Goal: Transaction & Acquisition: Purchase product/service

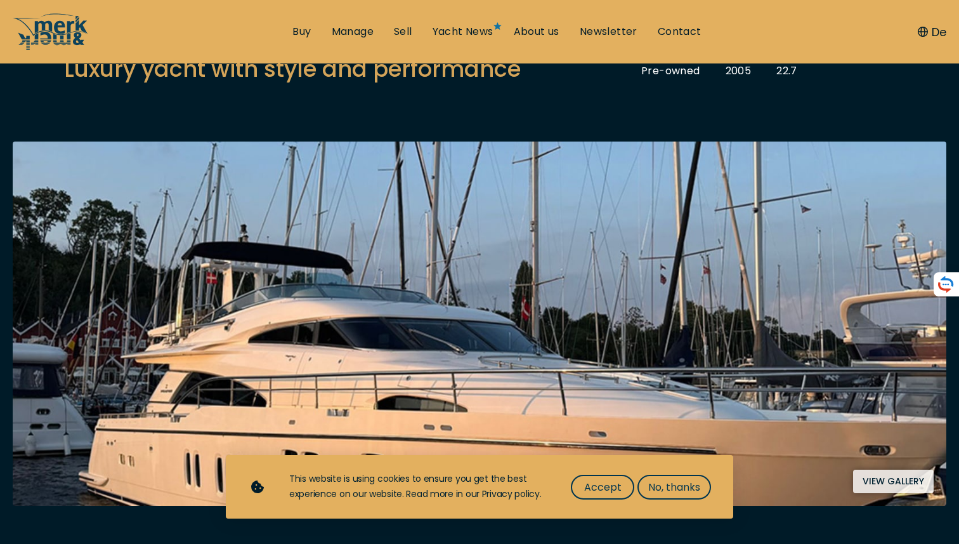
scroll to position [180, 0]
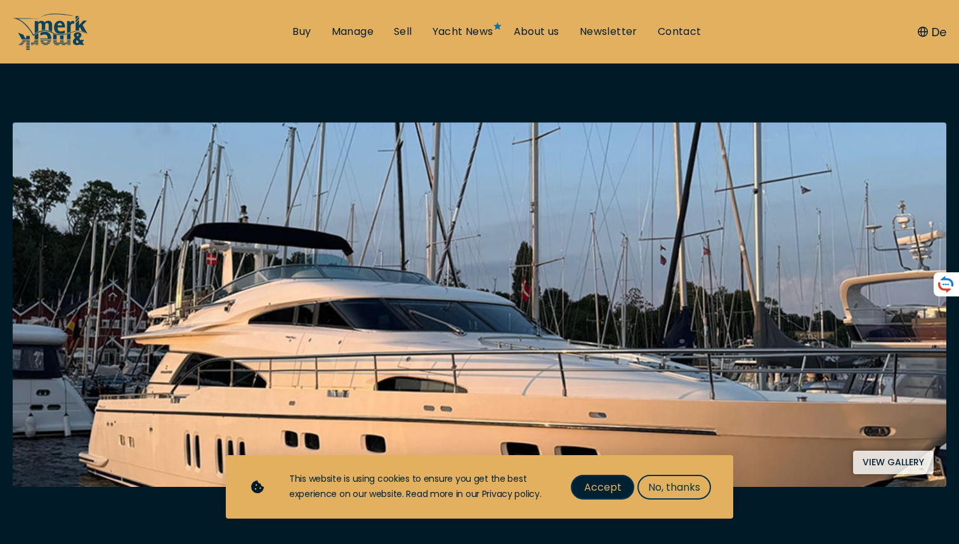
click at [599, 482] on span "Accept" at bounding box center [602, 487] width 37 height 16
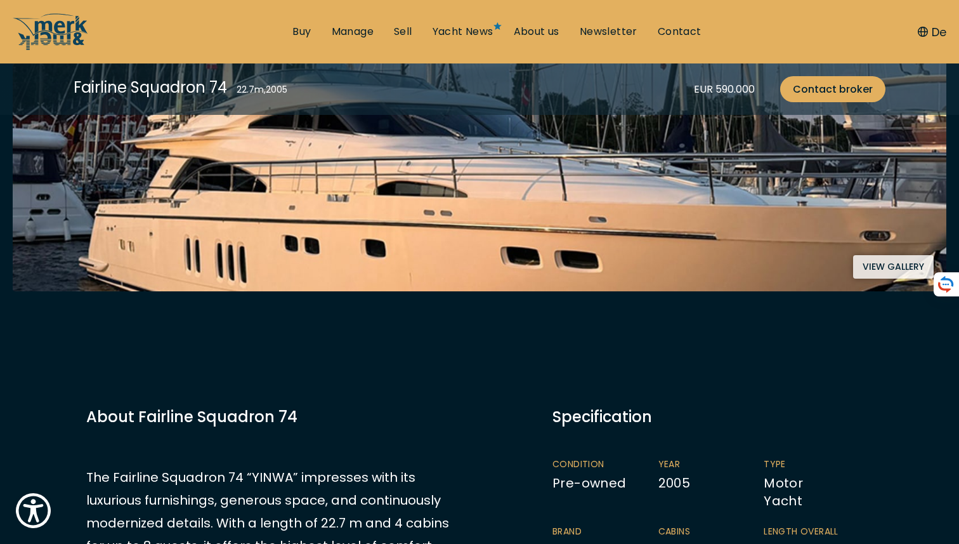
scroll to position [367, 0]
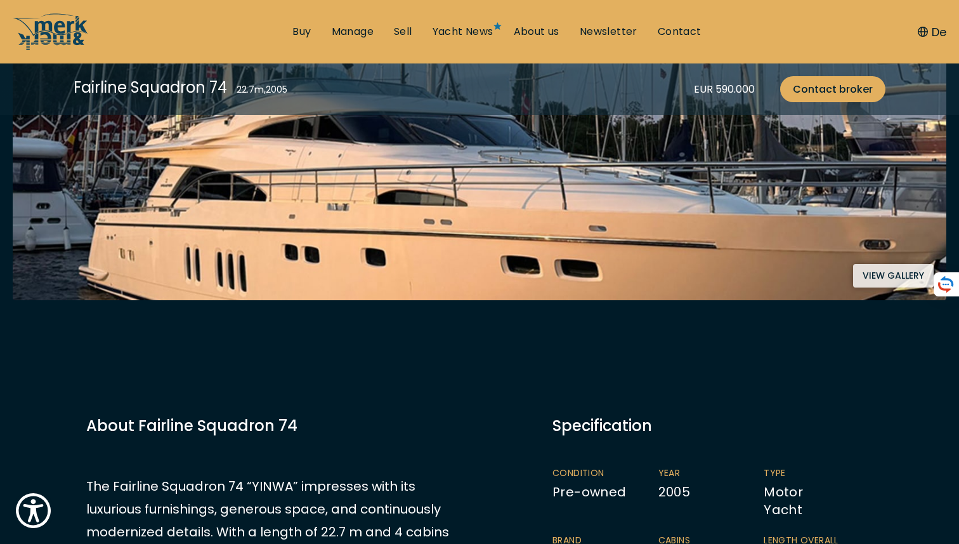
click at [690, 419] on div "Specification" at bounding box center [713, 425] width 320 height 22
click at [884, 275] on button "View gallery" at bounding box center [893, 275] width 81 height 23
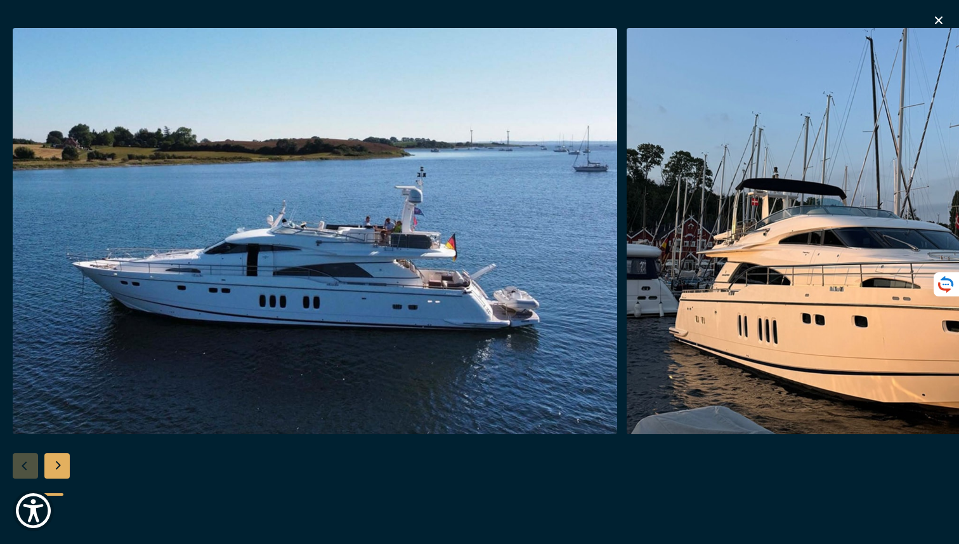
click at [61, 467] on div "Next slide" at bounding box center [56, 465] width 25 height 25
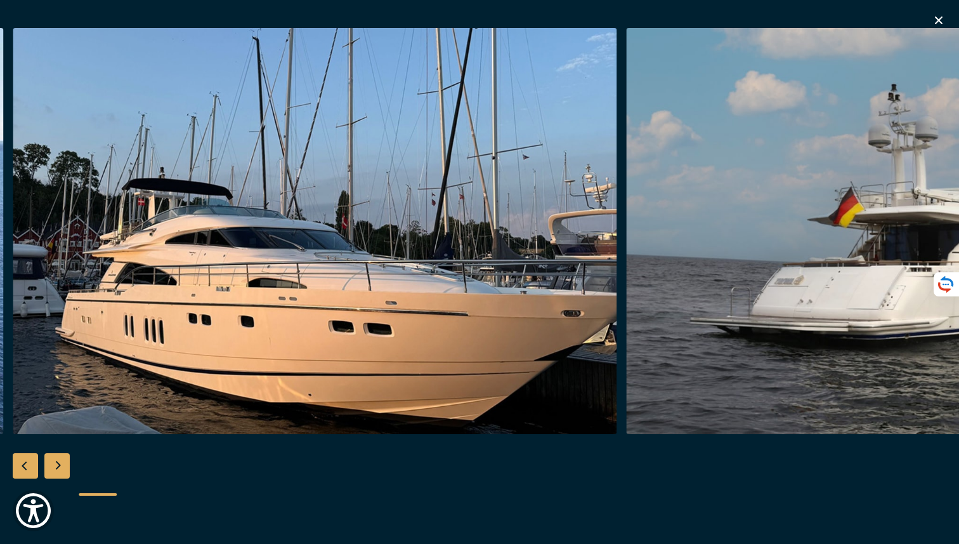
click at [61, 467] on div "Next slide" at bounding box center [56, 465] width 25 height 25
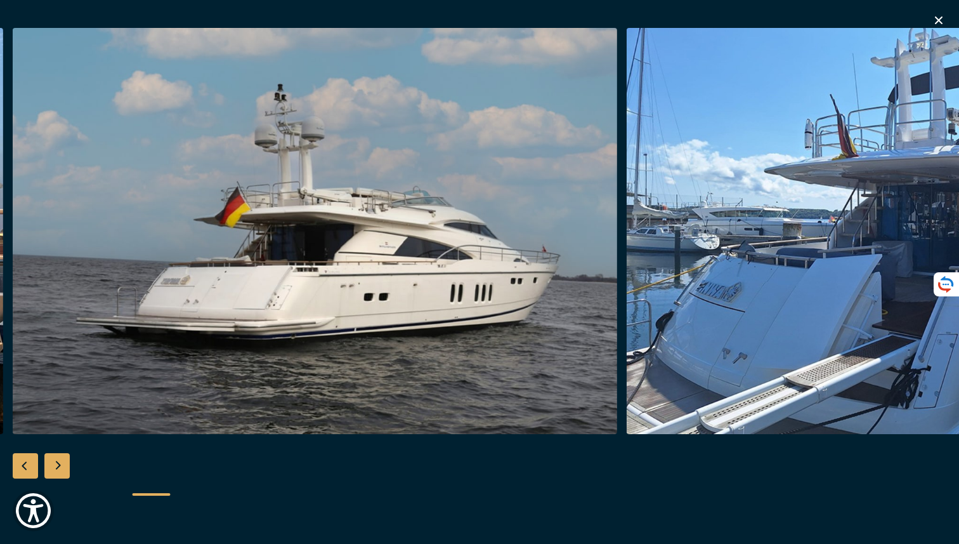
click at [61, 467] on div "Next slide" at bounding box center [56, 465] width 25 height 25
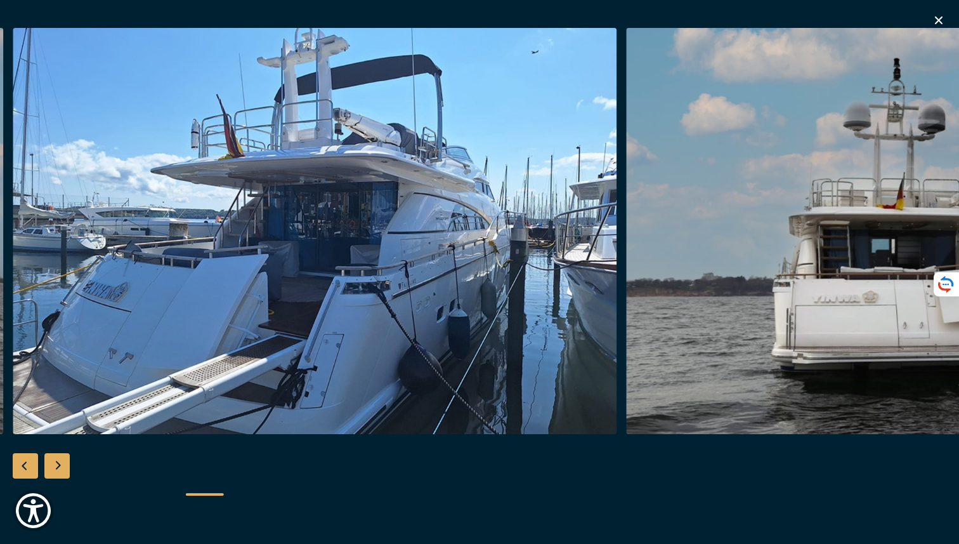
click at [61, 467] on div "Next slide" at bounding box center [56, 465] width 25 height 25
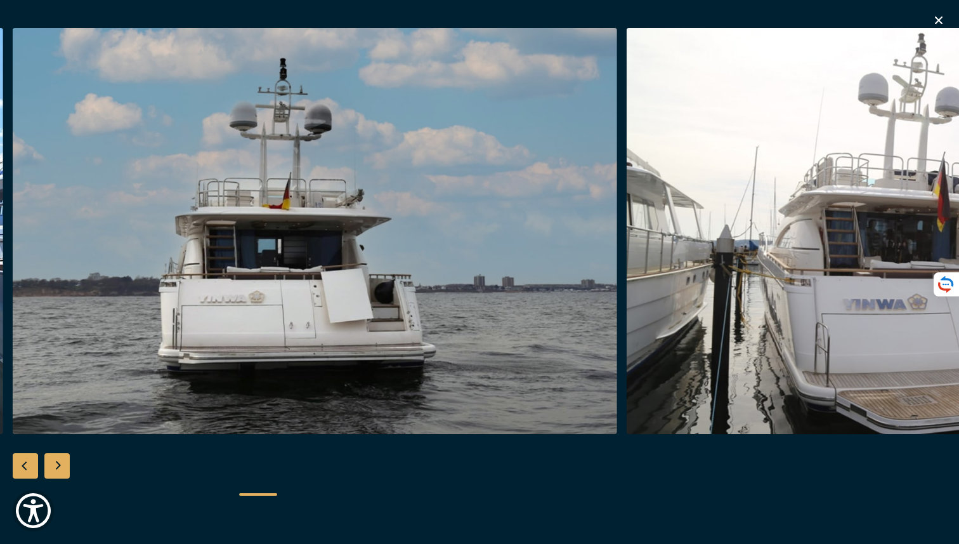
click at [61, 467] on div "Next slide" at bounding box center [56, 465] width 25 height 25
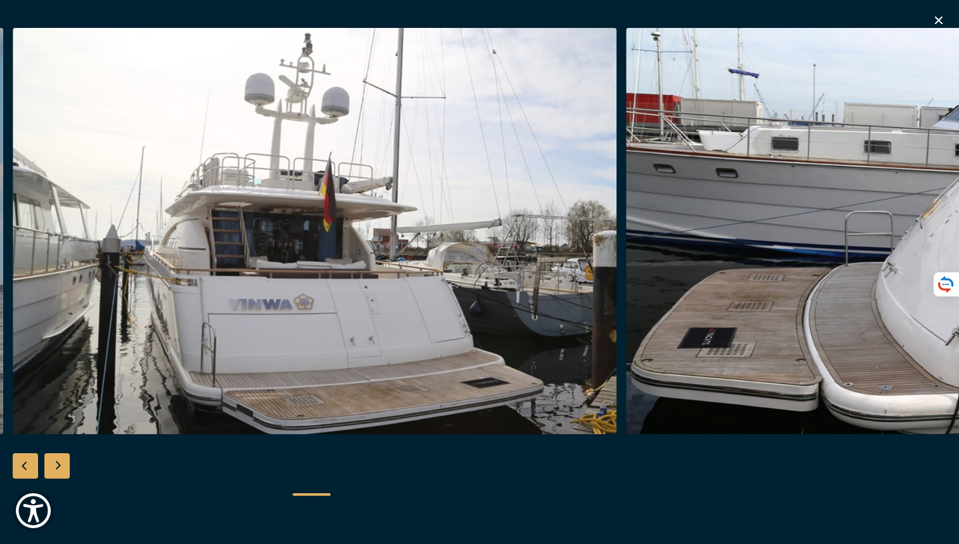
click at [61, 467] on div "Next slide" at bounding box center [56, 465] width 25 height 25
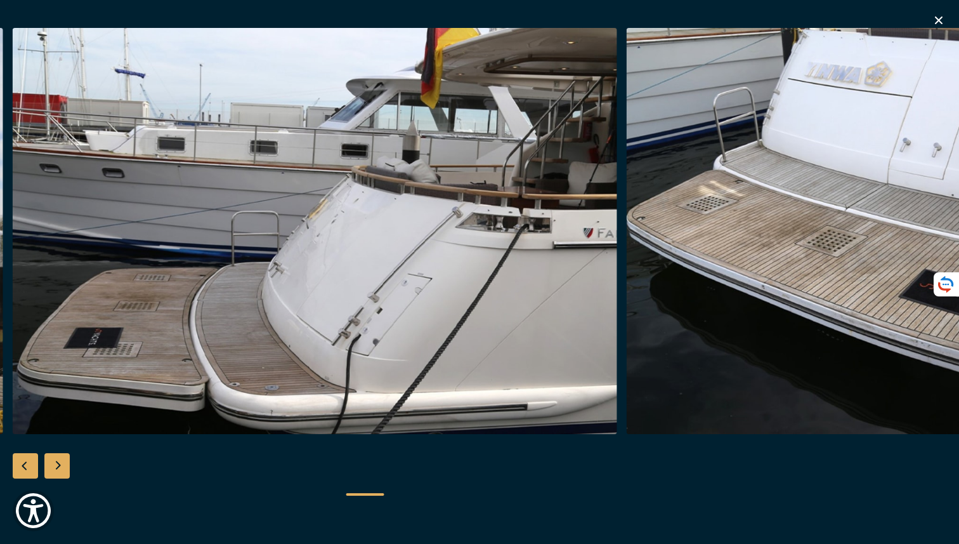
click at [61, 467] on div "Next slide" at bounding box center [56, 465] width 25 height 25
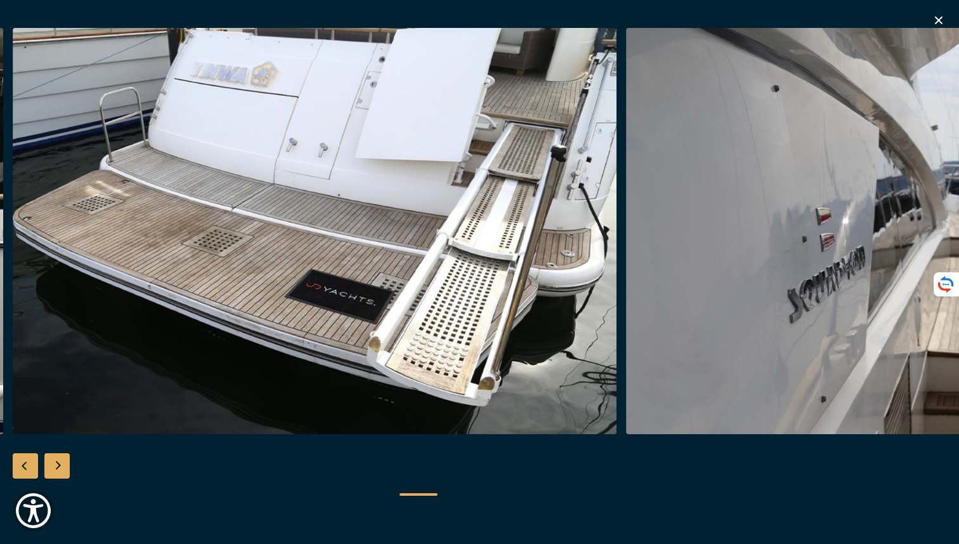
click at [61, 467] on div "Next slide" at bounding box center [56, 465] width 25 height 25
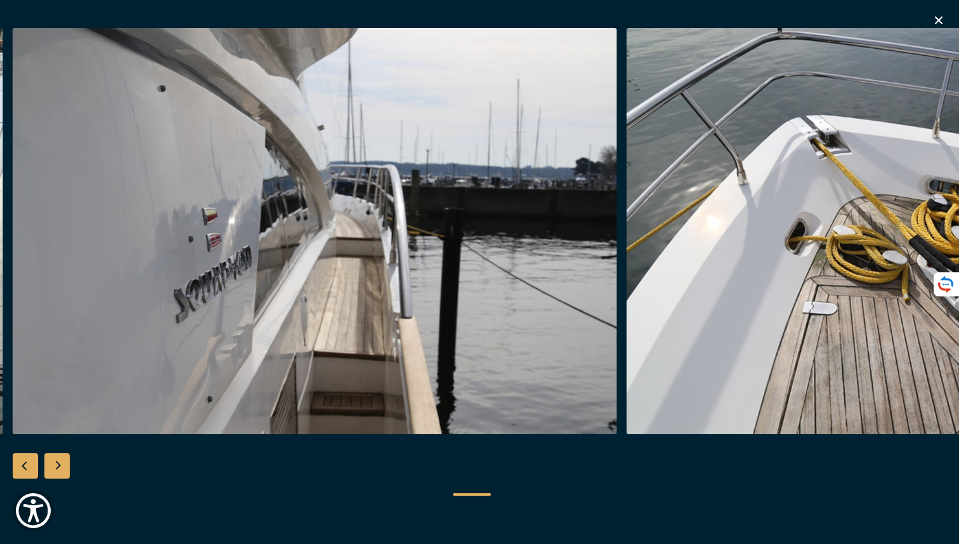
click at [61, 467] on div "Next slide" at bounding box center [56, 465] width 25 height 25
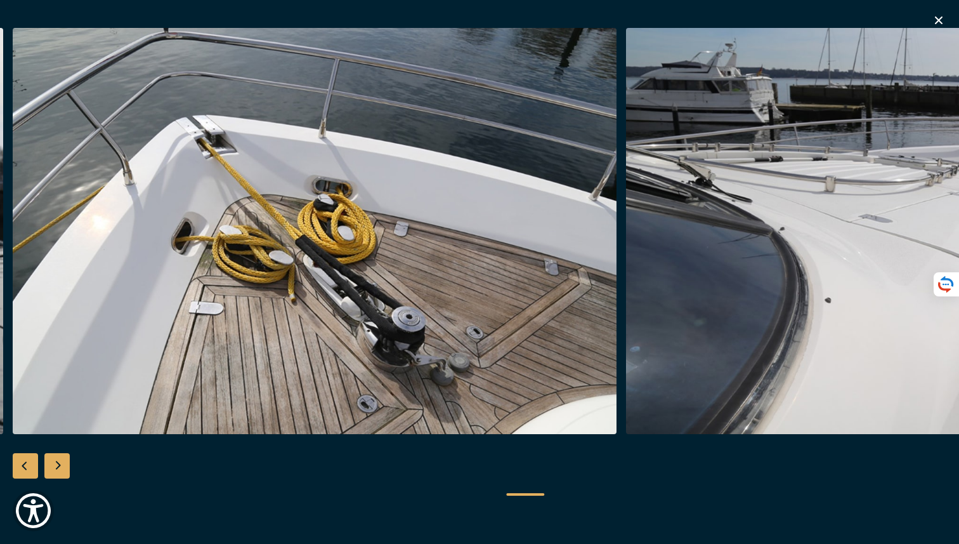
click at [62, 467] on div "Next slide" at bounding box center [56, 465] width 25 height 25
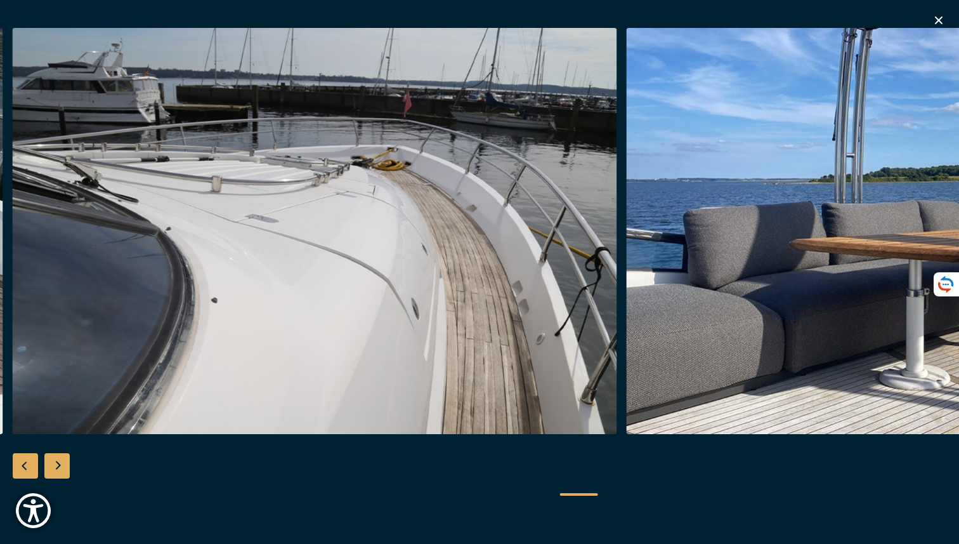
click at [62, 467] on div "Next slide" at bounding box center [56, 465] width 25 height 25
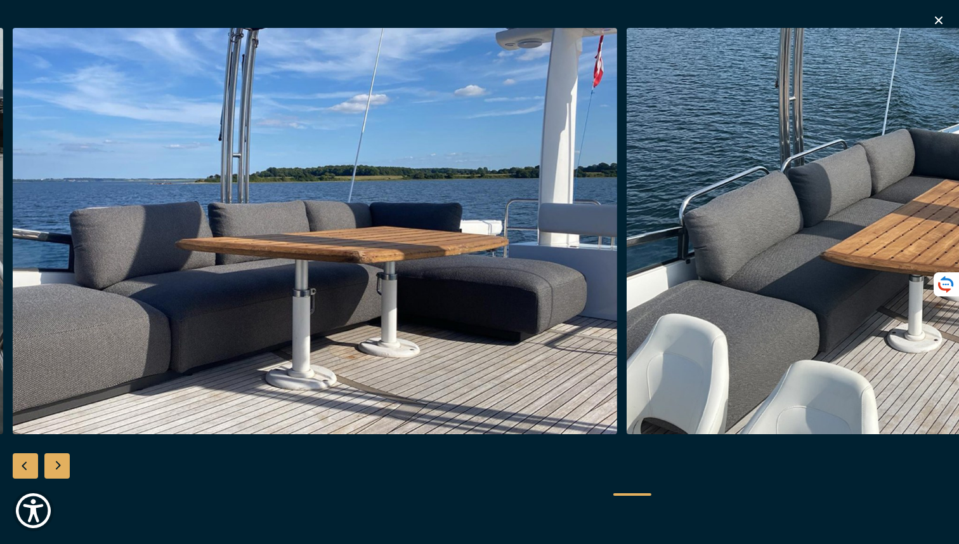
click at [62, 467] on div "Next slide" at bounding box center [56, 465] width 25 height 25
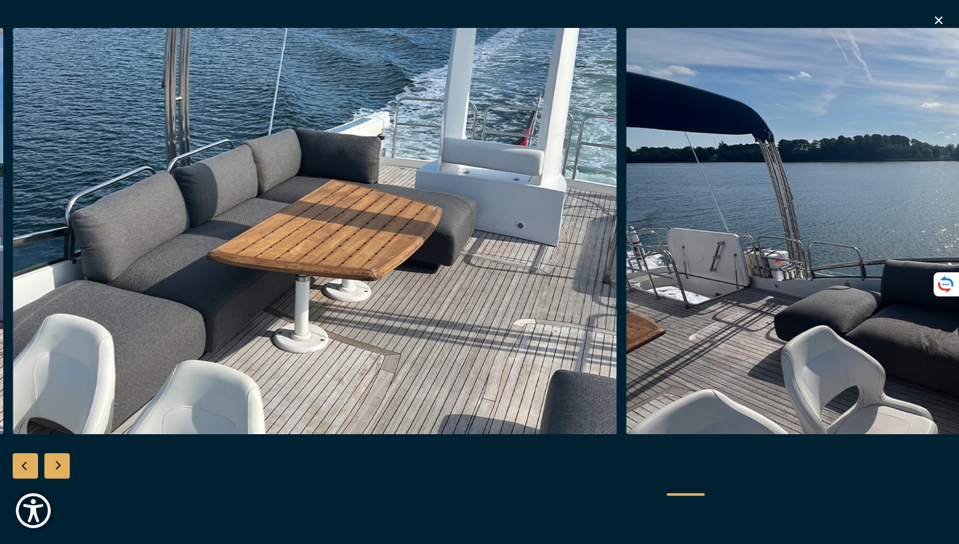
click at [62, 467] on div "Next slide" at bounding box center [56, 465] width 25 height 25
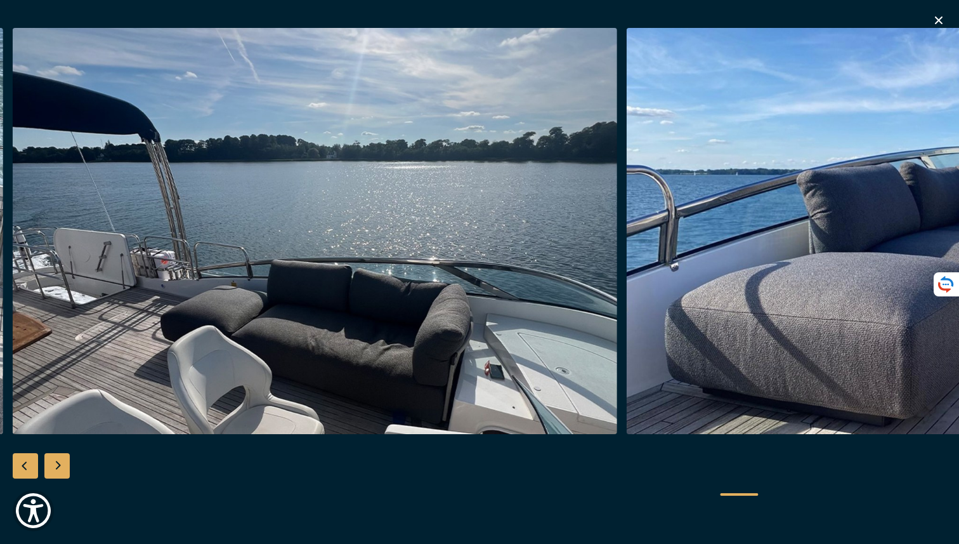
click at [62, 467] on div "Next slide" at bounding box center [56, 465] width 25 height 25
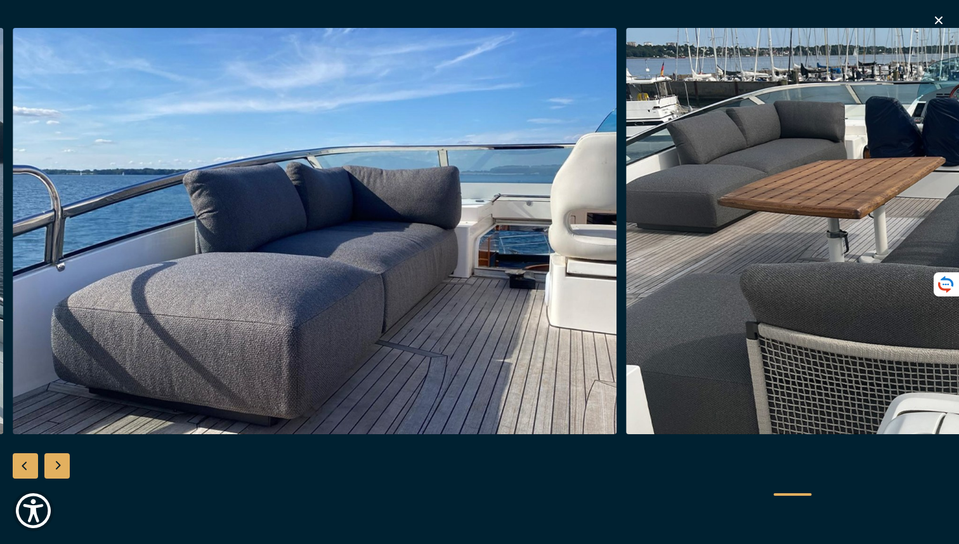
click at [62, 467] on div "Next slide" at bounding box center [56, 465] width 25 height 25
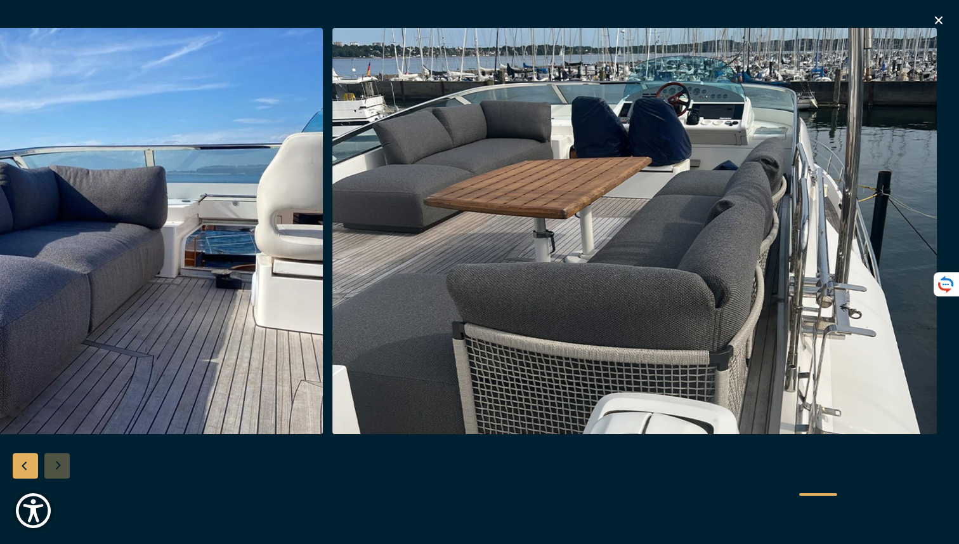
click at [22, 468] on div "Previous slide" at bounding box center [25, 465] width 25 height 25
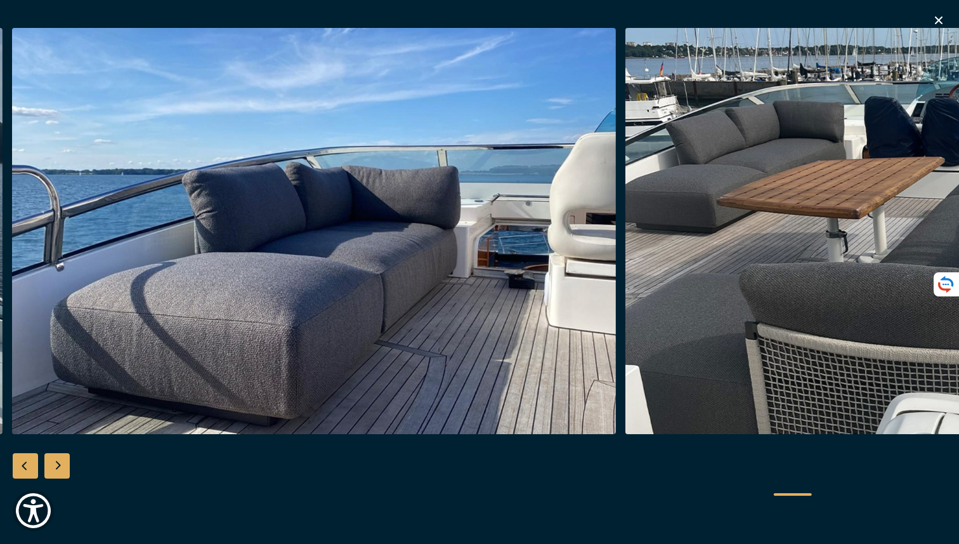
click at [26, 467] on div "Previous slide" at bounding box center [25, 465] width 25 height 25
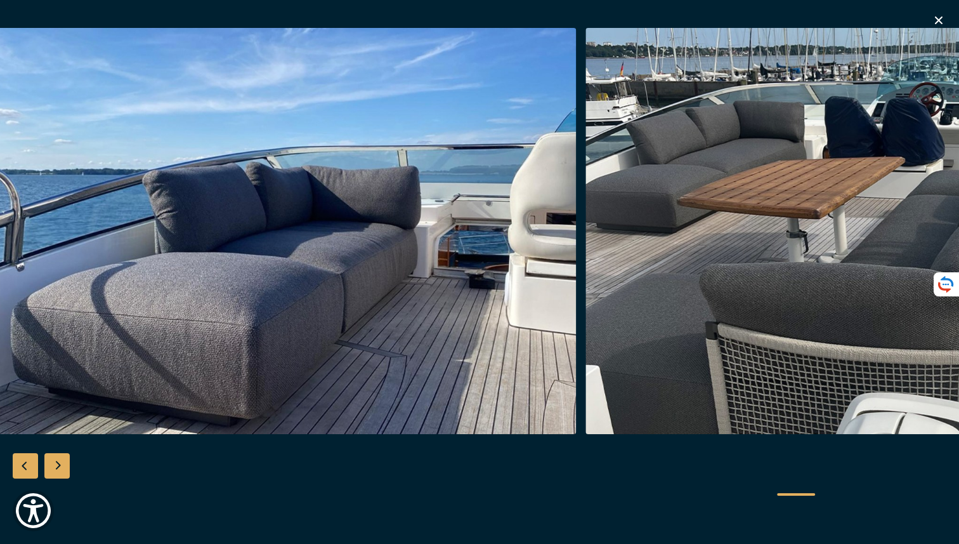
click at [26, 467] on div "Previous slide" at bounding box center [25, 465] width 25 height 25
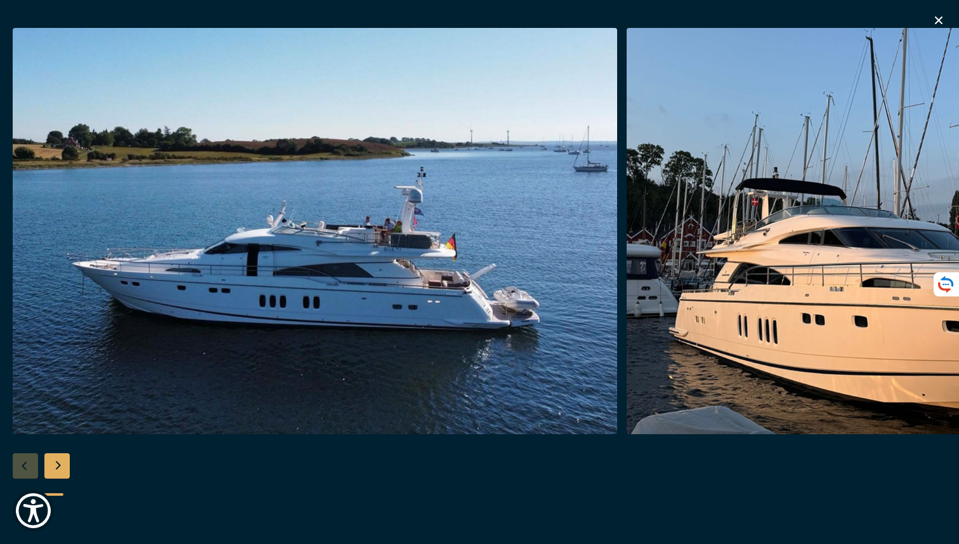
click at [26, 467] on div at bounding box center [479, 272] width 959 height 488
click at [938, 21] on icon "button" at bounding box center [939, 20] width 8 height 8
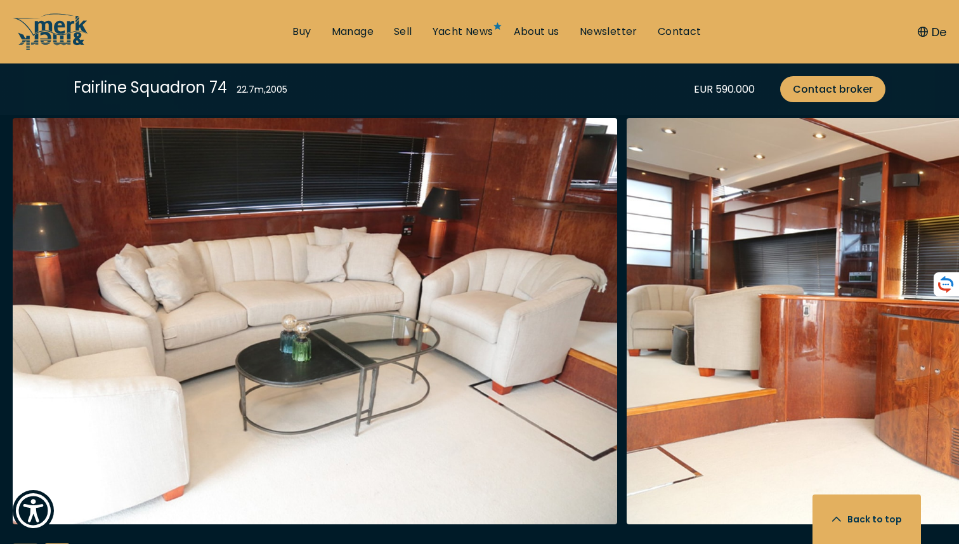
scroll to position [2311, 0]
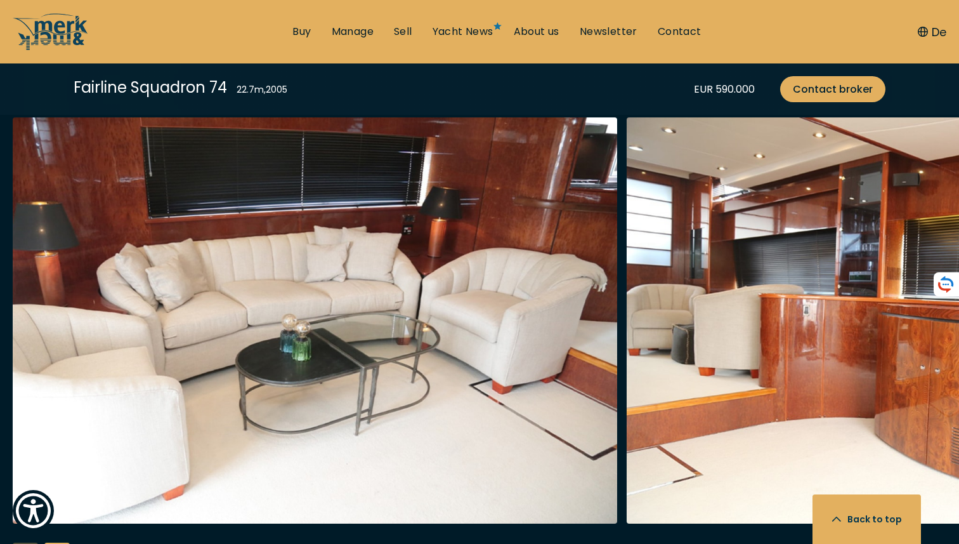
click at [505, 310] on img "Merk&Merk" at bounding box center [315, 320] width 605 height 406
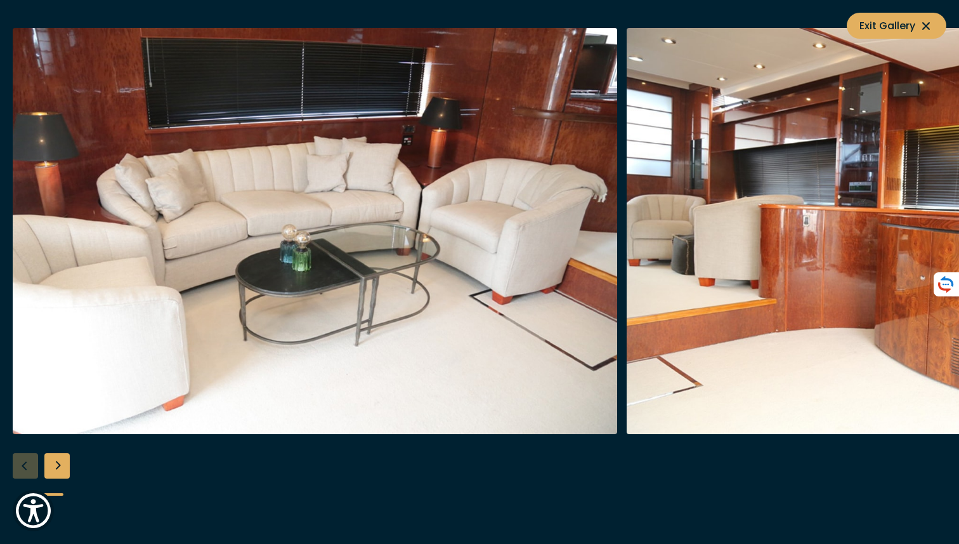
click at [61, 465] on div "Next slide" at bounding box center [56, 465] width 25 height 25
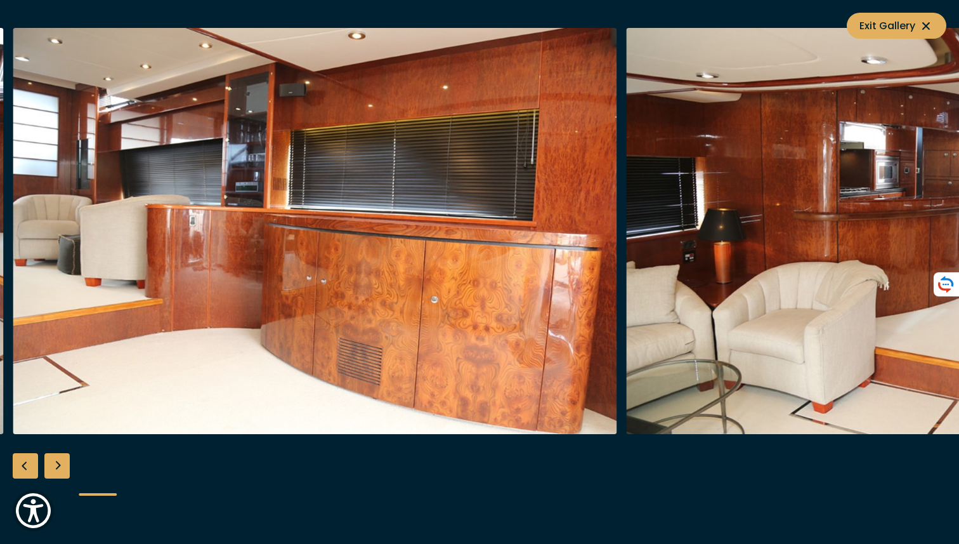
click at [61, 465] on div "Next slide" at bounding box center [56, 465] width 25 height 25
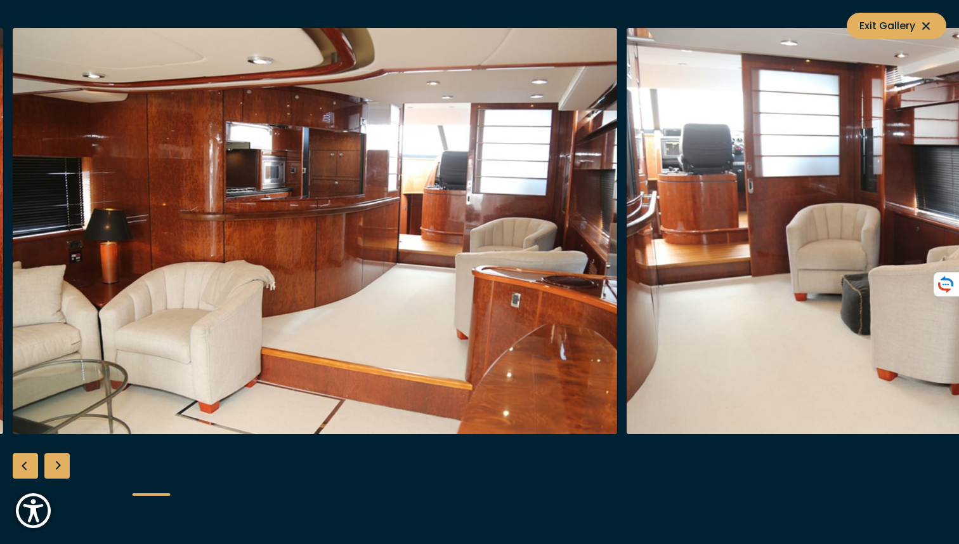
click at [61, 465] on div "Next slide" at bounding box center [56, 465] width 25 height 25
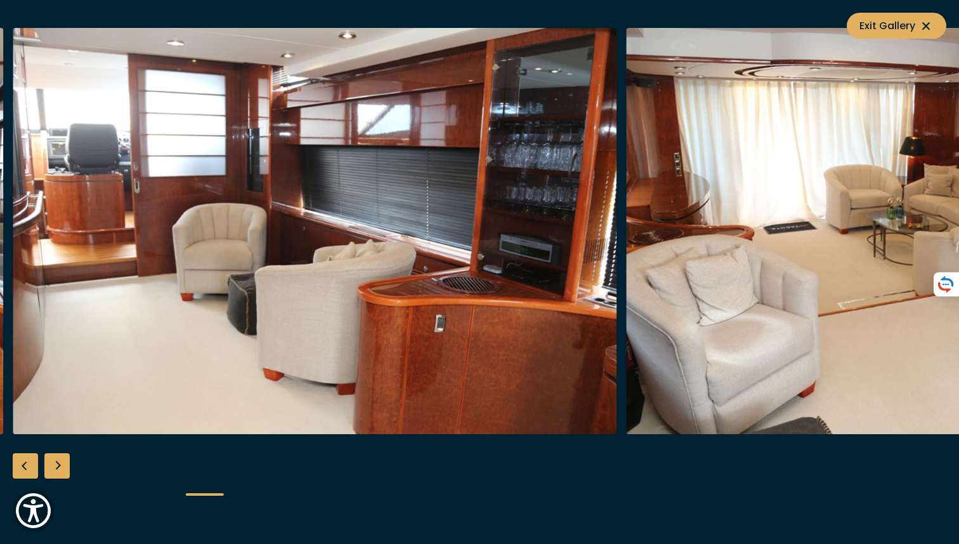
click at [61, 465] on div "Next slide" at bounding box center [56, 465] width 25 height 25
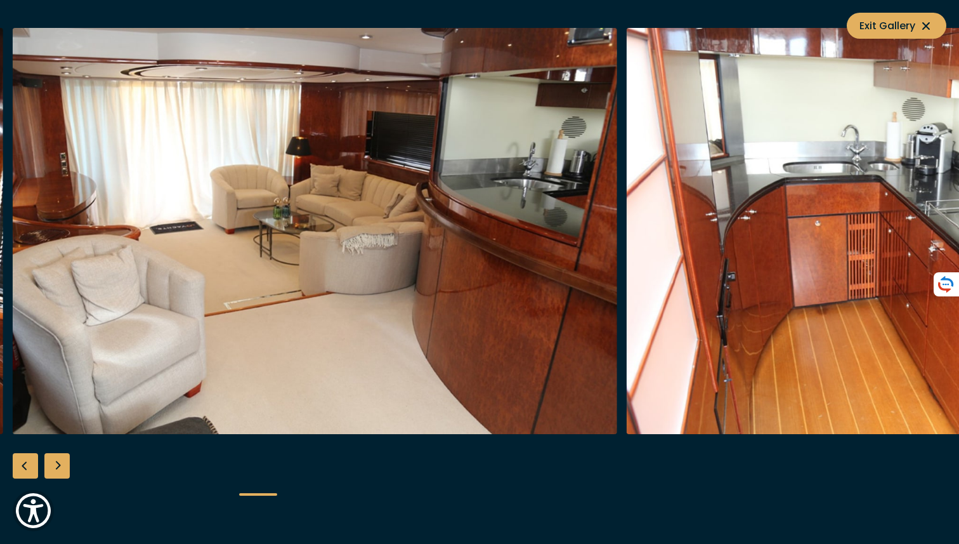
click at [61, 465] on div "Next slide" at bounding box center [56, 465] width 25 height 25
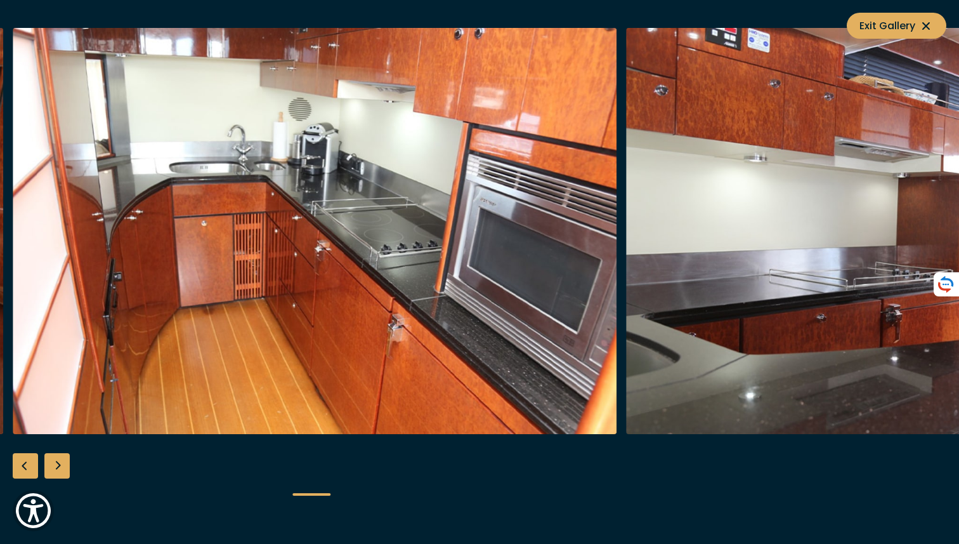
click at [61, 465] on div "Next slide" at bounding box center [56, 465] width 25 height 25
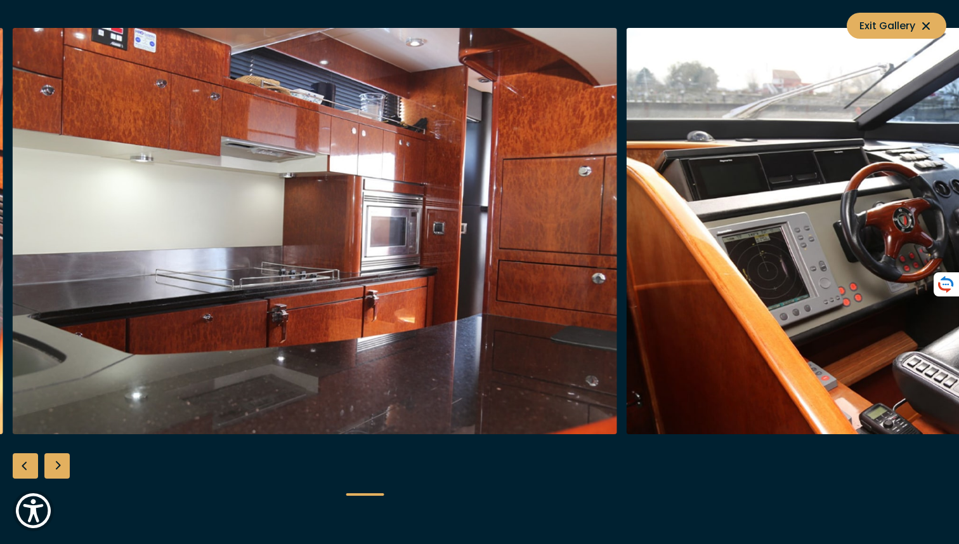
click at [61, 465] on div "Next slide" at bounding box center [56, 465] width 25 height 25
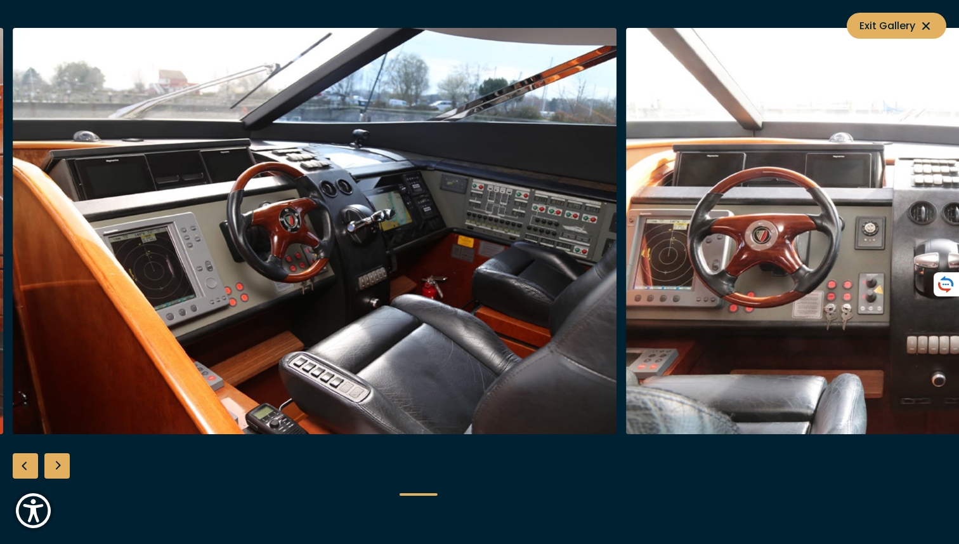
click at [61, 466] on div "Next slide" at bounding box center [56, 465] width 25 height 25
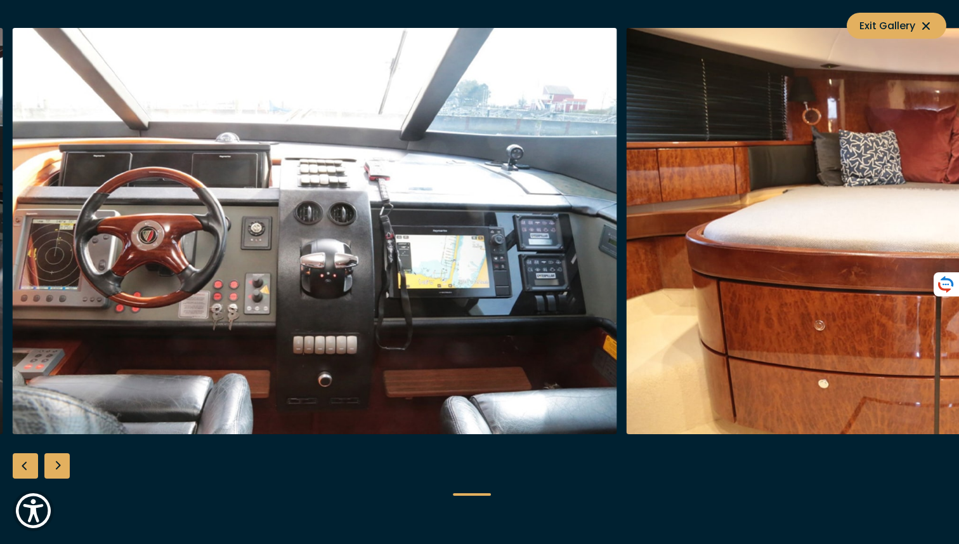
click at [61, 466] on div "Next slide" at bounding box center [56, 465] width 25 height 25
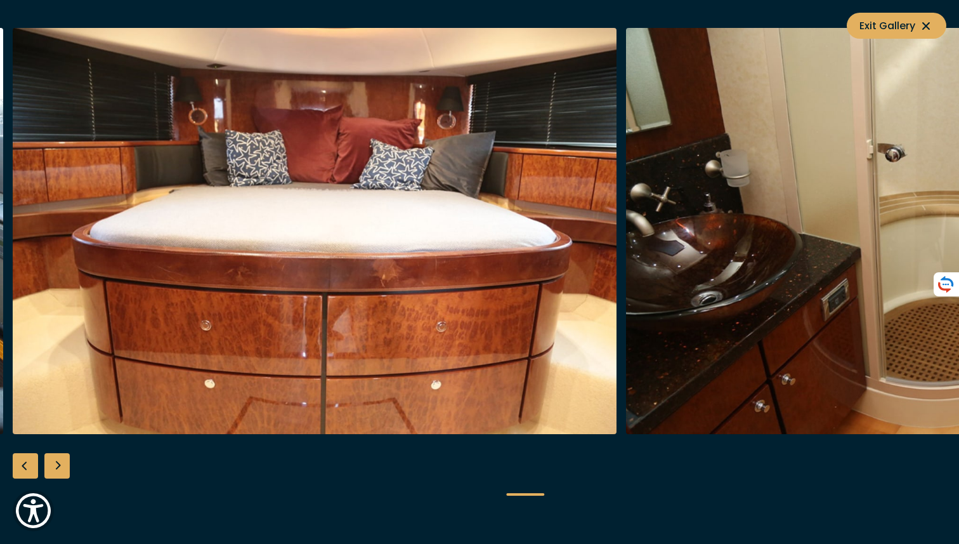
click at [61, 466] on div "Next slide" at bounding box center [56, 465] width 25 height 25
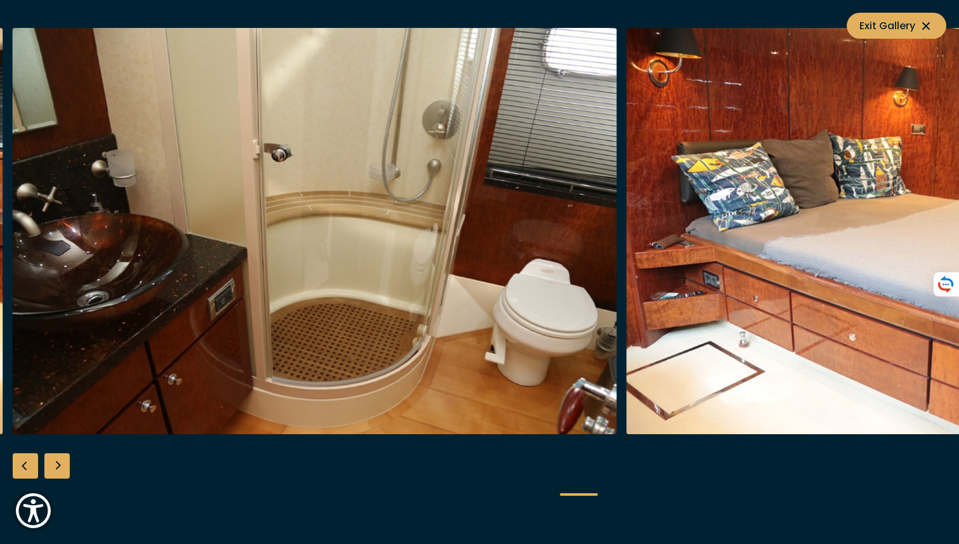
click at [61, 466] on div "Next slide" at bounding box center [56, 465] width 25 height 25
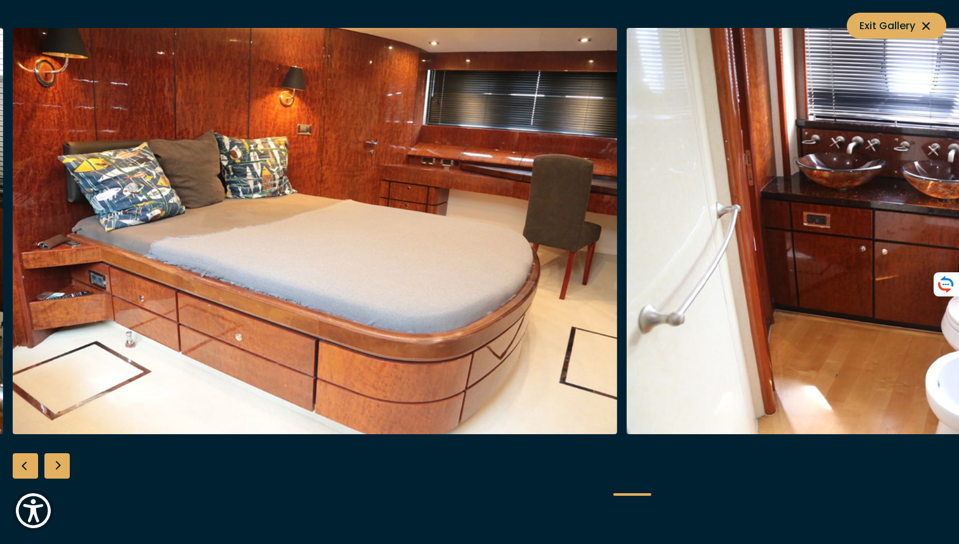
click at [61, 466] on div "Next slide" at bounding box center [56, 465] width 25 height 25
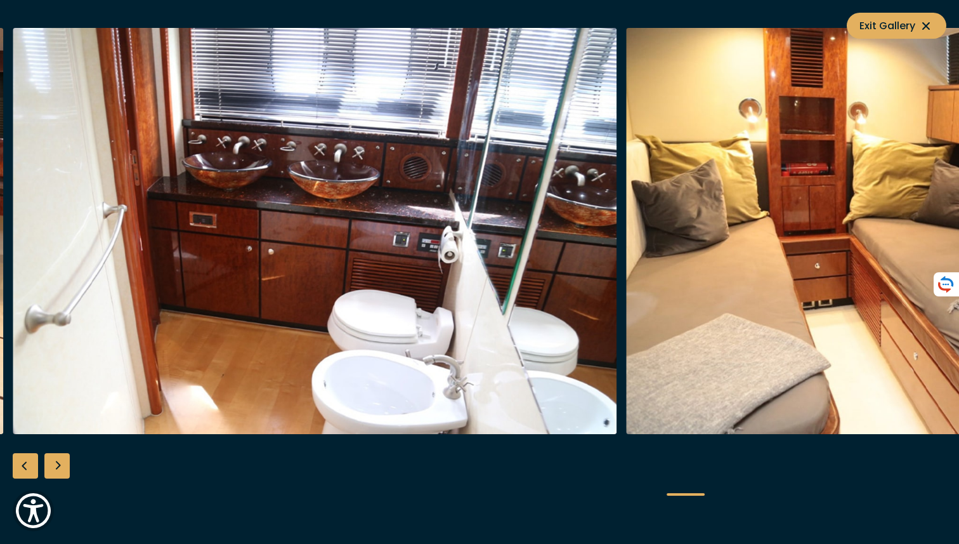
click at [61, 466] on div "Next slide" at bounding box center [56, 465] width 25 height 25
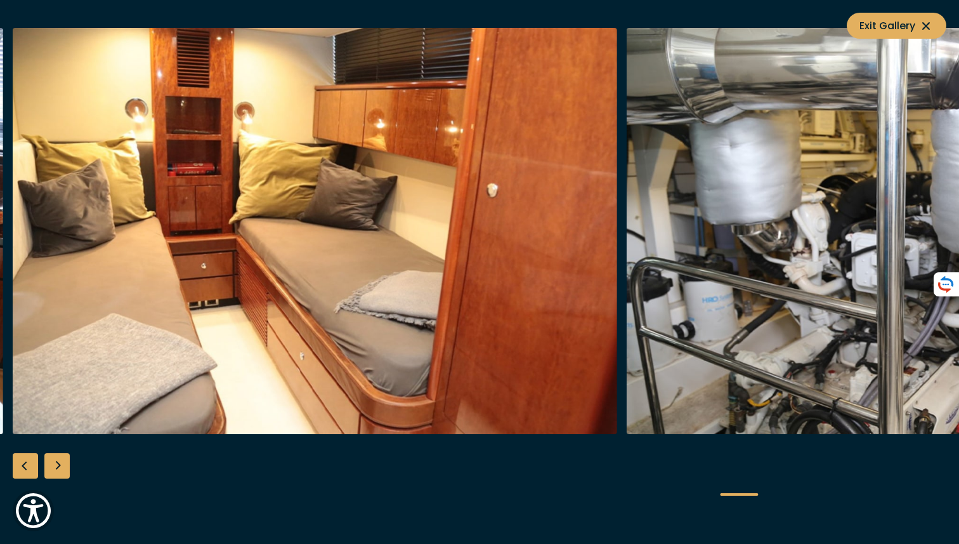
click at [61, 466] on div "Next slide" at bounding box center [56, 465] width 25 height 25
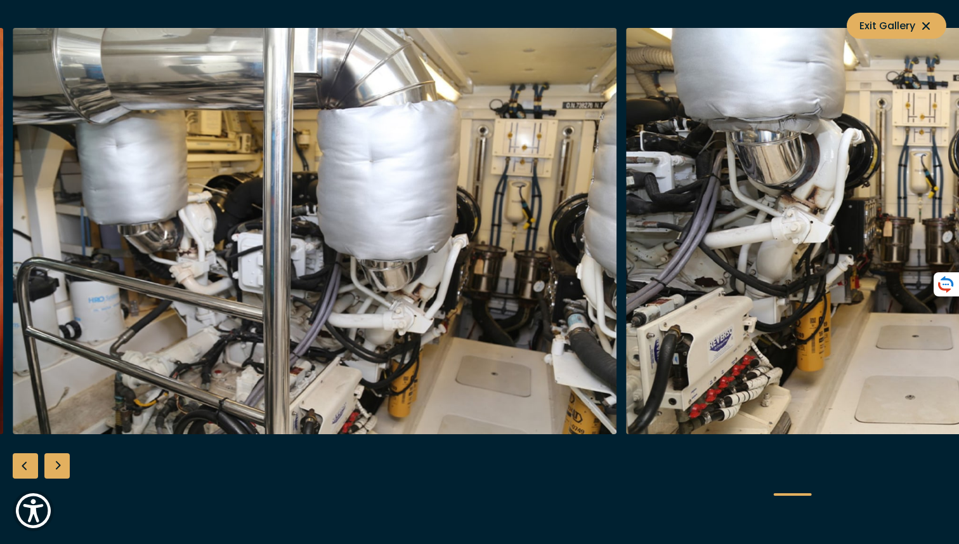
click at [61, 466] on div "Next slide" at bounding box center [56, 465] width 25 height 25
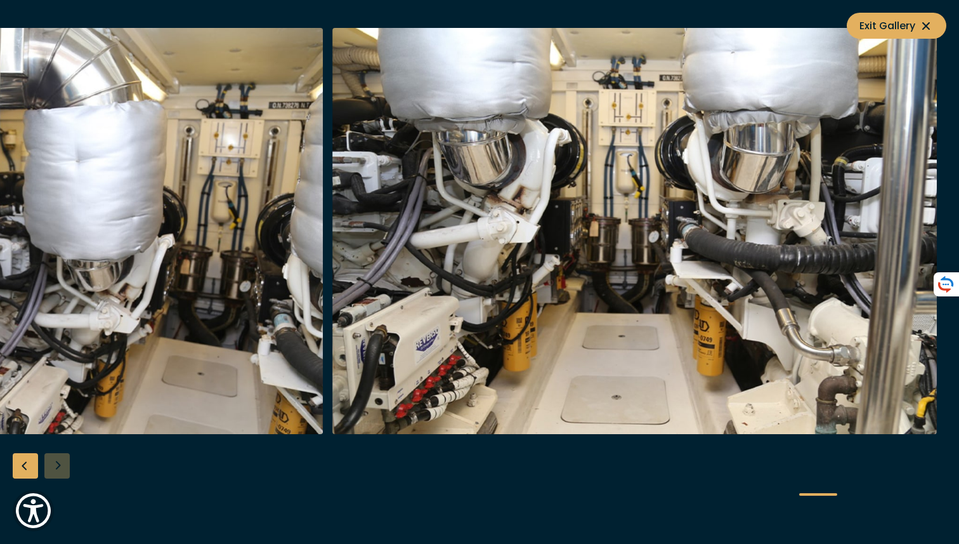
click at [61, 466] on div at bounding box center [479, 272] width 959 height 488
click at [27, 464] on div "Previous slide" at bounding box center [25, 465] width 25 height 25
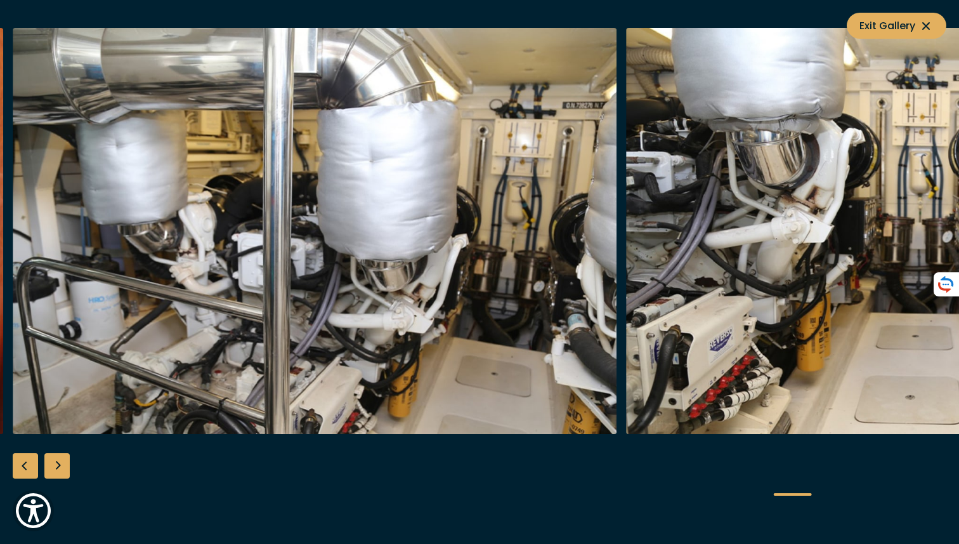
click at [27, 464] on div "Previous slide" at bounding box center [25, 465] width 25 height 25
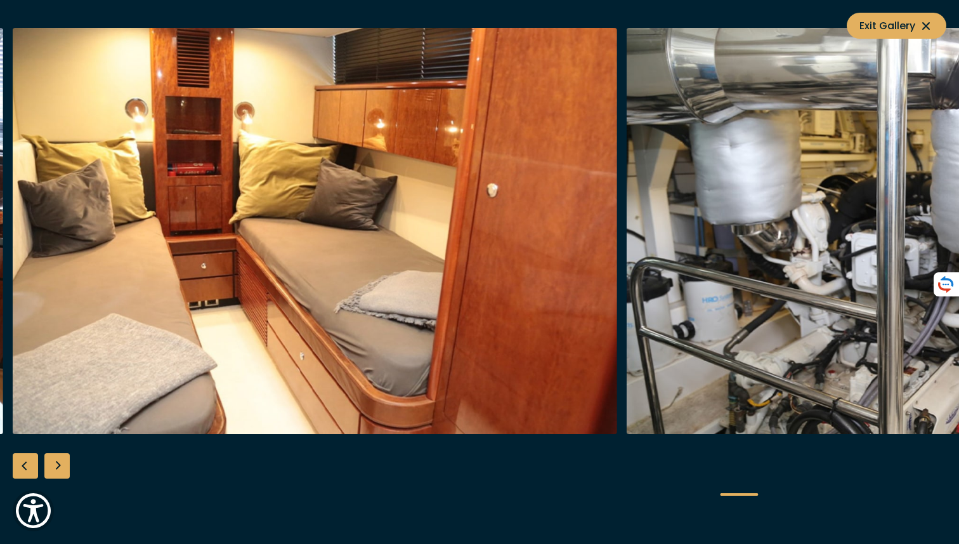
click at [27, 464] on div "Previous slide" at bounding box center [25, 465] width 25 height 25
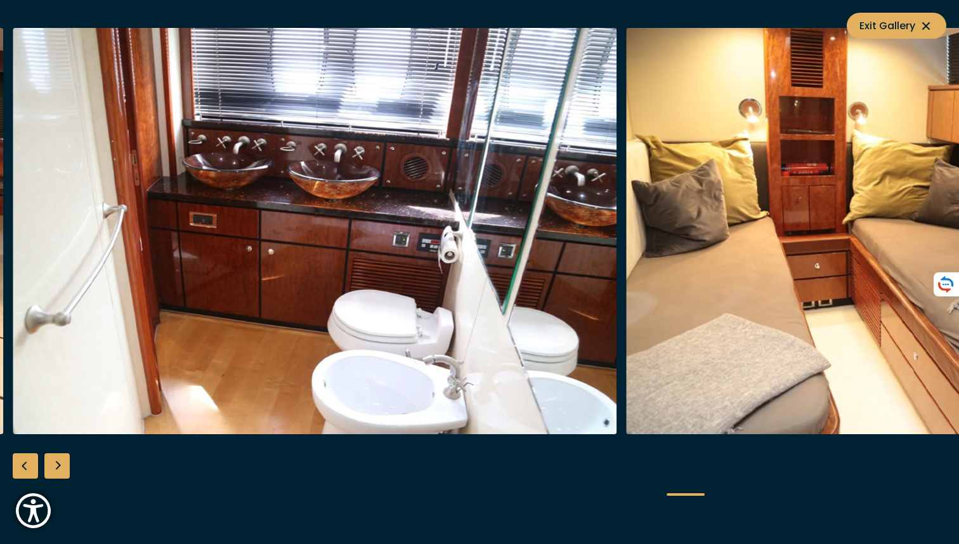
click at [27, 464] on div "Previous slide" at bounding box center [25, 465] width 25 height 25
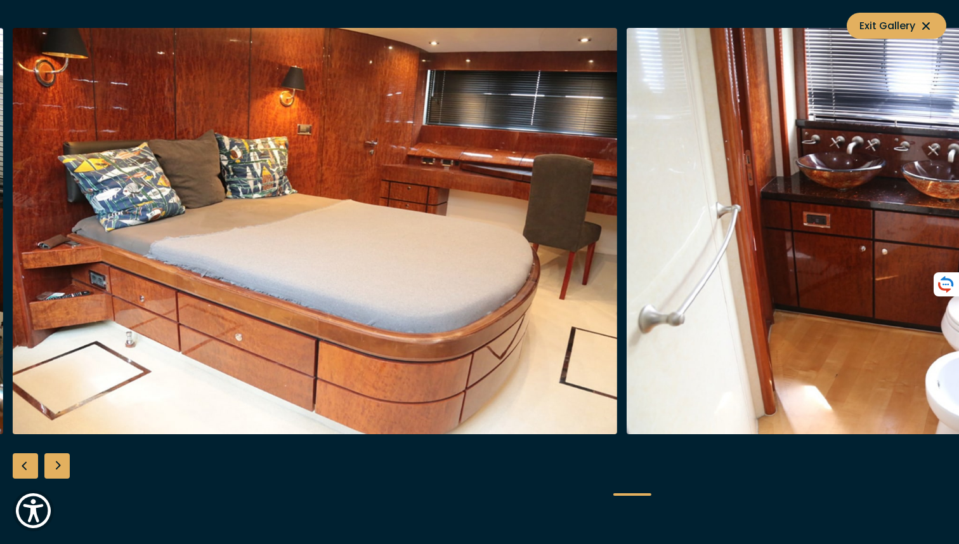
click at [27, 464] on div "Previous slide" at bounding box center [25, 465] width 25 height 25
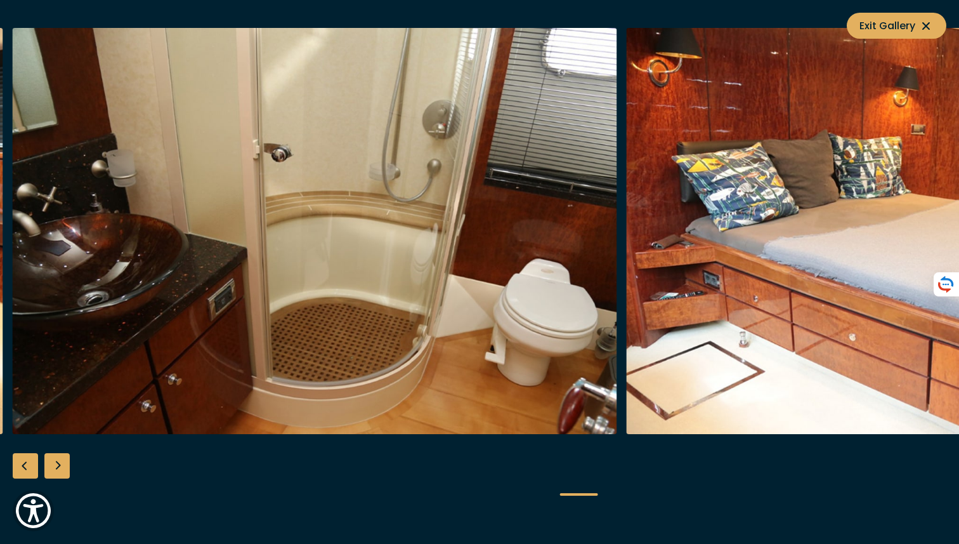
click at [27, 464] on div "Previous slide" at bounding box center [25, 465] width 25 height 25
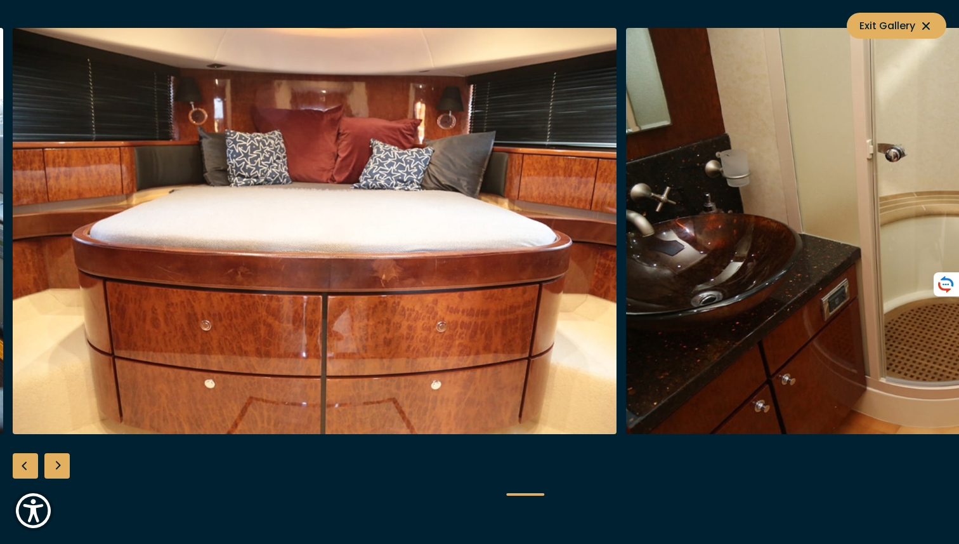
click at [27, 464] on div "Previous slide" at bounding box center [25, 465] width 25 height 25
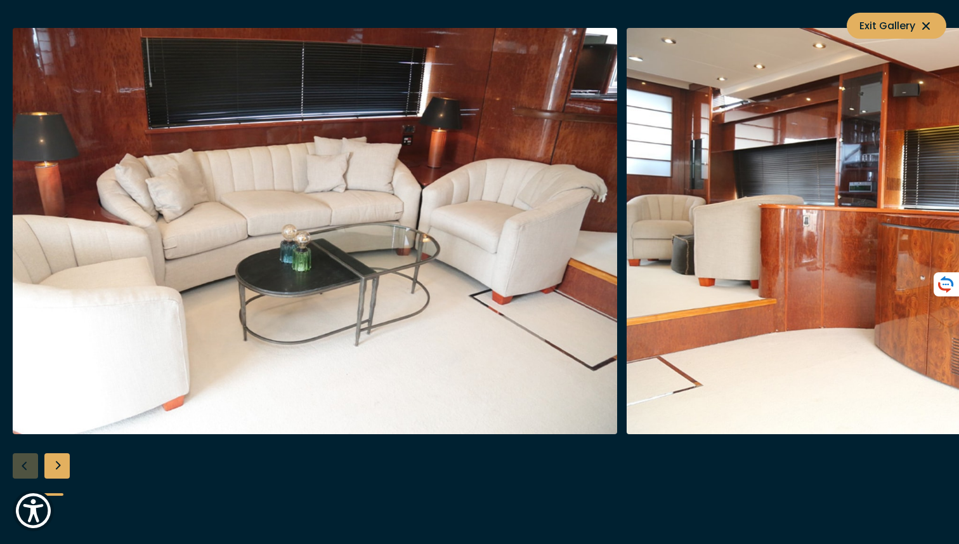
click at [27, 464] on div at bounding box center [479, 272] width 959 height 488
click at [59, 466] on div "Next slide" at bounding box center [56, 465] width 25 height 25
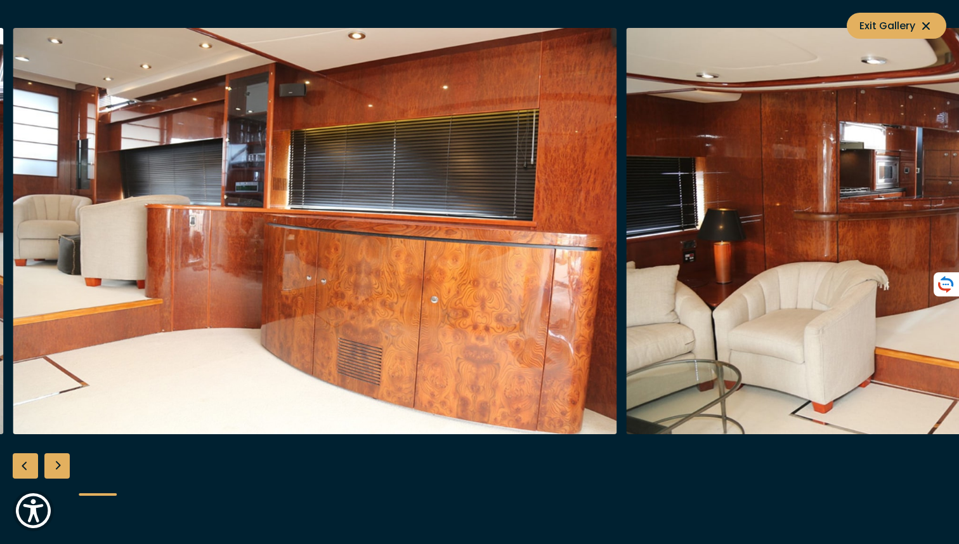
click at [59, 466] on div "Next slide" at bounding box center [56, 465] width 25 height 25
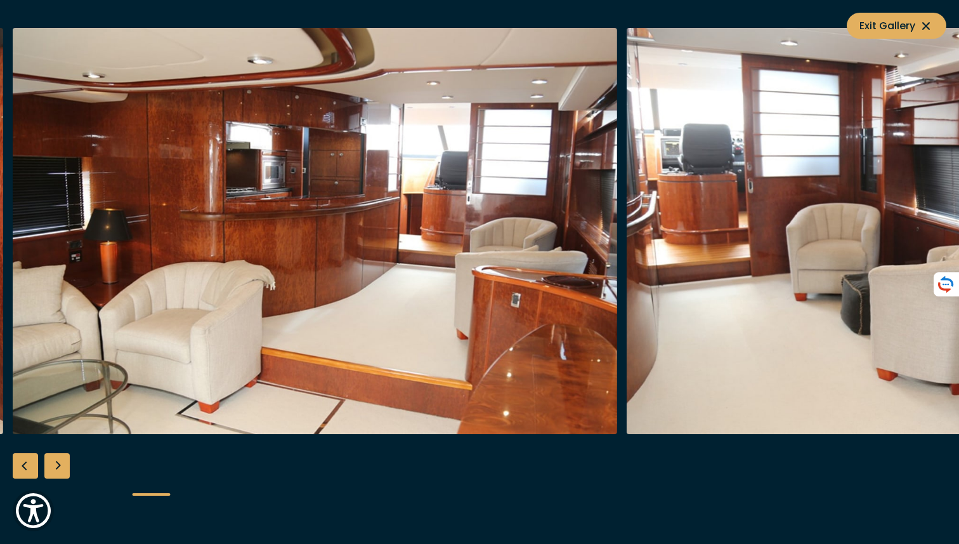
click at [59, 466] on div "Next slide" at bounding box center [56, 465] width 25 height 25
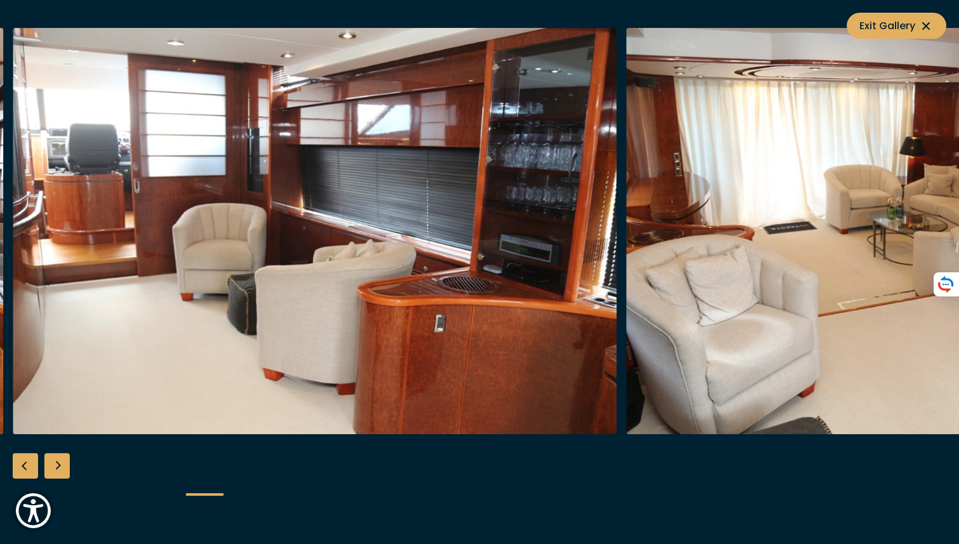
click at [59, 466] on div "Next slide" at bounding box center [56, 465] width 25 height 25
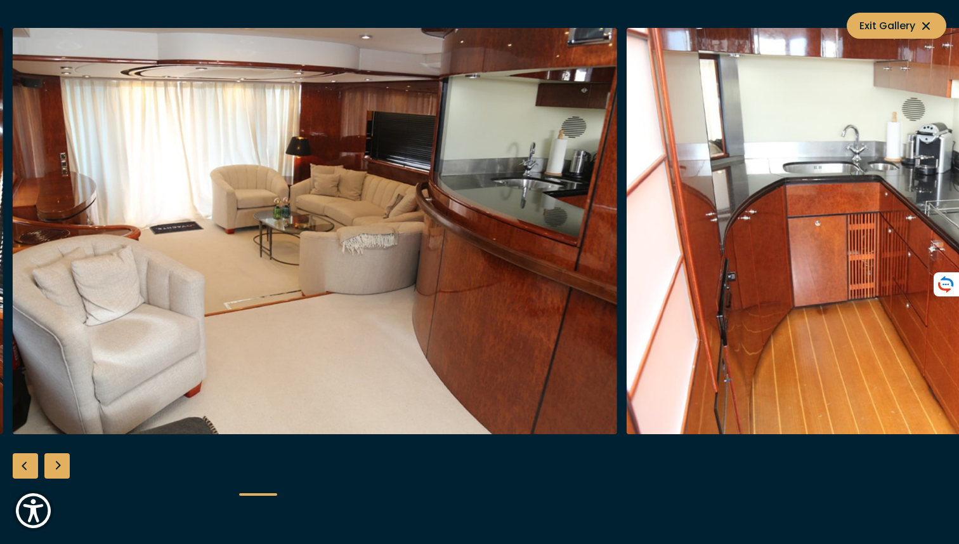
click at [59, 466] on div "Next slide" at bounding box center [56, 465] width 25 height 25
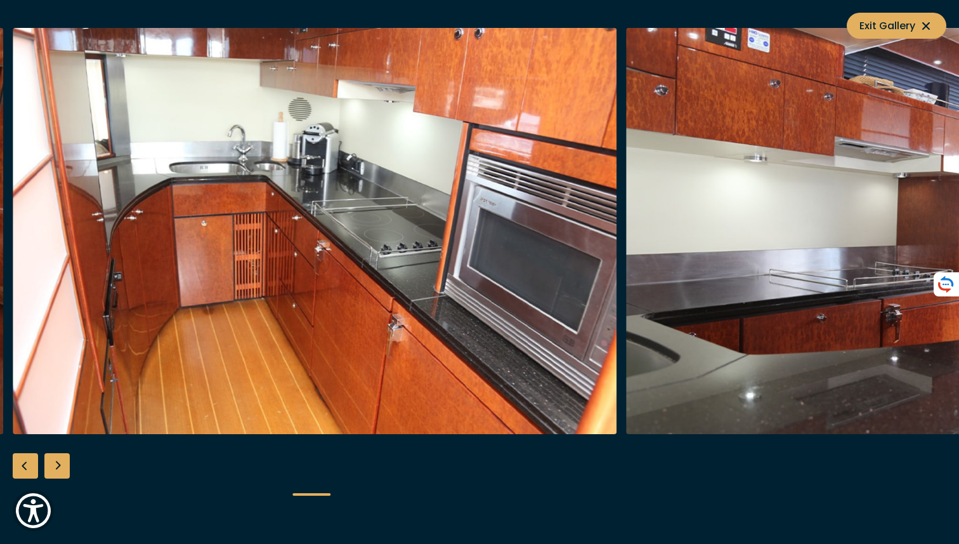
click at [59, 466] on div "Next slide" at bounding box center [56, 465] width 25 height 25
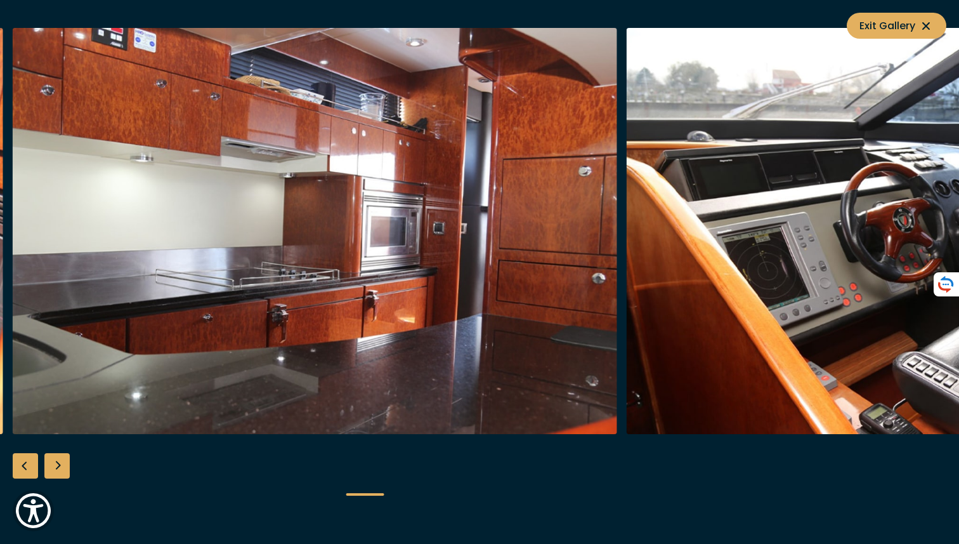
click at [59, 466] on div "Next slide" at bounding box center [56, 465] width 25 height 25
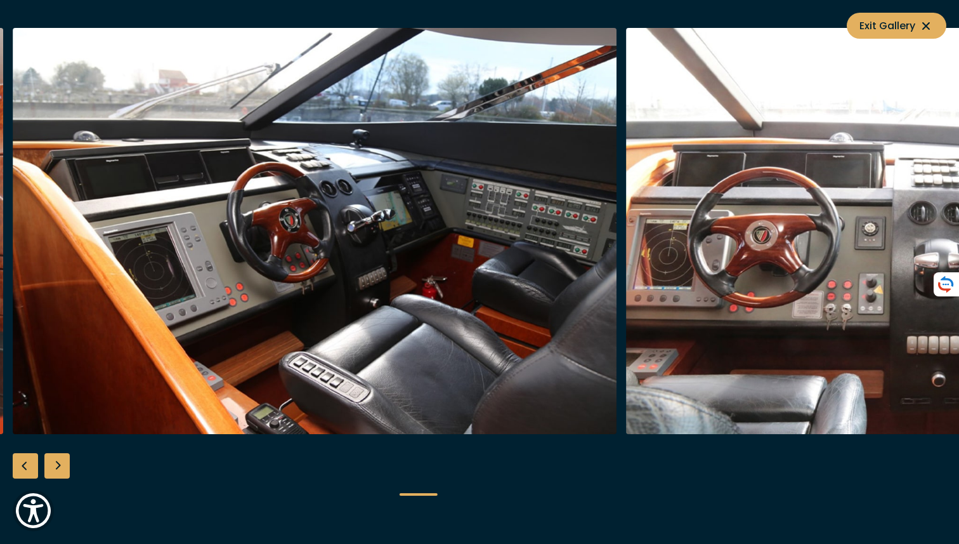
click at [59, 466] on div "Next slide" at bounding box center [56, 465] width 25 height 25
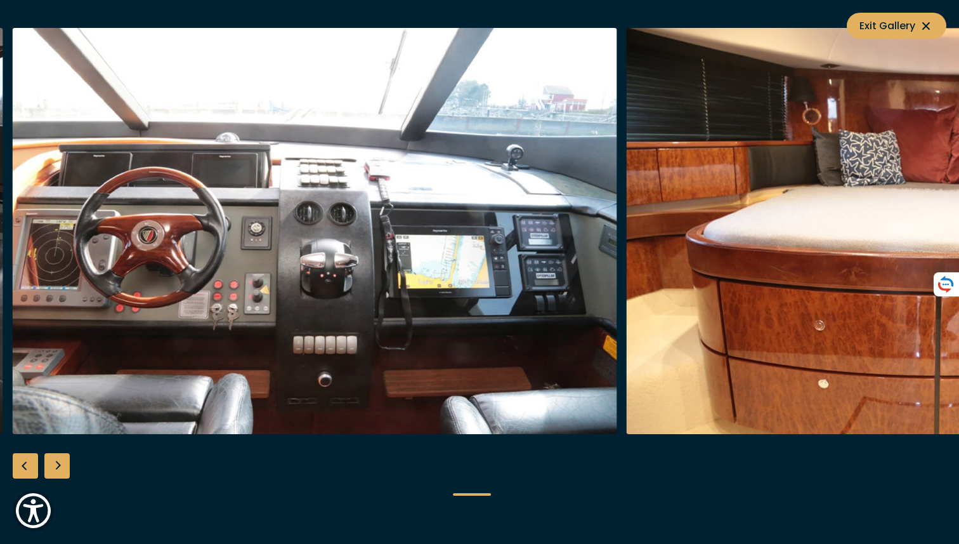
click at [59, 466] on div "Next slide" at bounding box center [56, 465] width 25 height 25
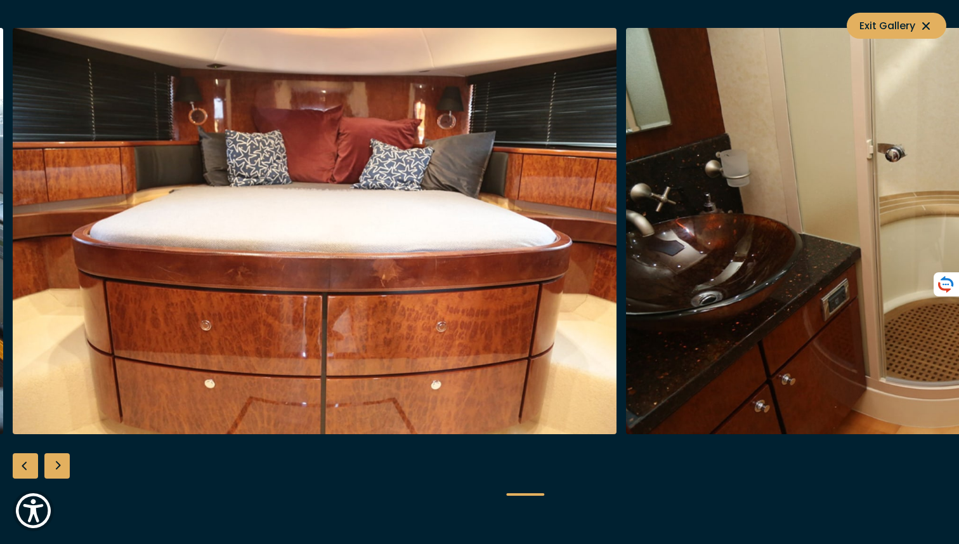
click at [59, 466] on div "Next slide" at bounding box center [56, 465] width 25 height 25
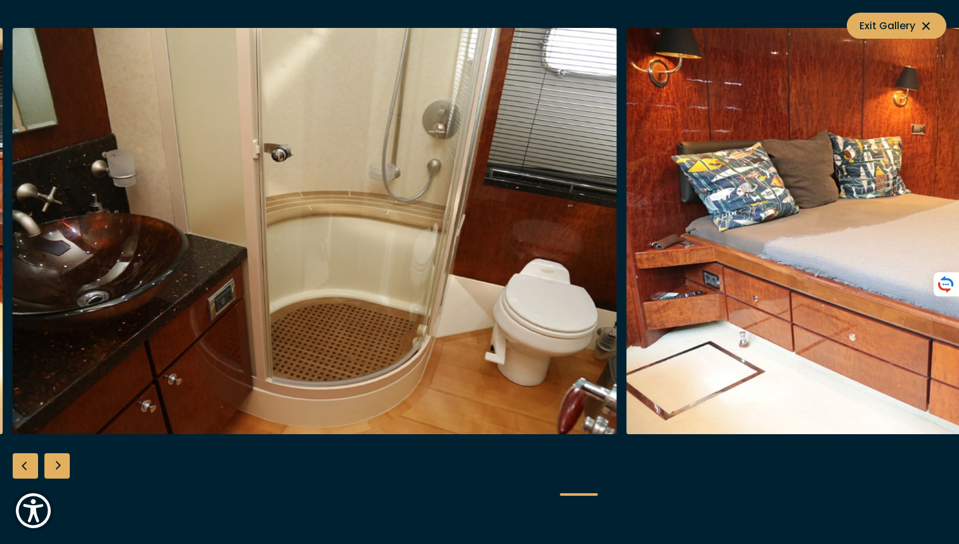
click at [59, 466] on div "Next slide" at bounding box center [56, 465] width 25 height 25
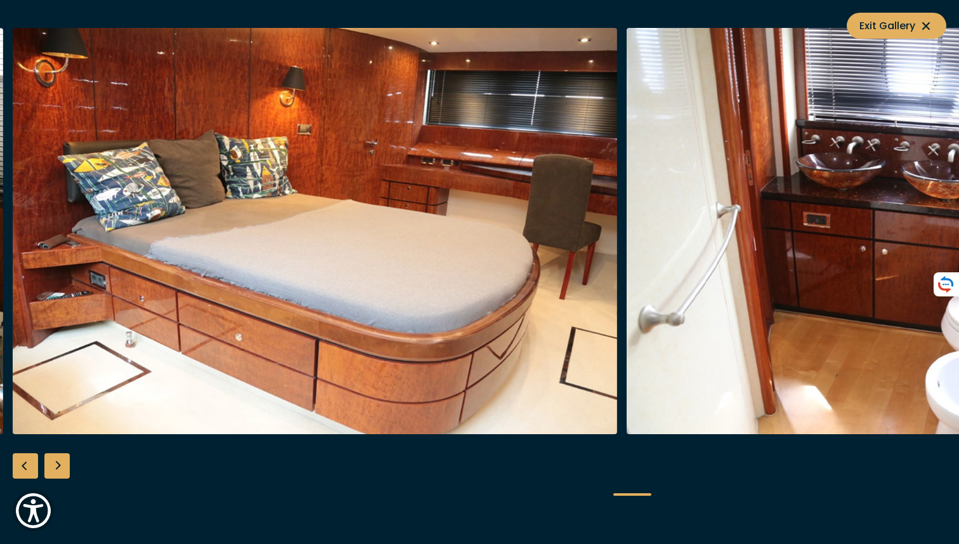
click at [59, 466] on div "Next slide" at bounding box center [56, 465] width 25 height 25
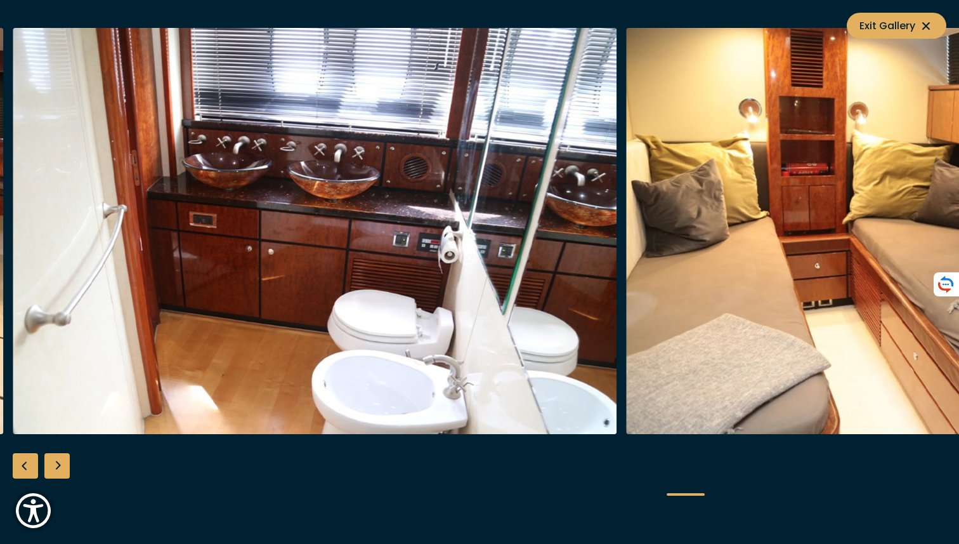
click at [59, 466] on div "Next slide" at bounding box center [56, 465] width 25 height 25
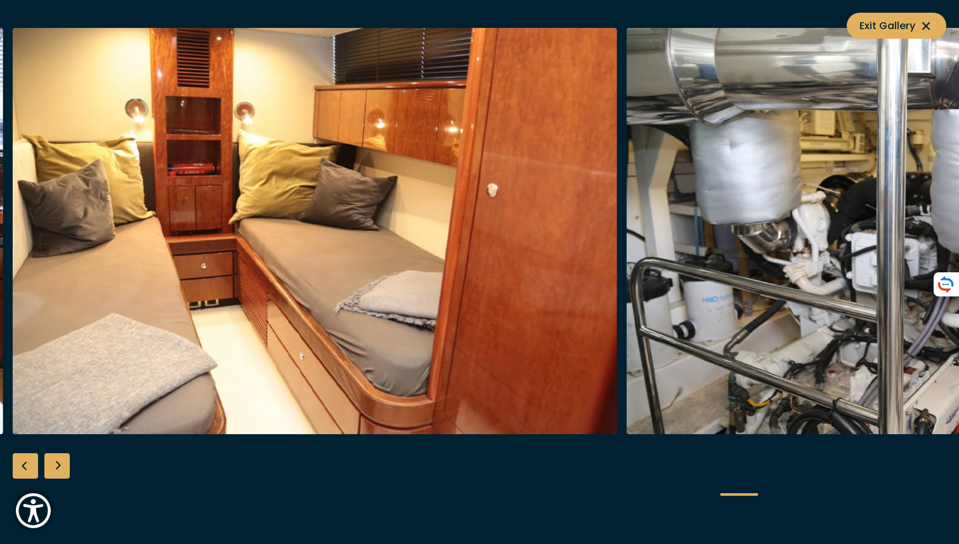
click at [59, 466] on div "Next slide" at bounding box center [56, 465] width 25 height 25
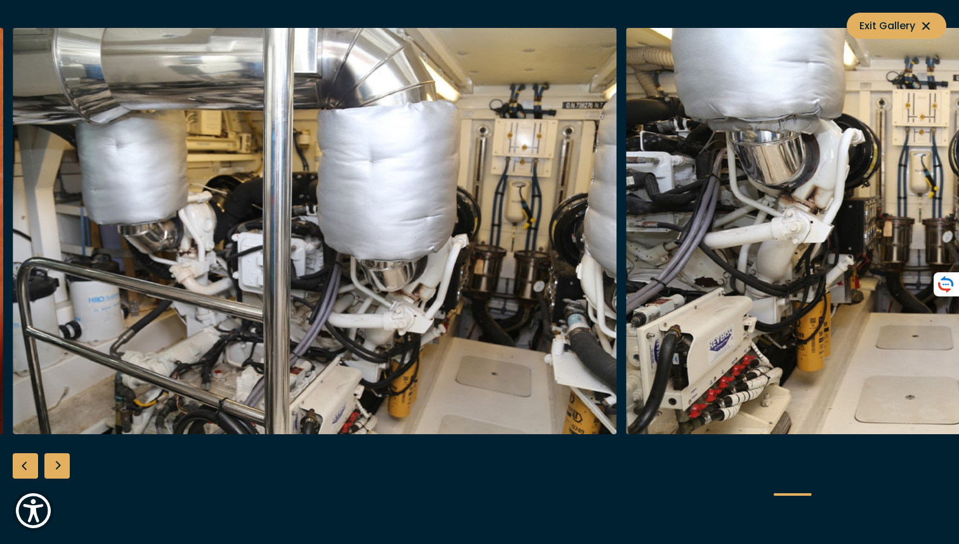
click at [59, 466] on div "Next slide" at bounding box center [56, 465] width 25 height 25
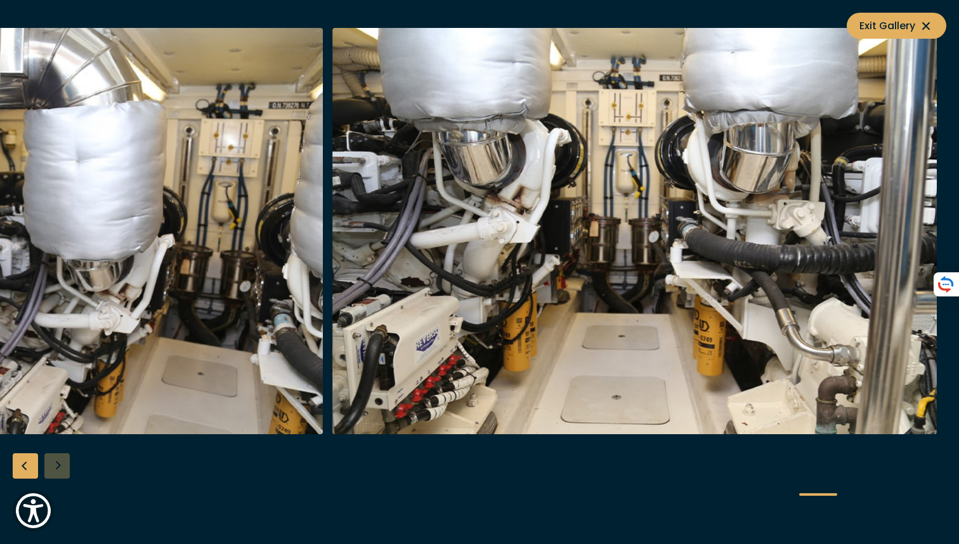
click at [26, 462] on div "Previous slide" at bounding box center [25, 465] width 25 height 25
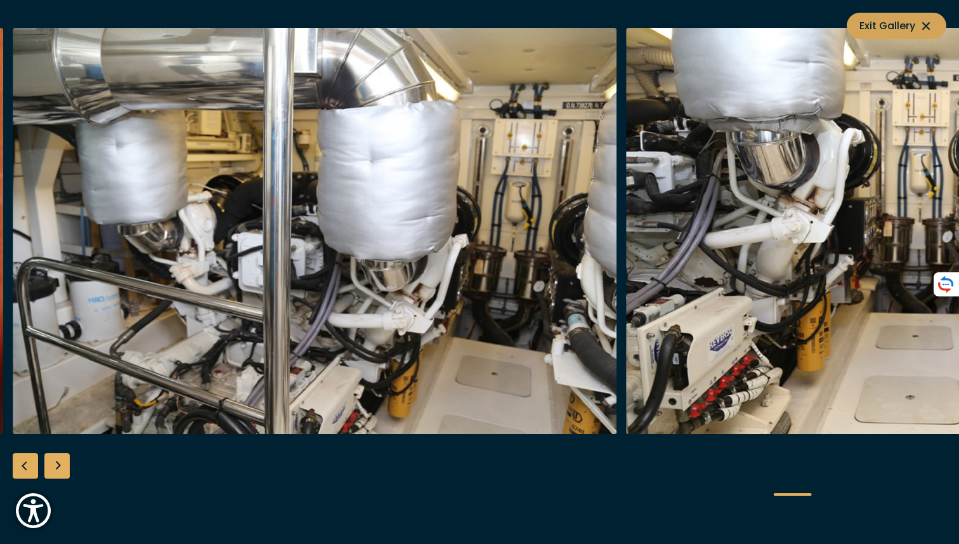
click at [903, 20] on span "Exit Gallery" at bounding box center [897, 26] width 74 height 16
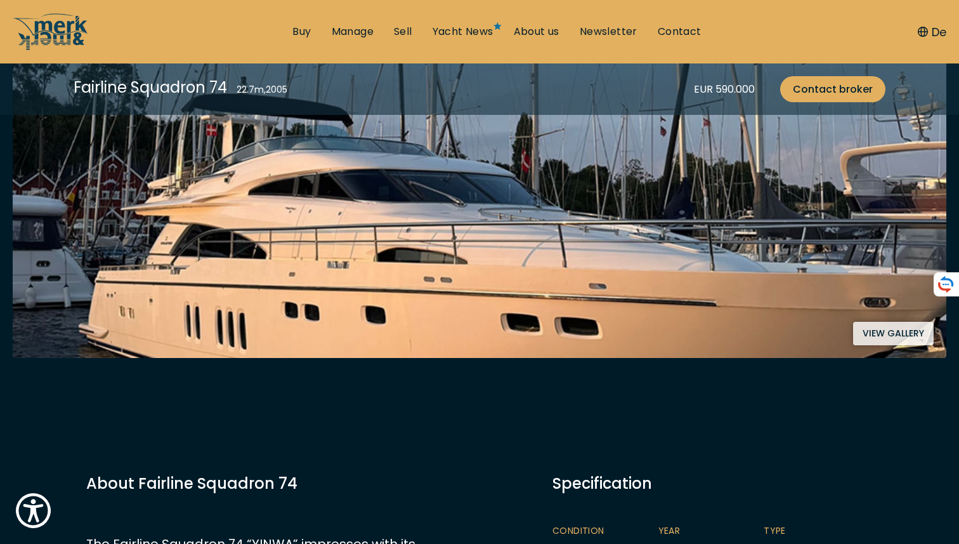
scroll to position [311, 0]
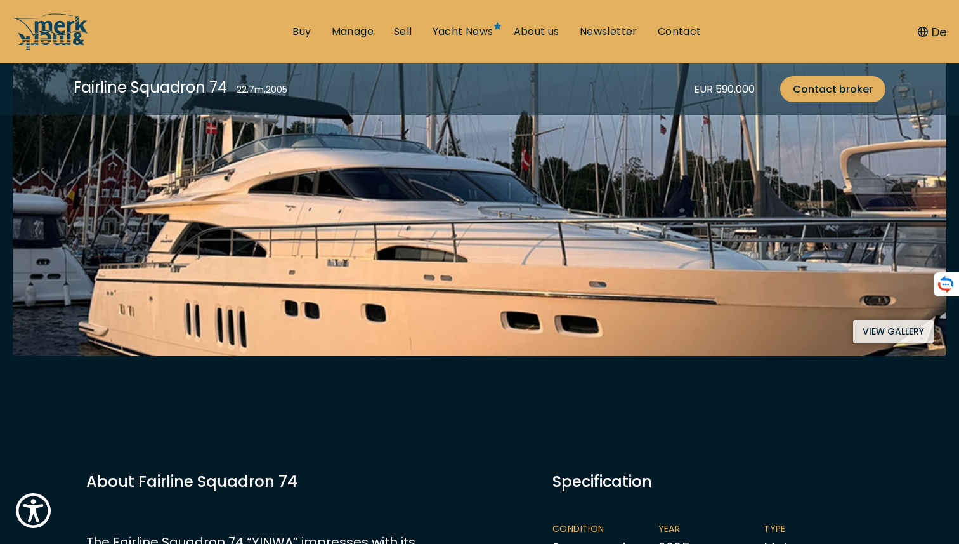
click at [880, 330] on button "View gallery" at bounding box center [893, 331] width 81 height 23
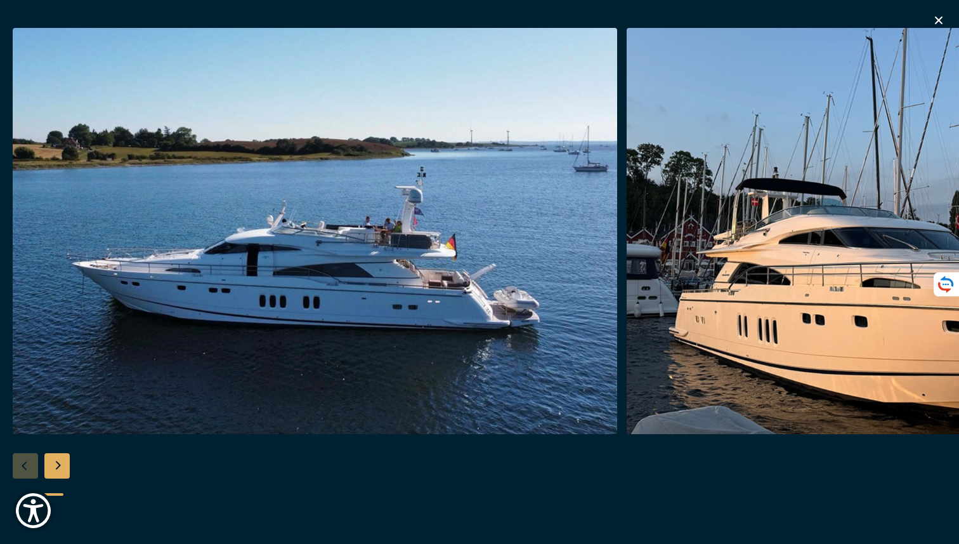
click at [568, 323] on img "button" at bounding box center [315, 231] width 605 height 406
click at [562, 324] on img "button" at bounding box center [315, 231] width 605 height 406
click at [55, 465] on div "Next slide" at bounding box center [56, 465] width 25 height 25
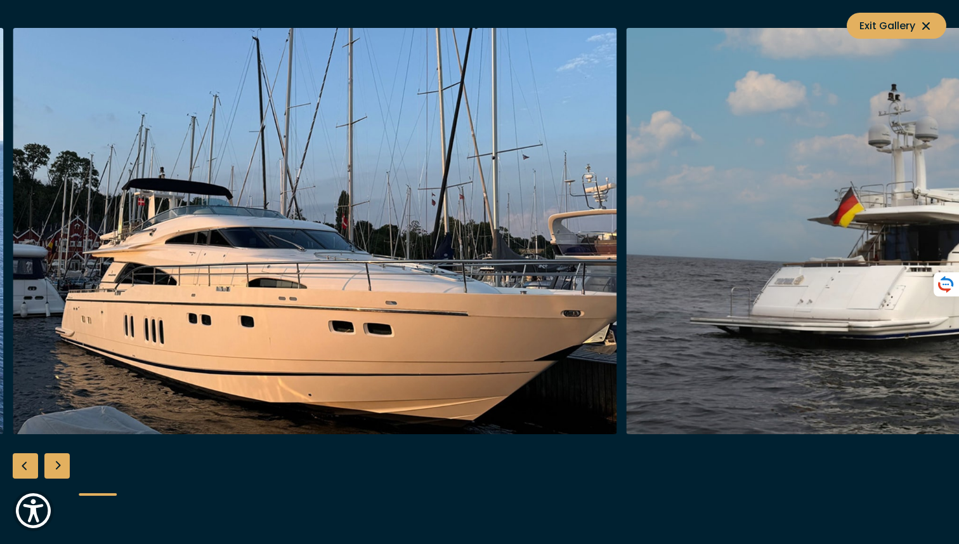
click at [55, 465] on div "Next slide" at bounding box center [56, 465] width 25 height 25
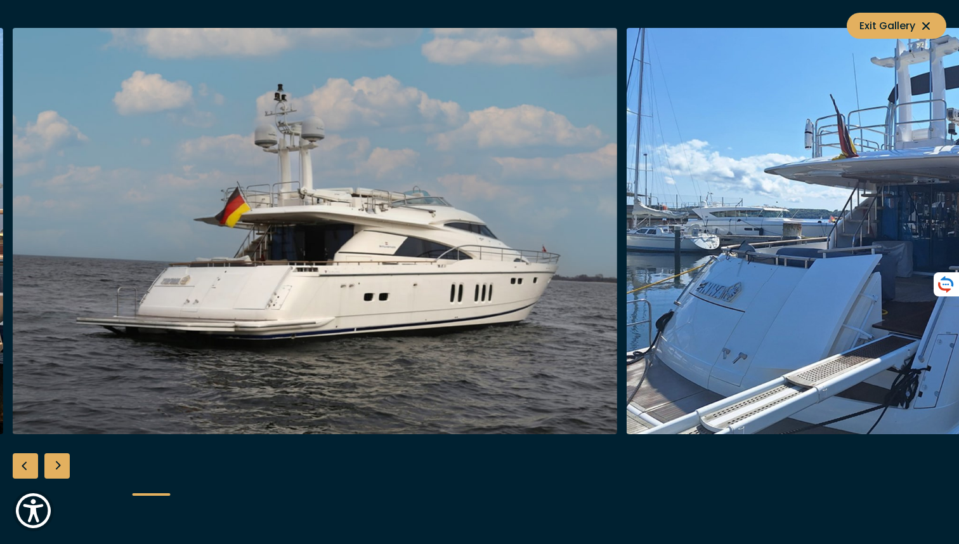
click at [55, 465] on div "Next slide" at bounding box center [56, 465] width 25 height 25
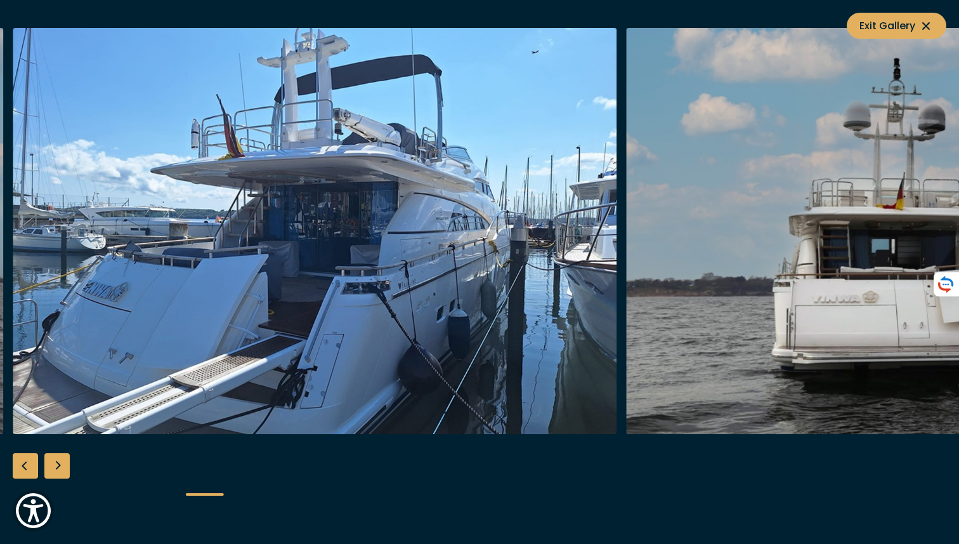
click at [59, 466] on div "Next slide" at bounding box center [56, 465] width 25 height 25
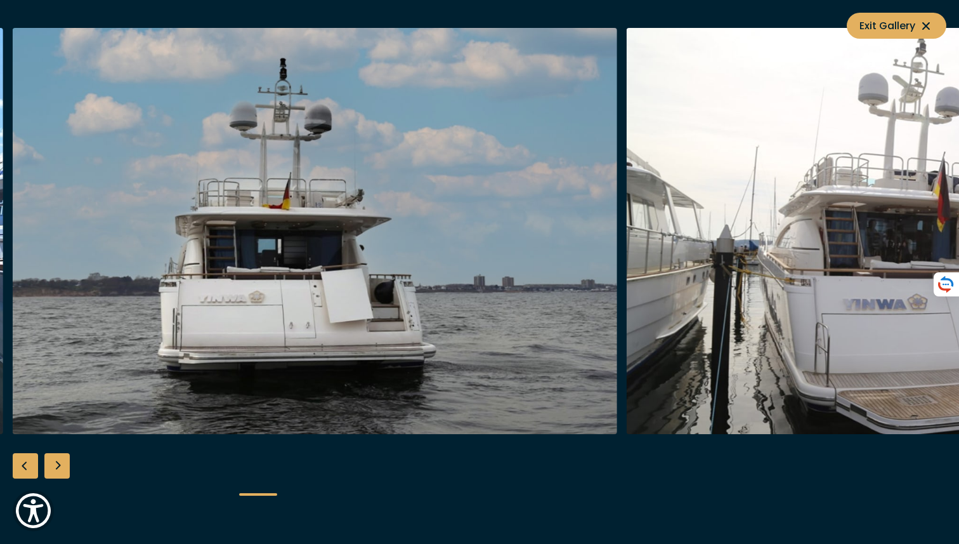
click at [59, 466] on div "Next slide" at bounding box center [56, 465] width 25 height 25
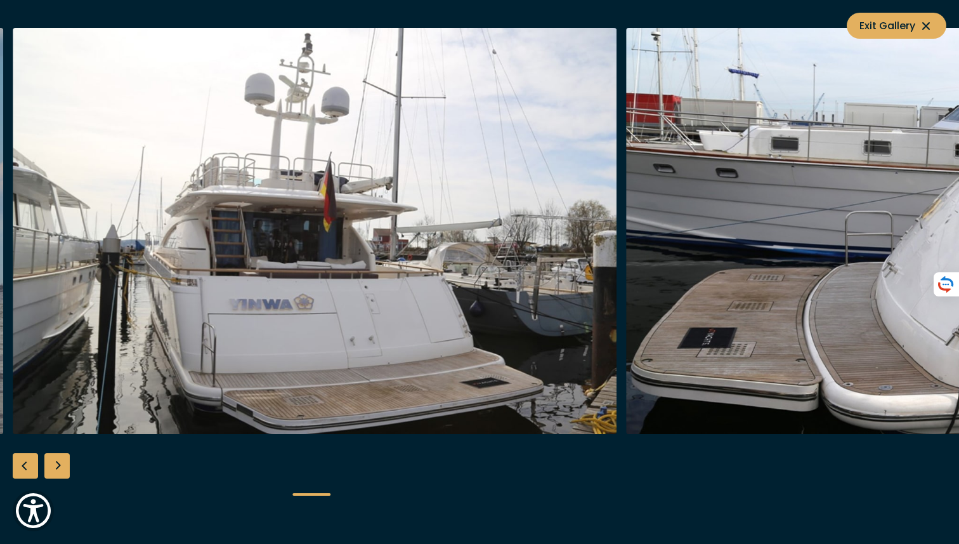
click at [59, 466] on div "Next slide" at bounding box center [56, 465] width 25 height 25
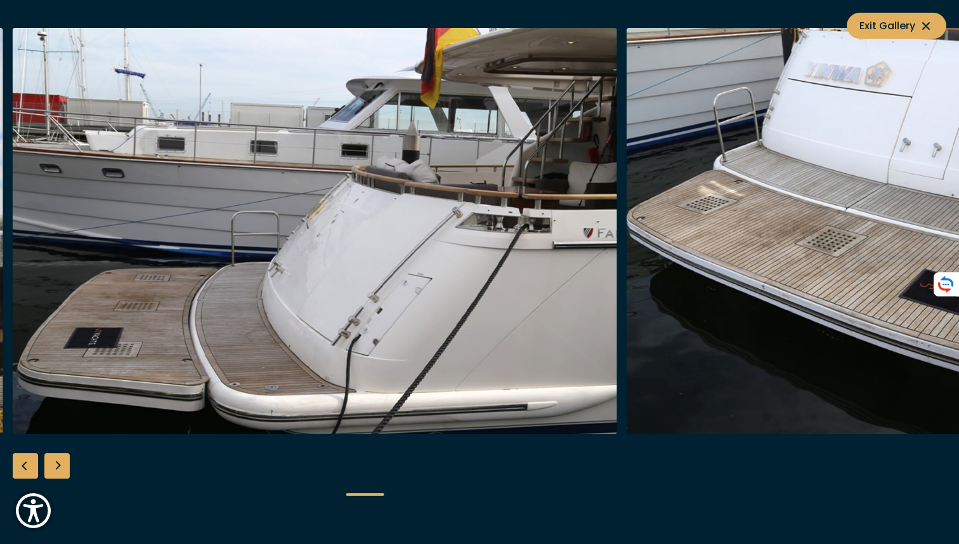
click at [59, 466] on div "Next slide" at bounding box center [56, 465] width 25 height 25
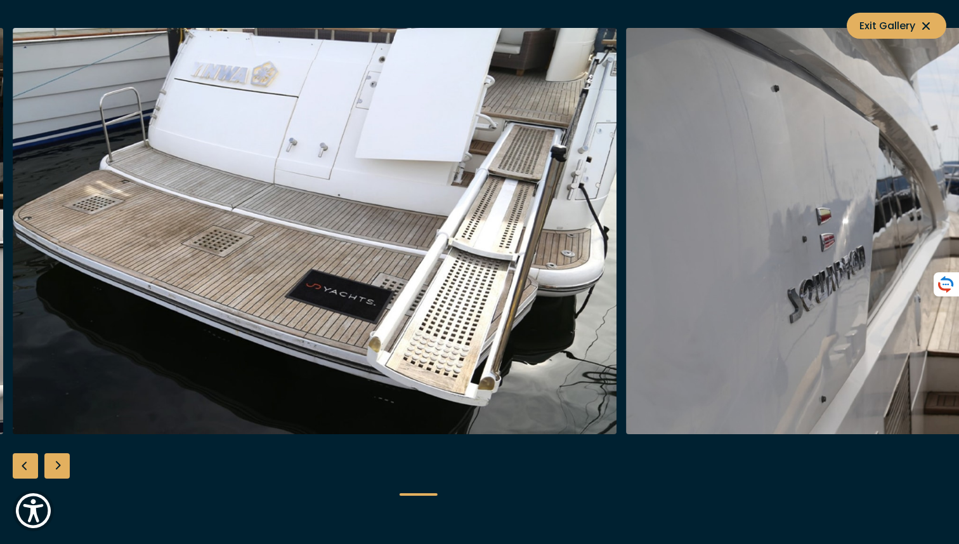
click at [59, 466] on div "Next slide" at bounding box center [56, 465] width 25 height 25
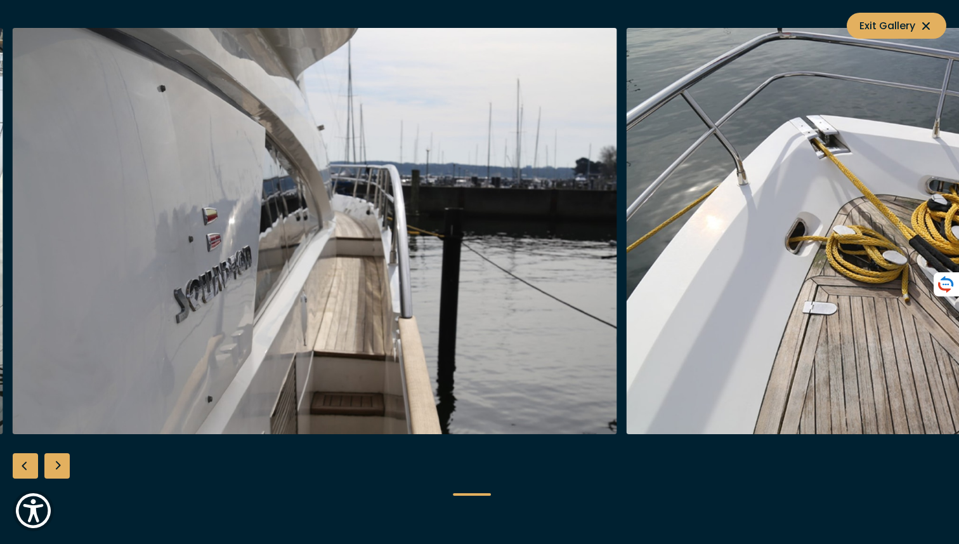
click at [59, 466] on div "Next slide" at bounding box center [56, 465] width 25 height 25
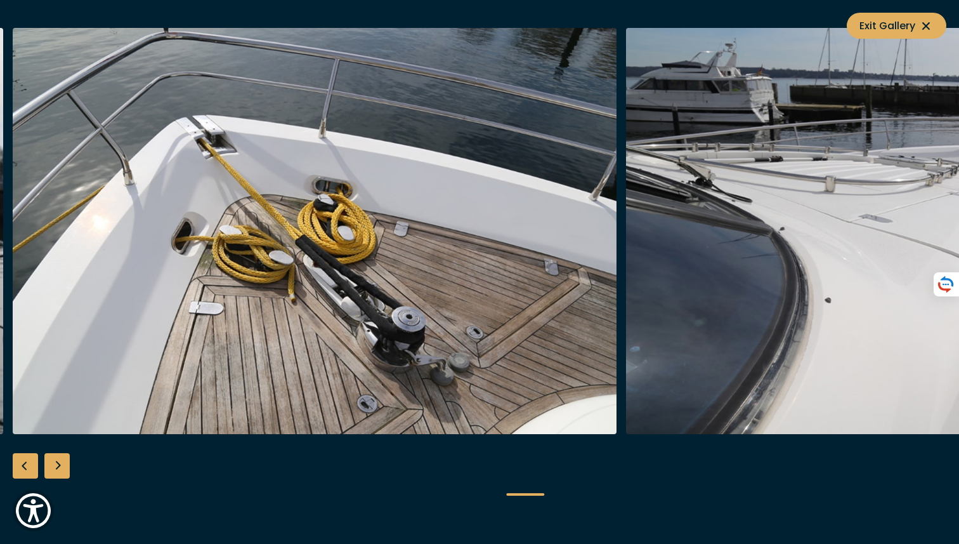
click at [59, 466] on div "Next slide" at bounding box center [56, 465] width 25 height 25
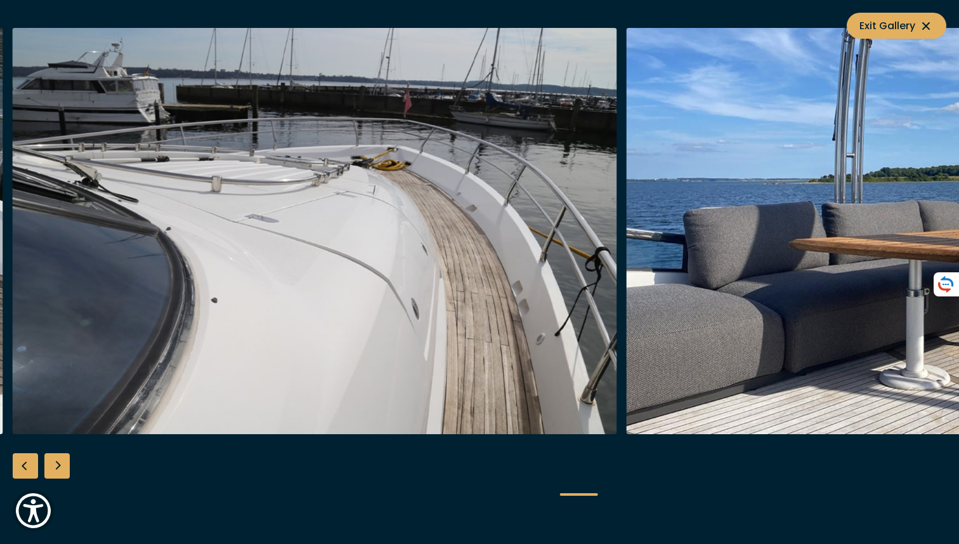
click at [59, 466] on div "Next slide" at bounding box center [56, 465] width 25 height 25
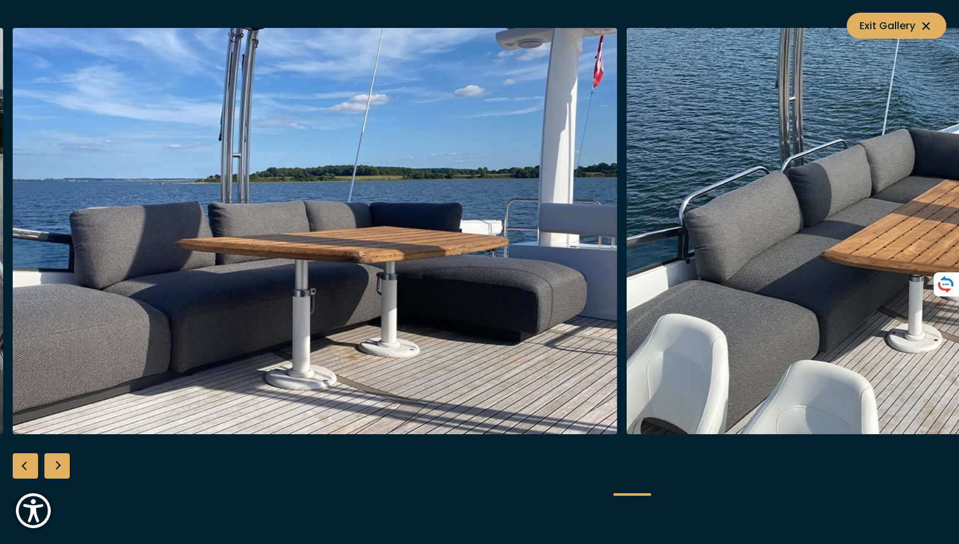
click at [59, 466] on div "Next slide" at bounding box center [56, 465] width 25 height 25
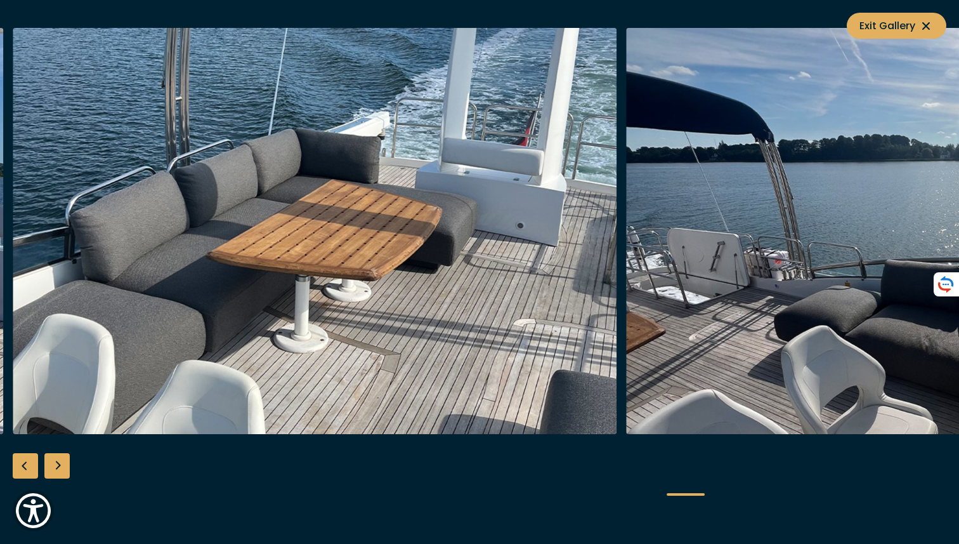
click at [59, 466] on div "Next slide" at bounding box center [56, 465] width 25 height 25
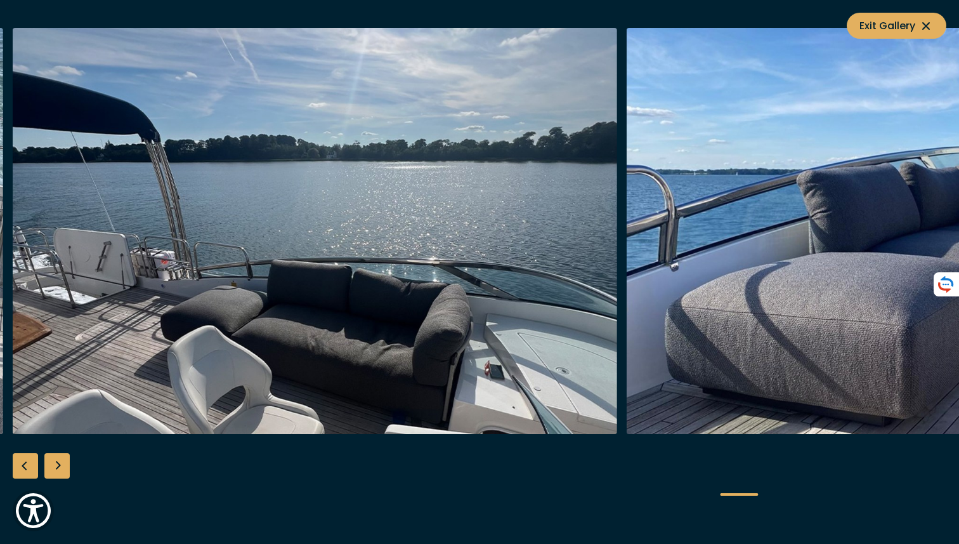
click at [59, 466] on div "Next slide" at bounding box center [56, 465] width 25 height 25
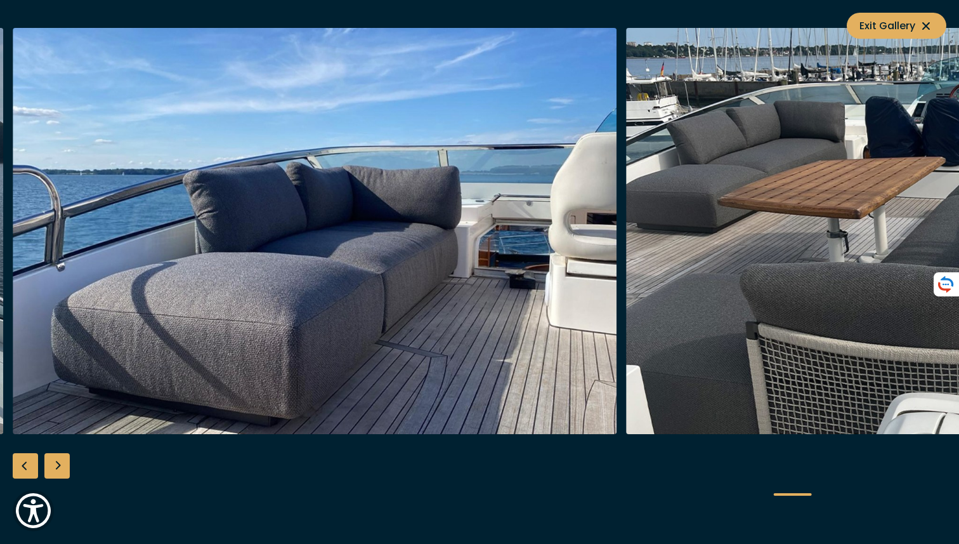
click at [59, 466] on div "Next slide" at bounding box center [56, 465] width 25 height 25
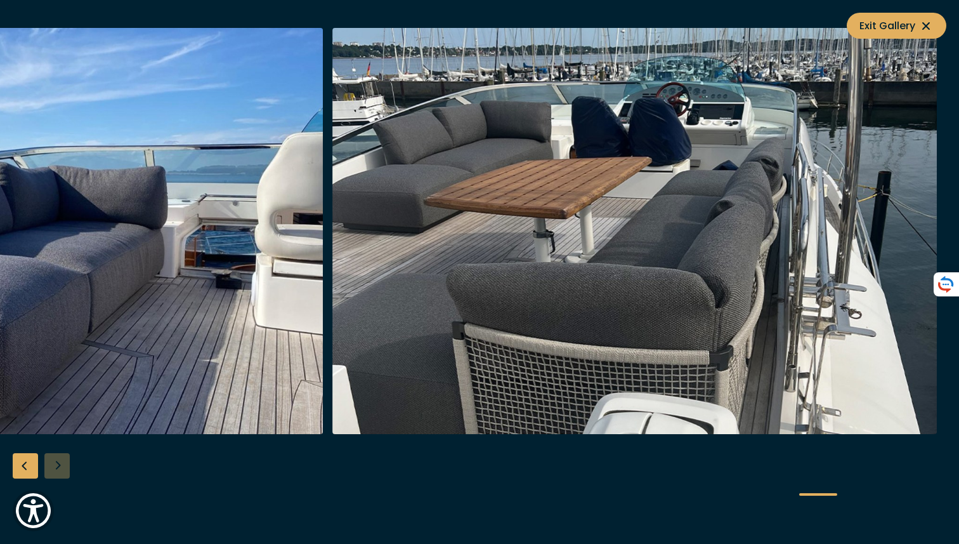
click at [25, 464] on div "Previous slide" at bounding box center [25, 465] width 25 height 25
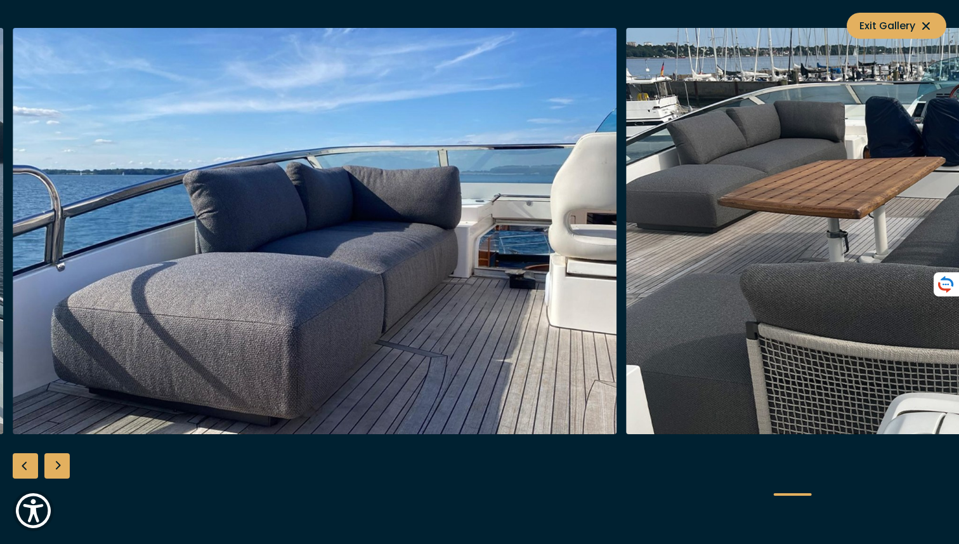
click at [25, 464] on div "Previous slide" at bounding box center [25, 465] width 25 height 25
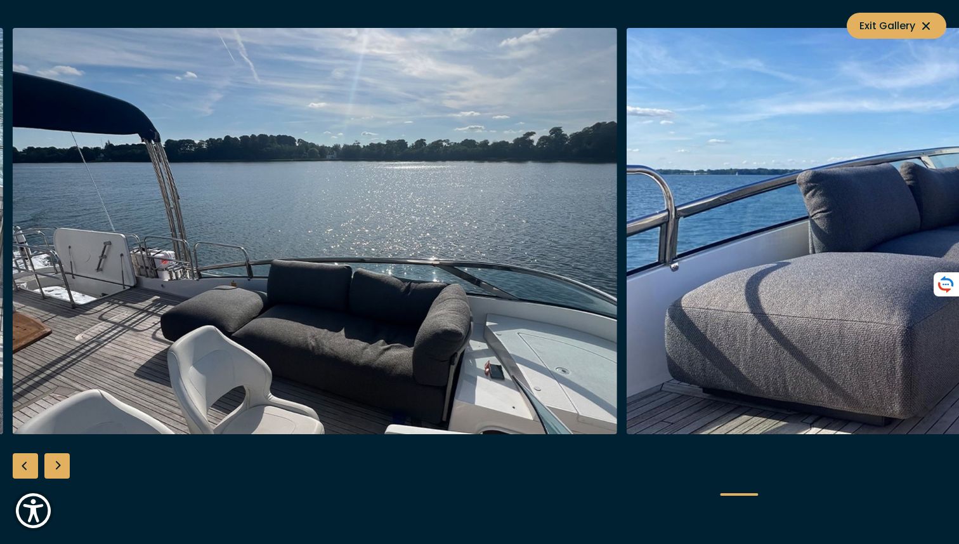
click at [25, 463] on div "Previous slide" at bounding box center [25, 465] width 25 height 25
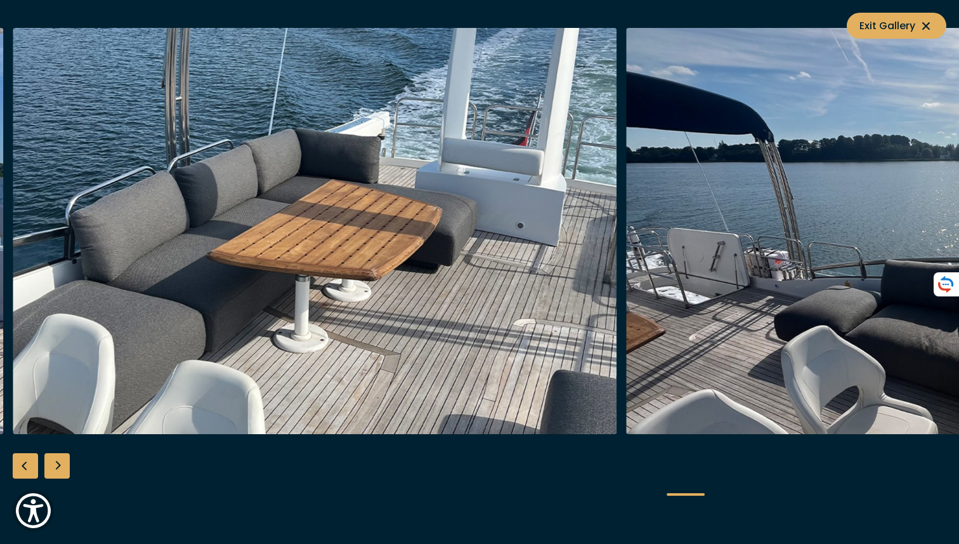
click at [25, 463] on div "Previous slide" at bounding box center [25, 465] width 25 height 25
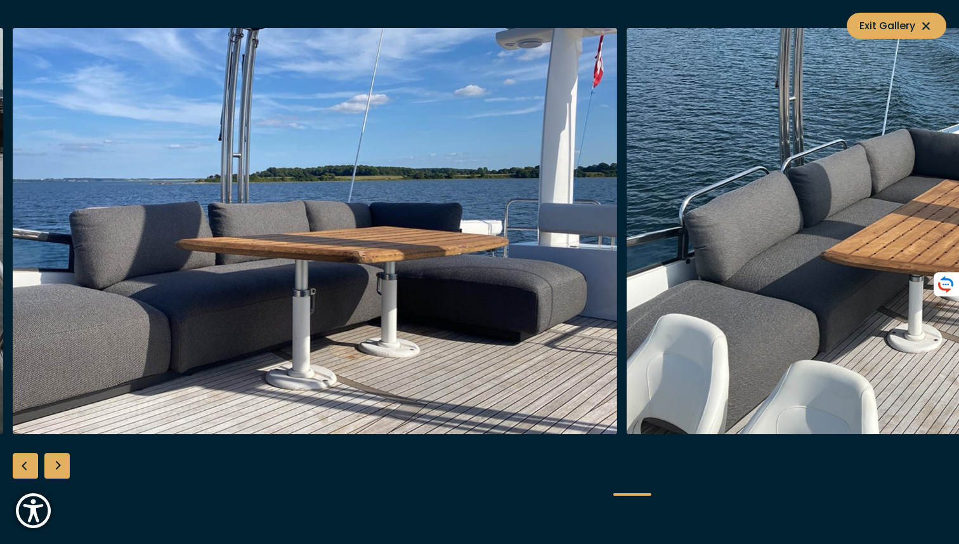
click at [25, 463] on div "Previous slide" at bounding box center [25, 465] width 25 height 25
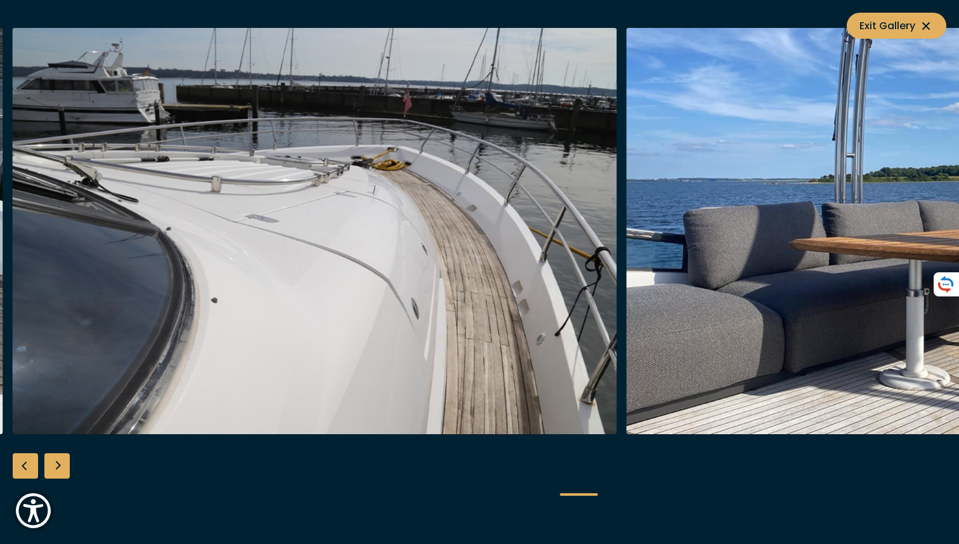
click at [25, 463] on div "Previous slide" at bounding box center [25, 465] width 25 height 25
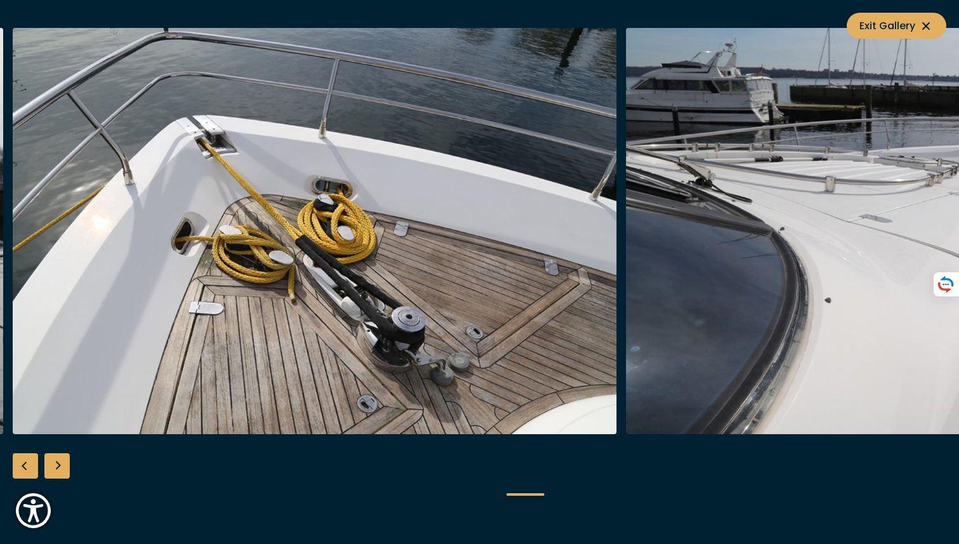
click at [25, 463] on div "Previous slide" at bounding box center [25, 465] width 25 height 25
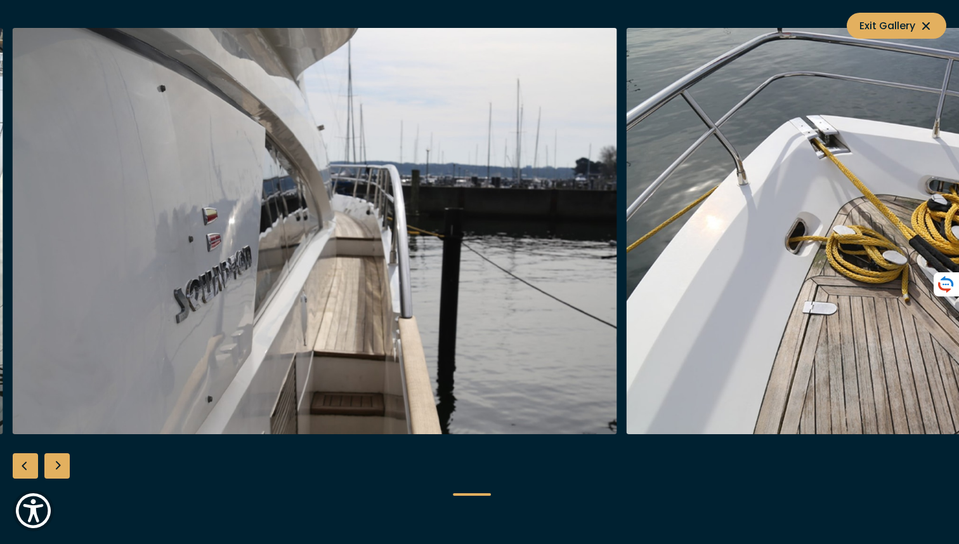
click at [25, 463] on div "Previous slide" at bounding box center [25, 465] width 25 height 25
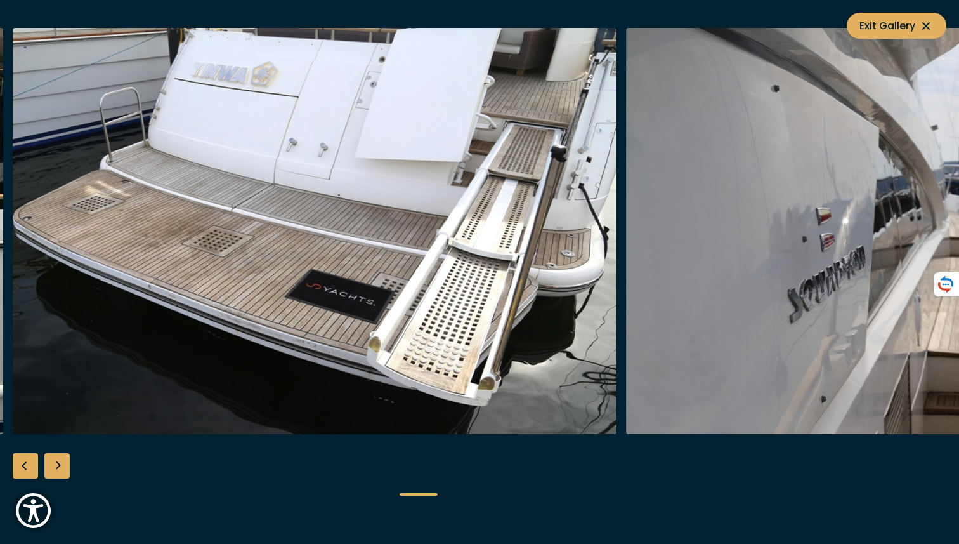
click at [25, 463] on div "Previous slide" at bounding box center [25, 465] width 25 height 25
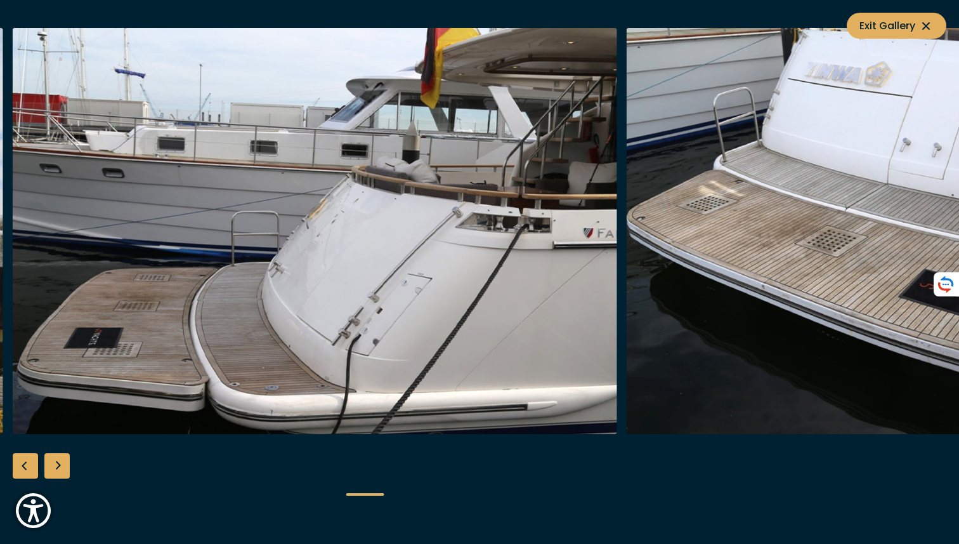
click at [25, 463] on div "Previous slide" at bounding box center [25, 465] width 25 height 25
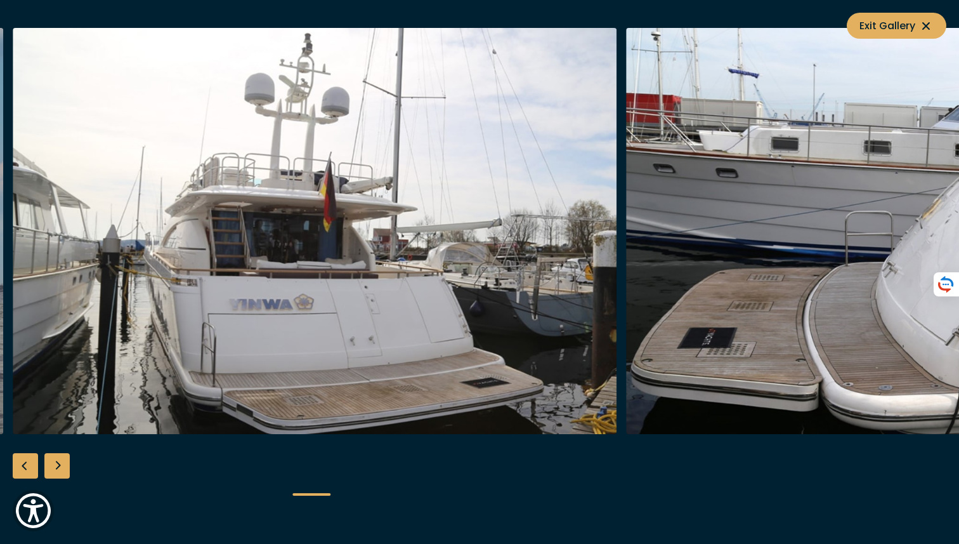
click at [25, 463] on div "Previous slide" at bounding box center [25, 465] width 25 height 25
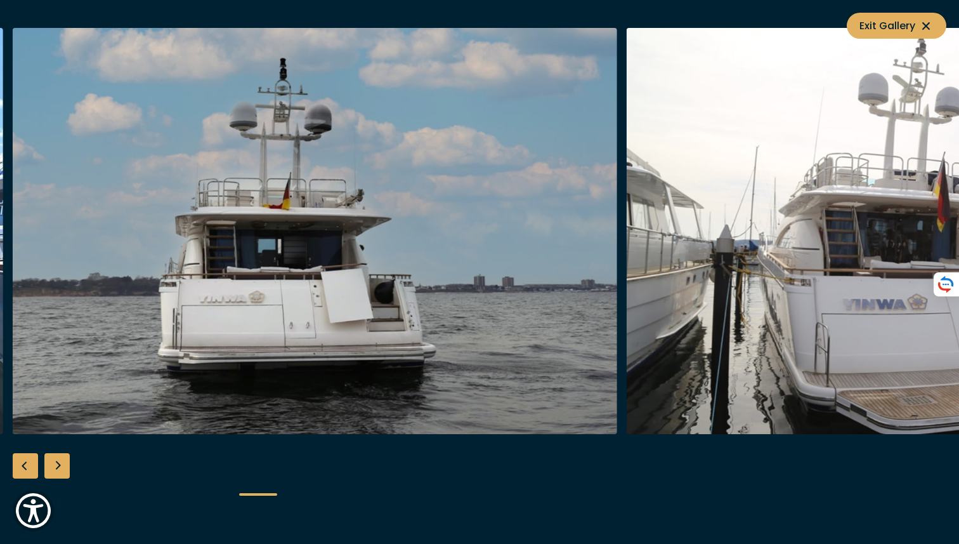
click at [25, 463] on div "Previous slide" at bounding box center [25, 465] width 25 height 25
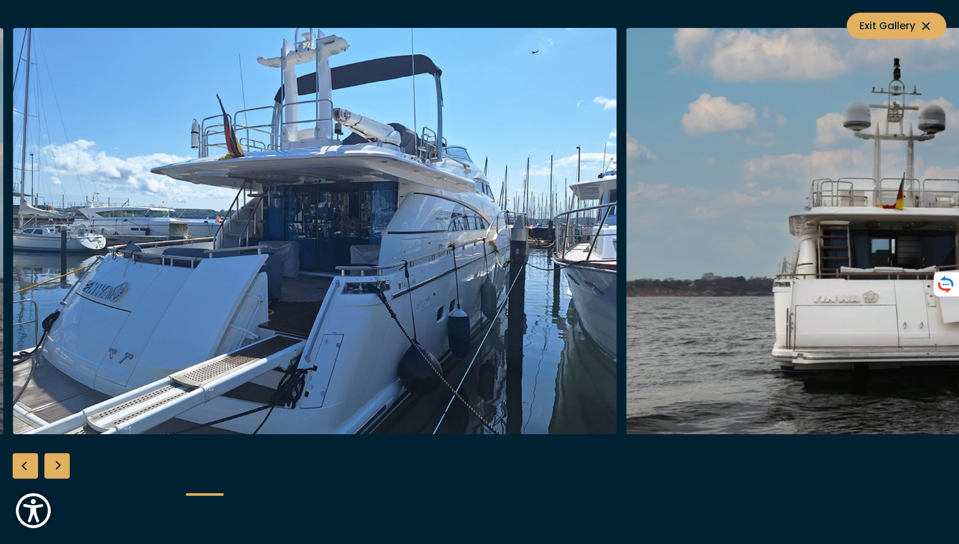
click at [25, 463] on div "Previous slide" at bounding box center [25, 465] width 25 height 25
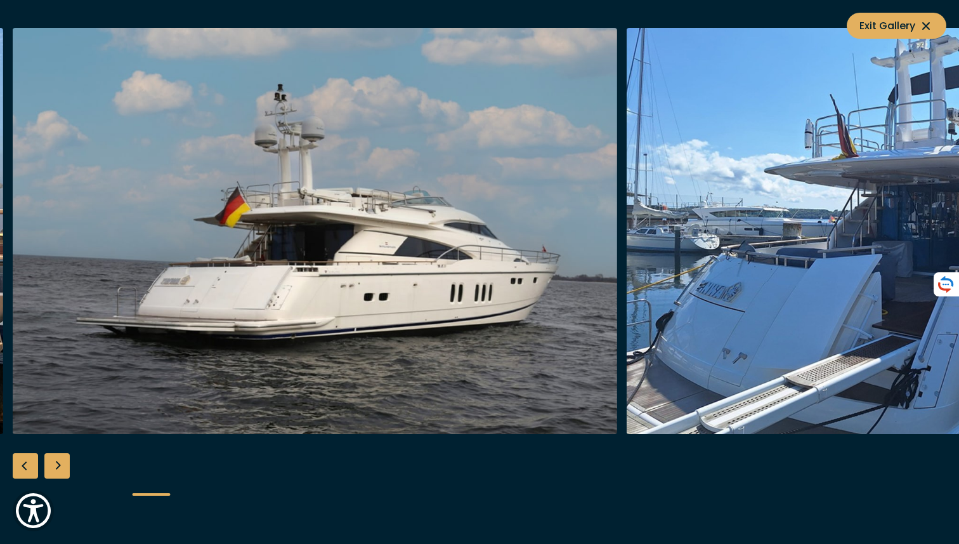
click at [25, 463] on div "Previous slide" at bounding box center [25, 465] width 25 height 25
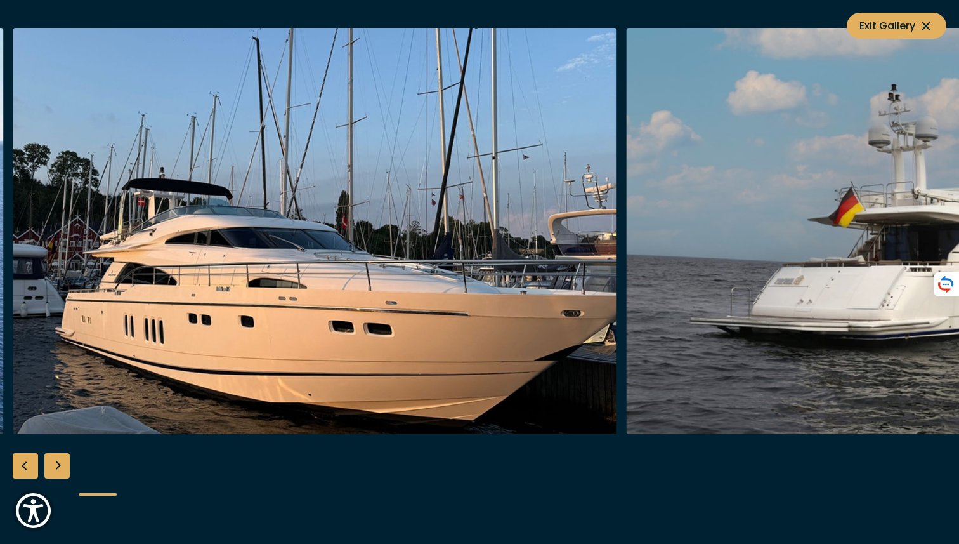
click at [25, 463] on div "Previous slide" at bounding box center [25, 465] width 25 height 25
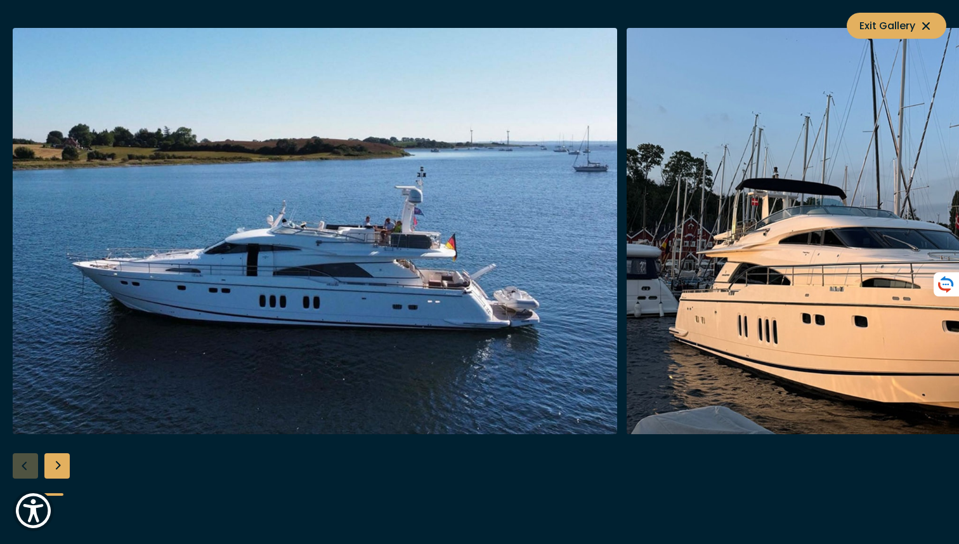
click at [25, 463] on div at bounding box center [479, 272] width 959 height 488
click at [886, 22] on span "Exit Gallery" at bounding box center [897, 26] width 74 height 16
click at [939, 20] on icon "button" at bounding box center [939, 20] width 8 height 8
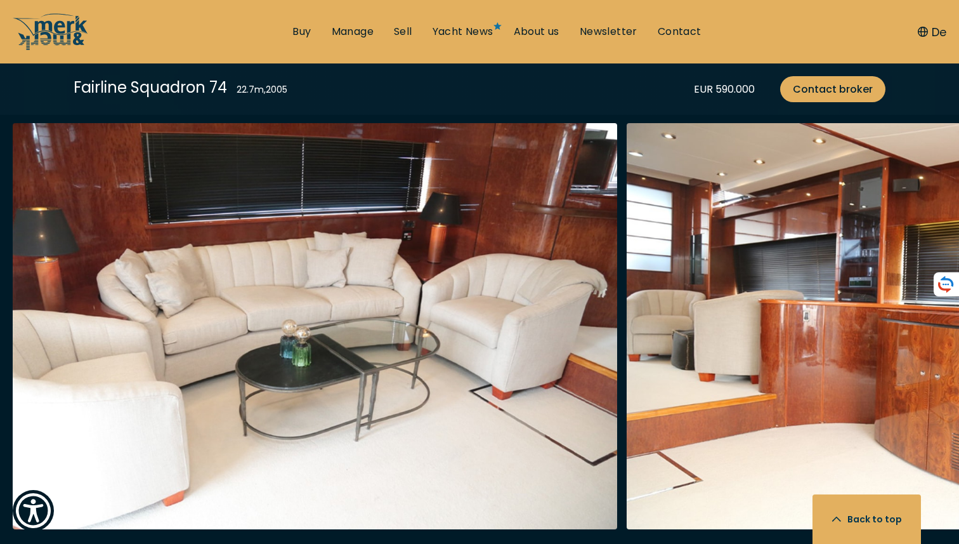
scroll to position [2304, 0]
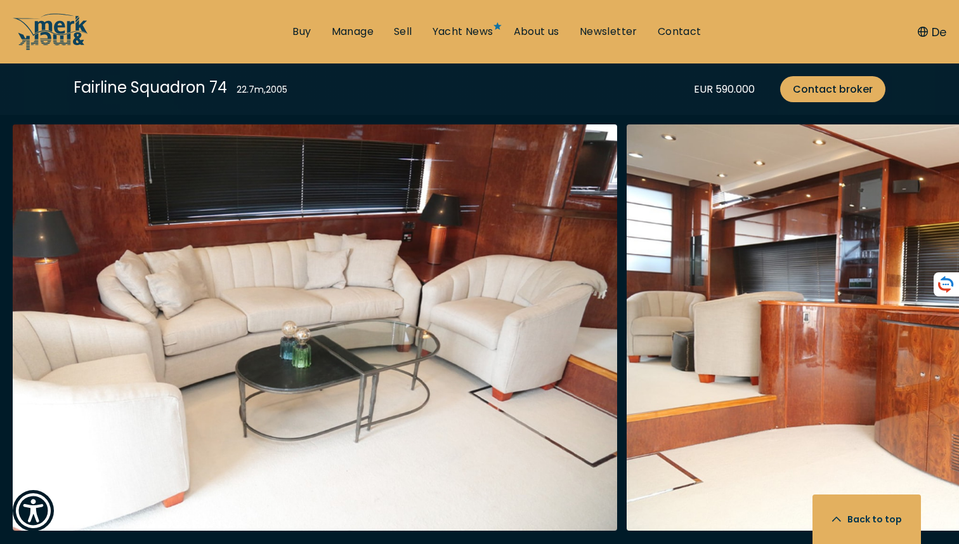
click at [594, 190] on img "Merk&Merk" at bounding box center [315, 327] width 605 height 406
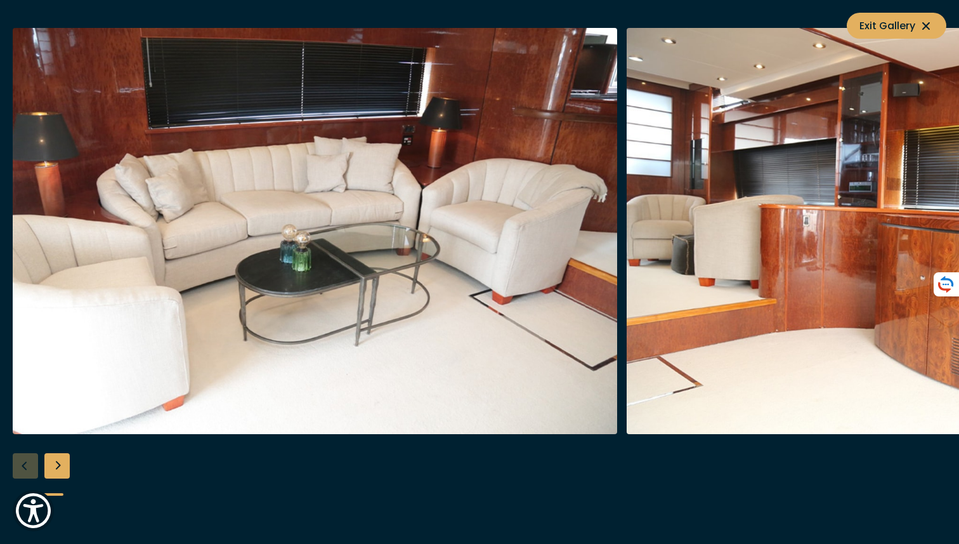
click at [61, 466] on div "Next slide" at bounding box center [56, 465] width 25 height 25
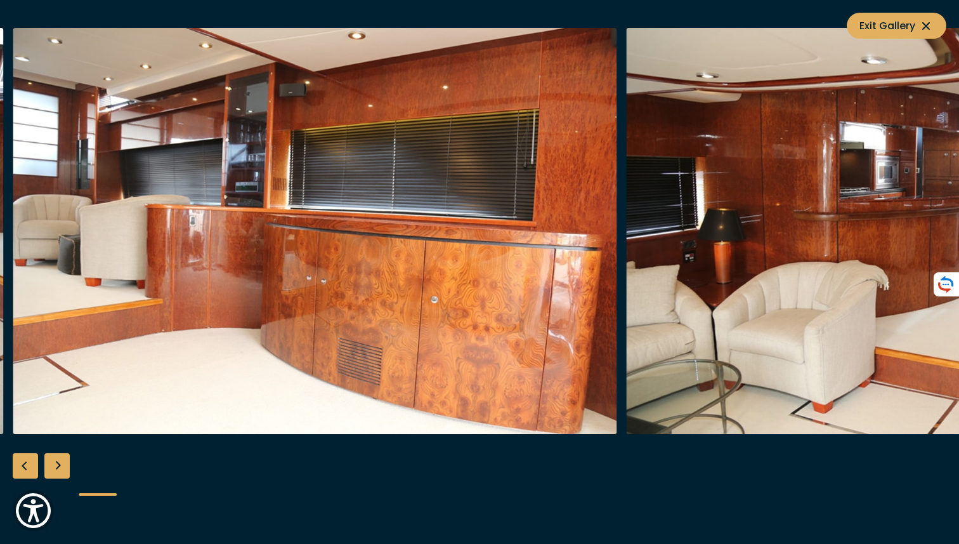
click at [61, 466] on div "Next slide" at bounding box center [56, 465] width 25 height 25
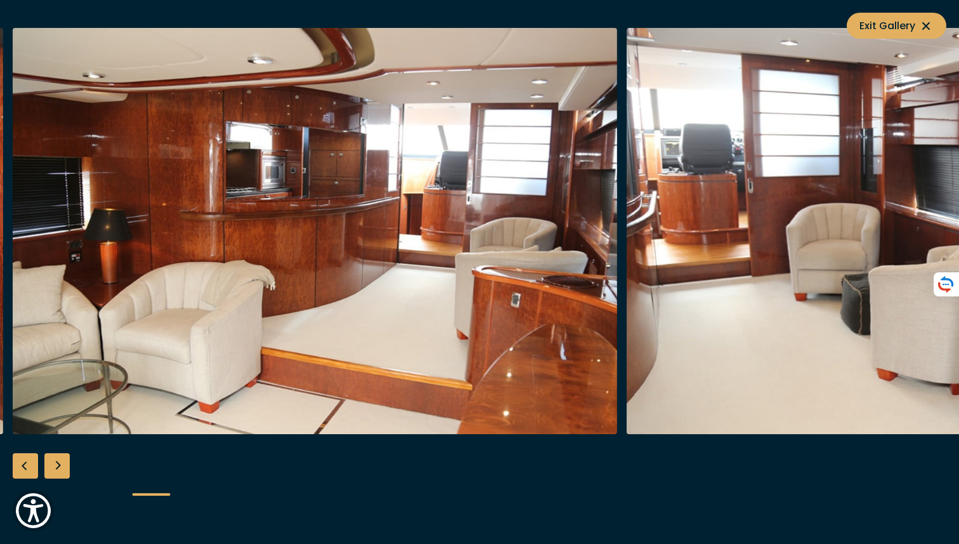
click at [54, 463] on div "Next slide" at bounding box center [56, 465] width 25 height 25
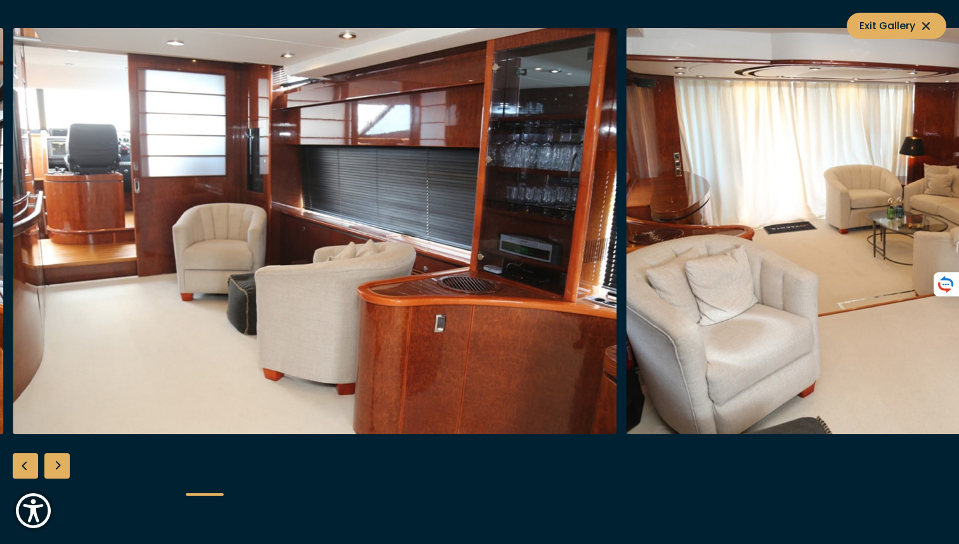
click at [54, 463] on div "Next slide" at bounding box center [56, 465] width 25 height 25
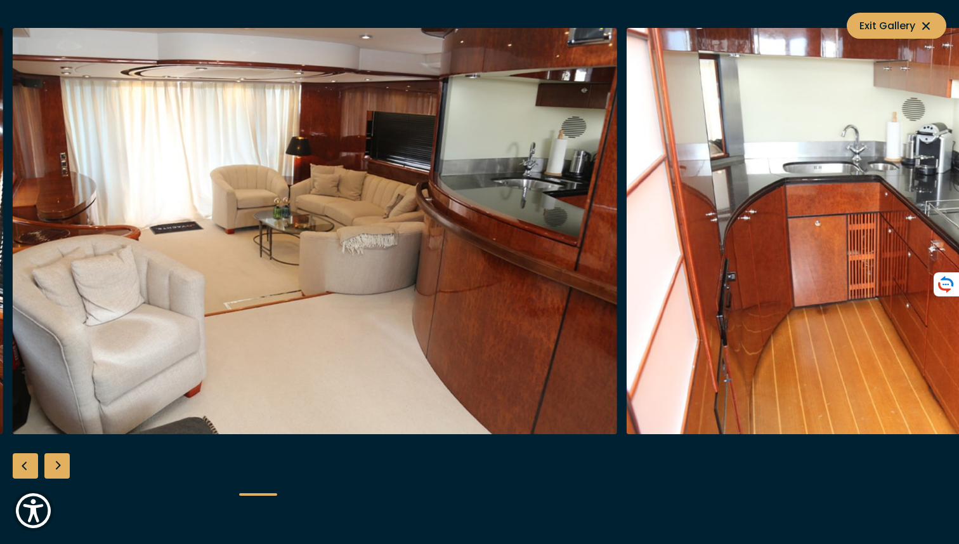
click at [54, 461] on div "Next slide" at bounding box center [56, 465] width 25 height 25
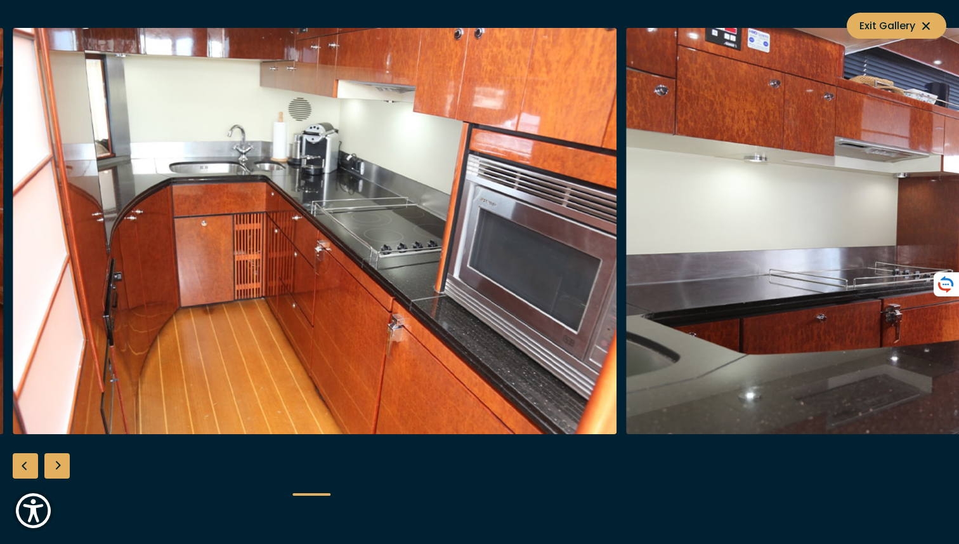
click at [54, 461] on div "Next slide" at bounding box center [56, 465] width 25 height 25
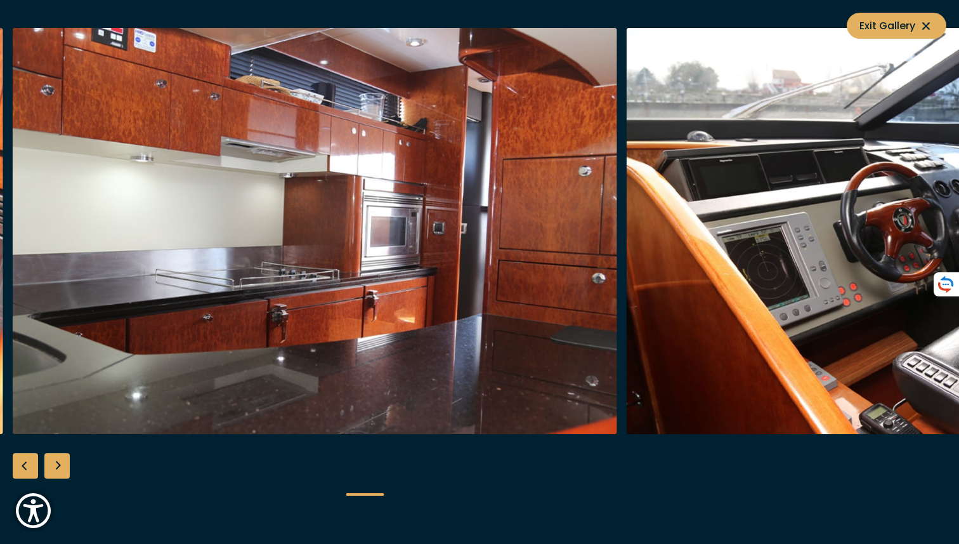
click at [54, 461] on div "Next slide" at bounding box center [56, 465] width 25 height 25
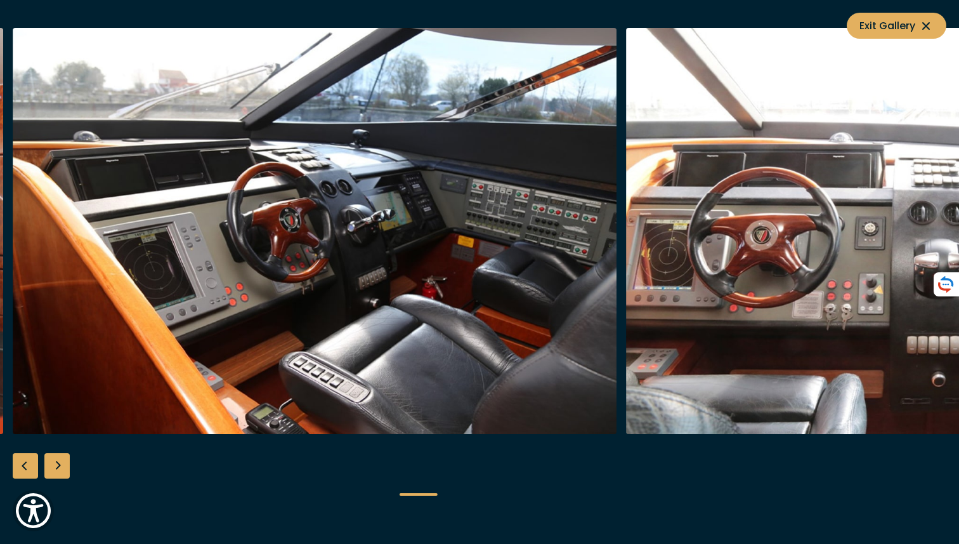
click at [54, 461] on div "Next slide" at bounding box center [56, 465] width 25 height 25
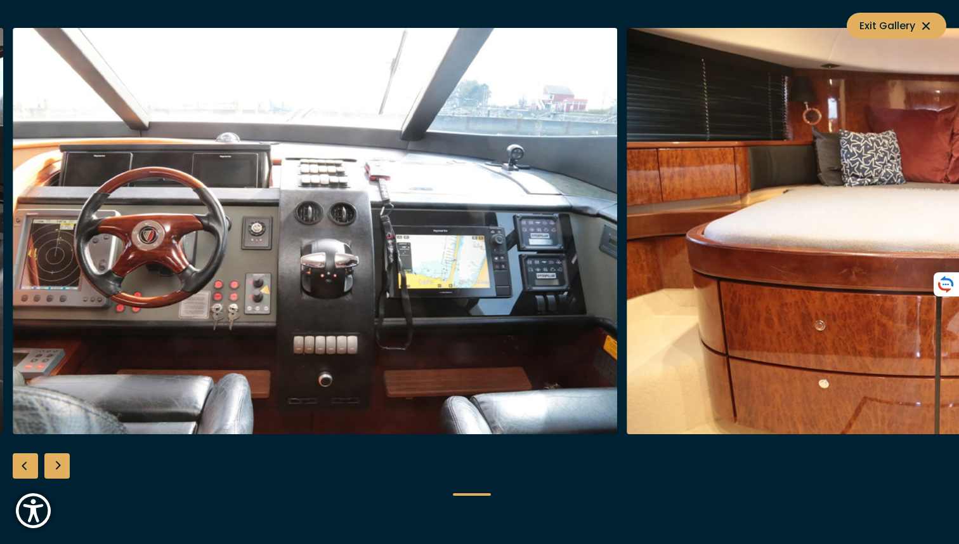
click at [55, 461] on div "Next slide" at bounding box center [56, 465] width 25 height 25
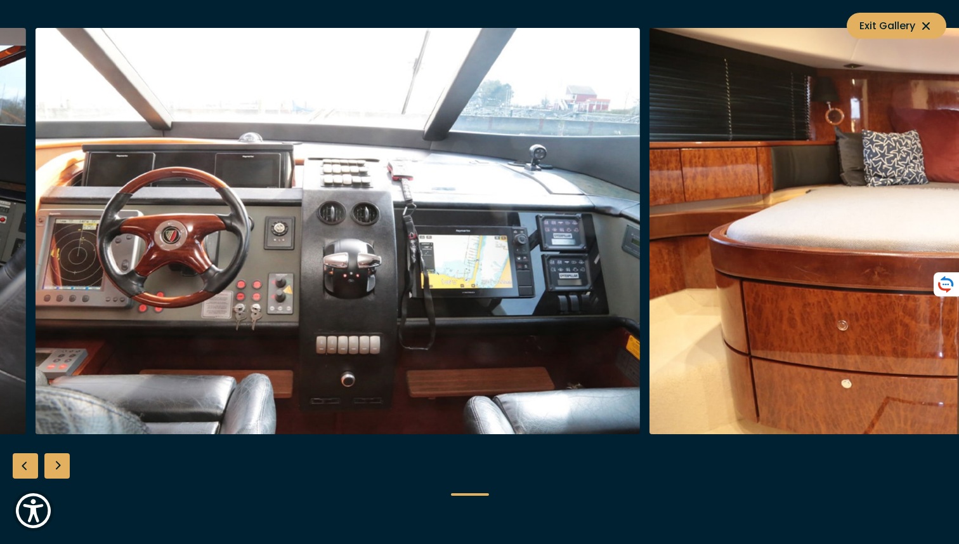
click at [65, 462] on div "Next slide" at bounding box center [56, 465] width 25 height 25
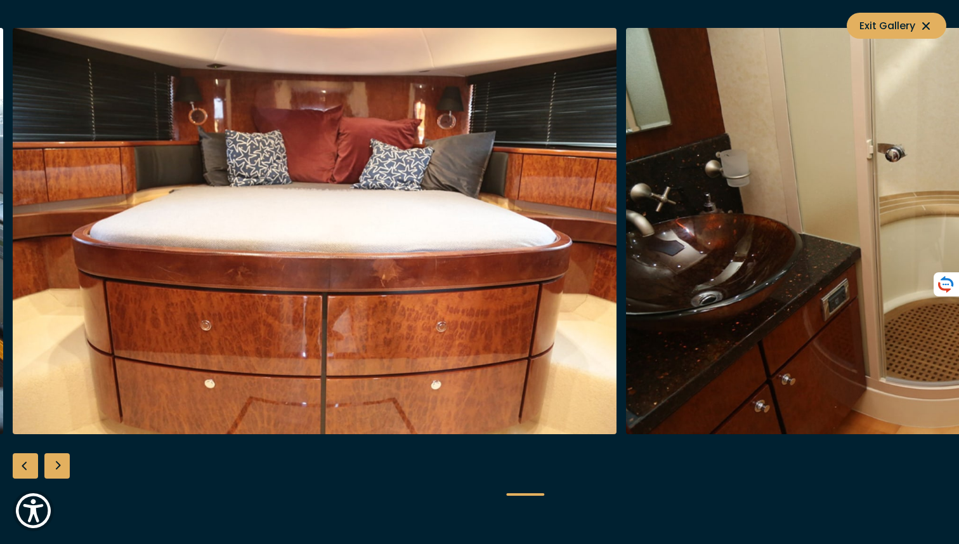
click at [62, 464] on div "Next slide" at bounding box center [56, 465] width 25 height 25
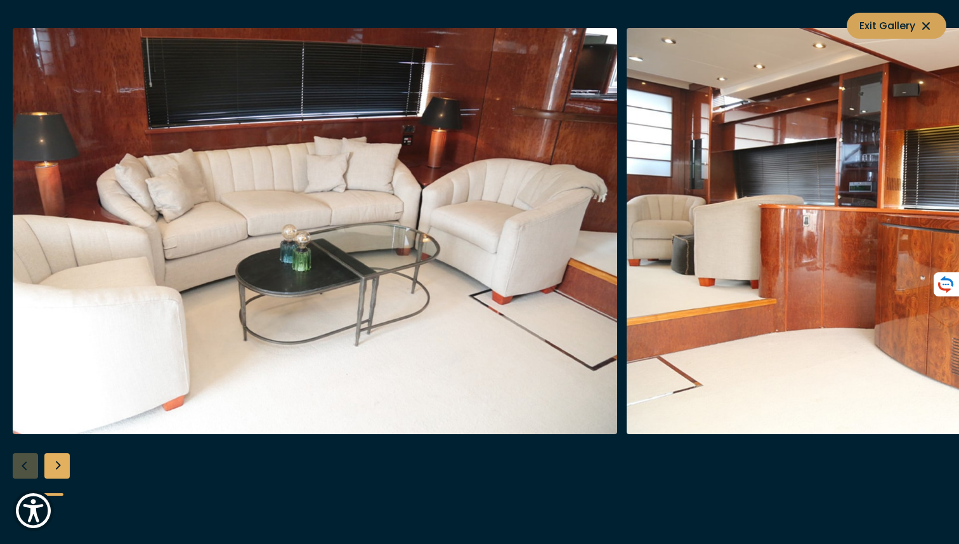
click at [932, 26] on icon at bounding box center [926, 25] width 15 height 15
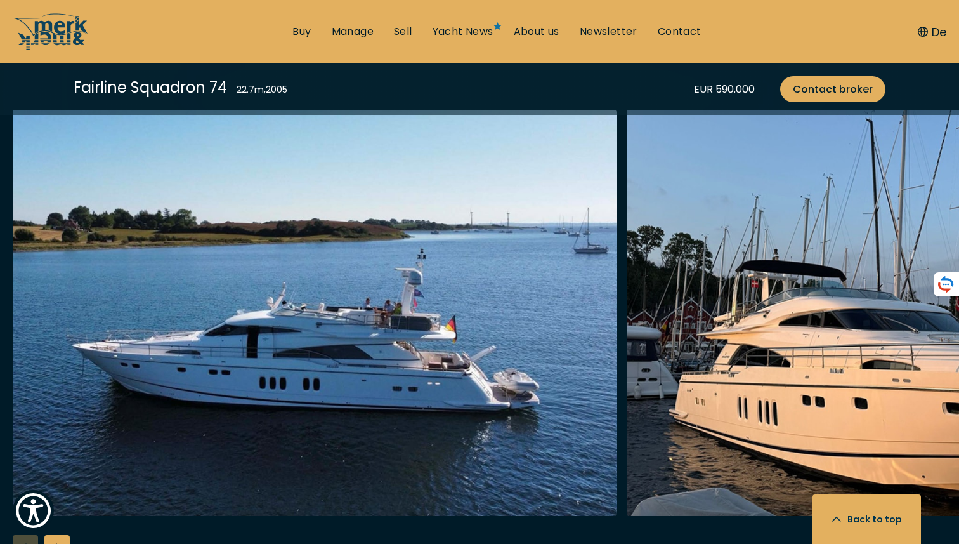
scroll to position [1606, 0]
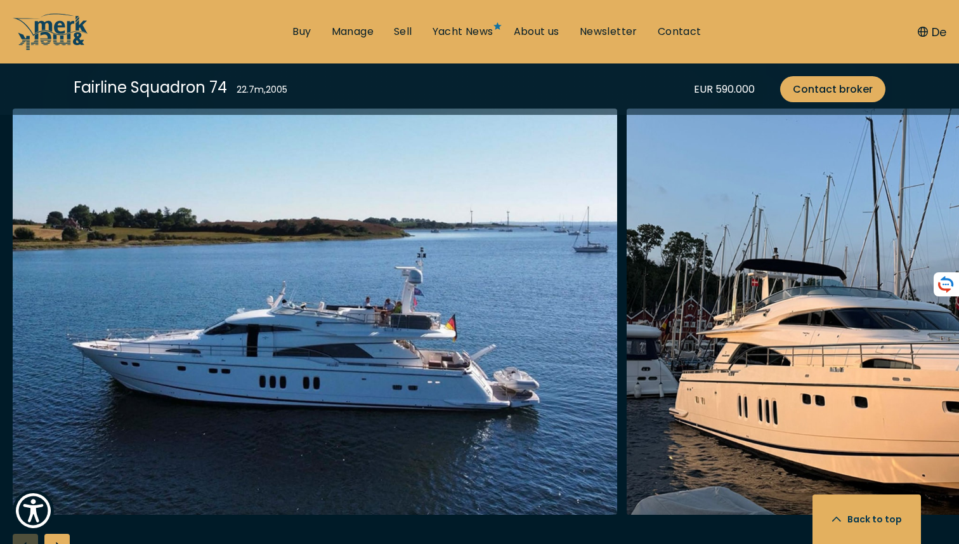
click at [449, 341] on img "Merk&Merk" at bounding box center [315, 311] width 605 height 406
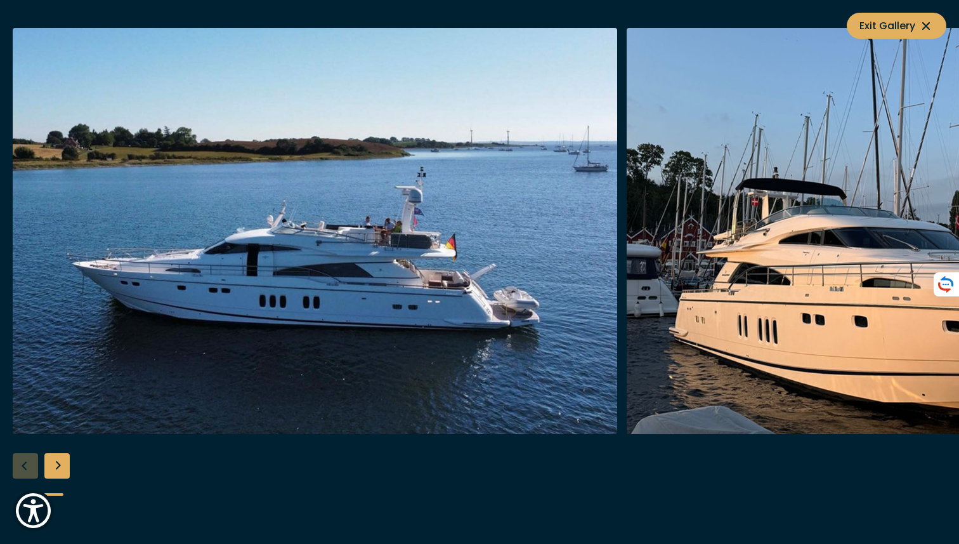
click at [53, 469] on div "Next slide" at bounding box center [56, 465] width 25 height 25
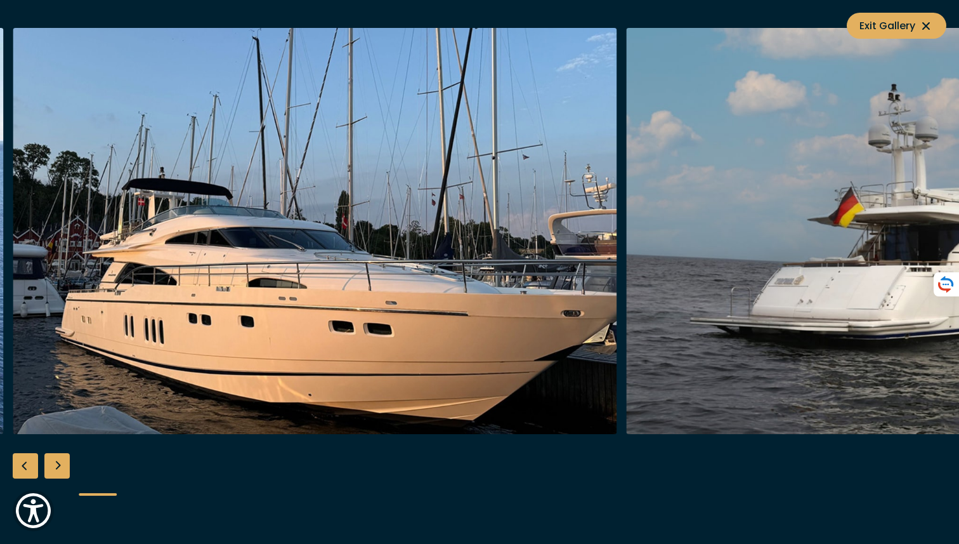
click at [59, 466] on div "Next slide" at bounding box center [56, 465] width 25 height 25
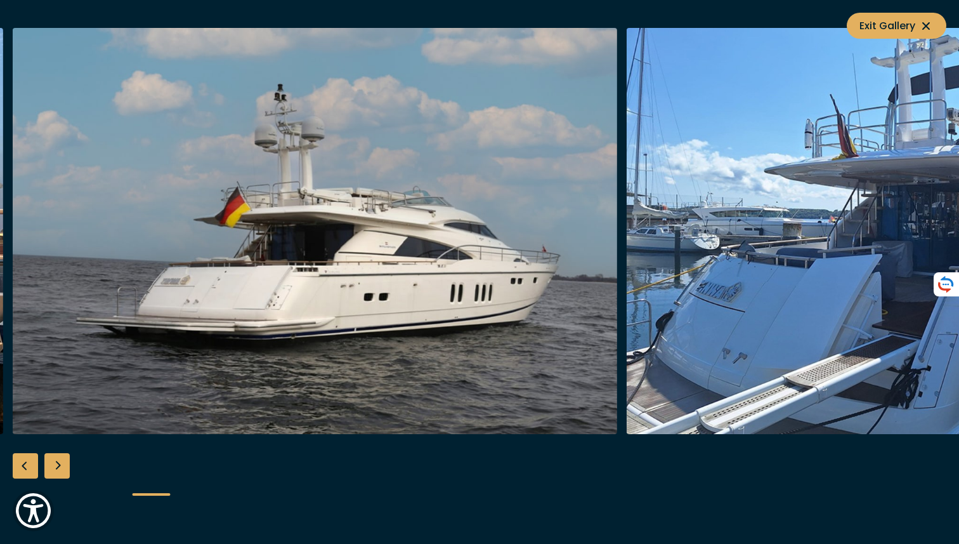
click at [59, 466] on div "Next slide" at bounding box center [56, 465] width 25 height 25
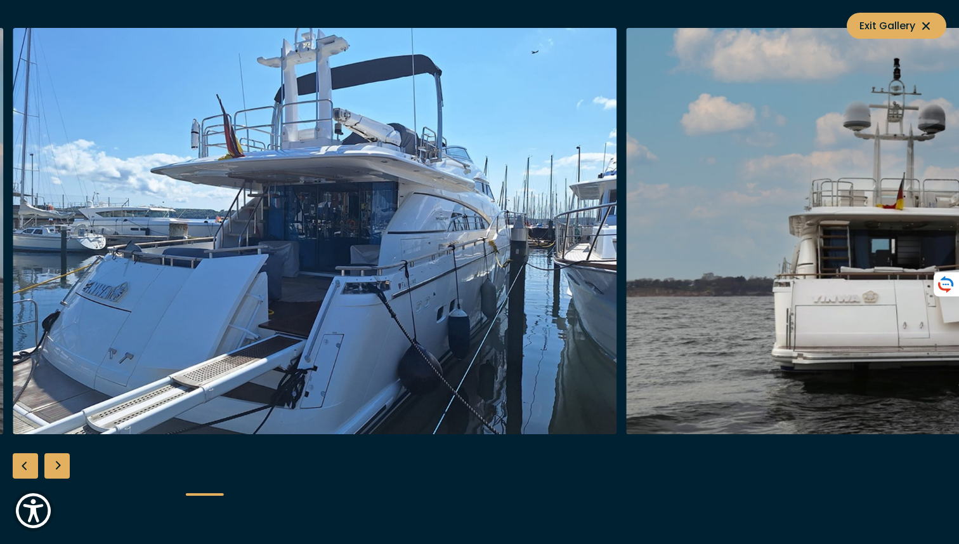
click at [59, 466] on div "Next slide" at bounding box center [56, 465] width 25 height 25
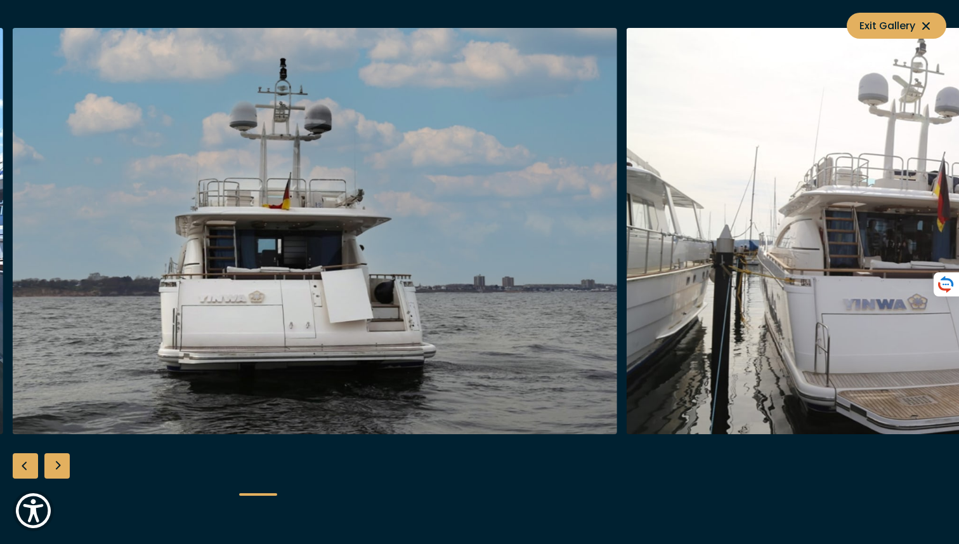
click at [59, 466] on div "Next slide" at bounding box center [56, 465] width 25 height 25
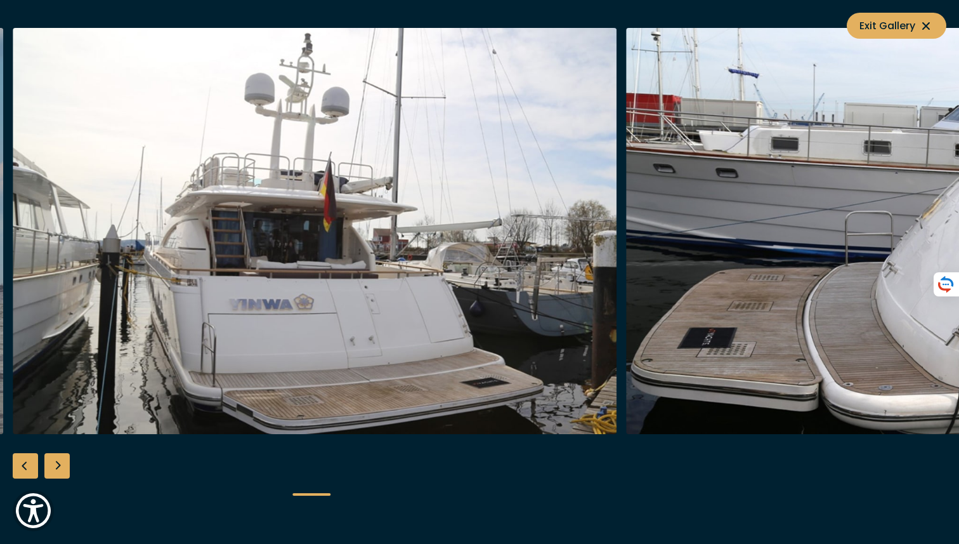
click at [59, 466] on div "Next slide" at bounding box center [56, 465] width 25 height 25
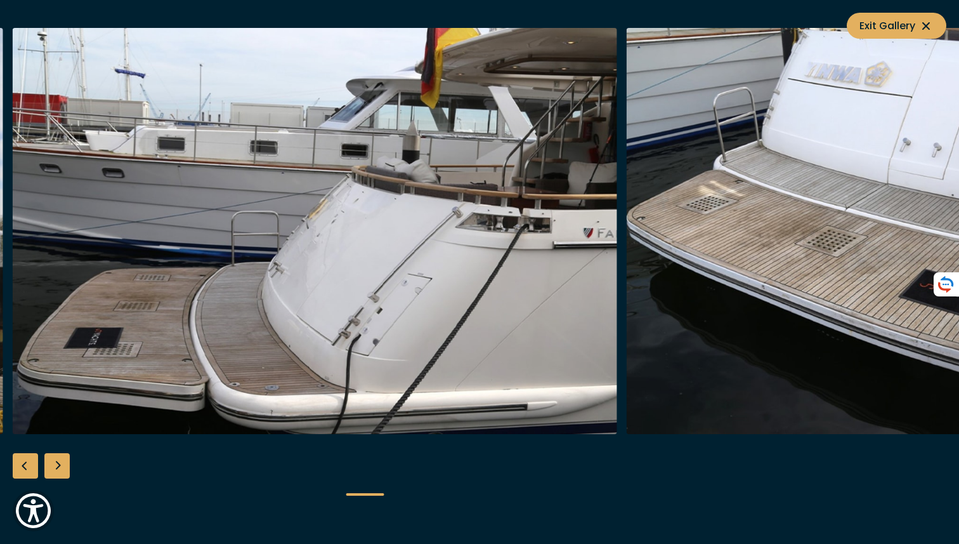
click at [59, 466] on div "Next slide" at bounding box center [56, 465] width 25 height 25
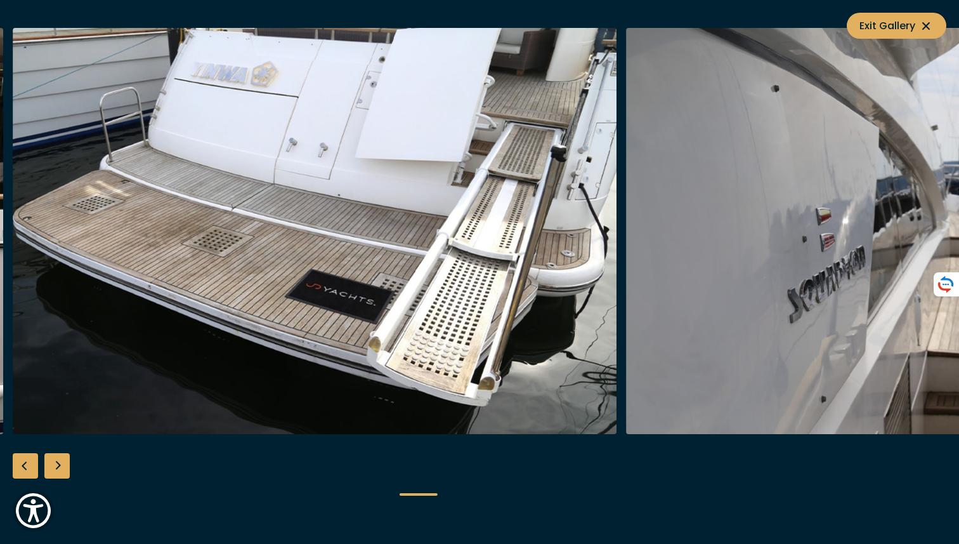
click at [59, 466] on div "Next slide" at bounding box center [56, 465] width 25 height 25
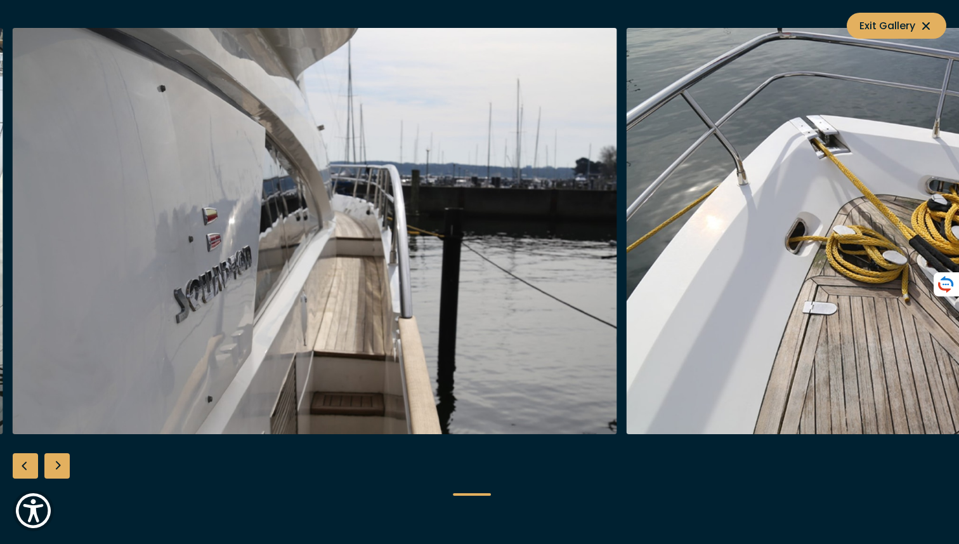
click at [59, 466] on div "Next slide" at bounding box center [56, 465] width 25 height 25
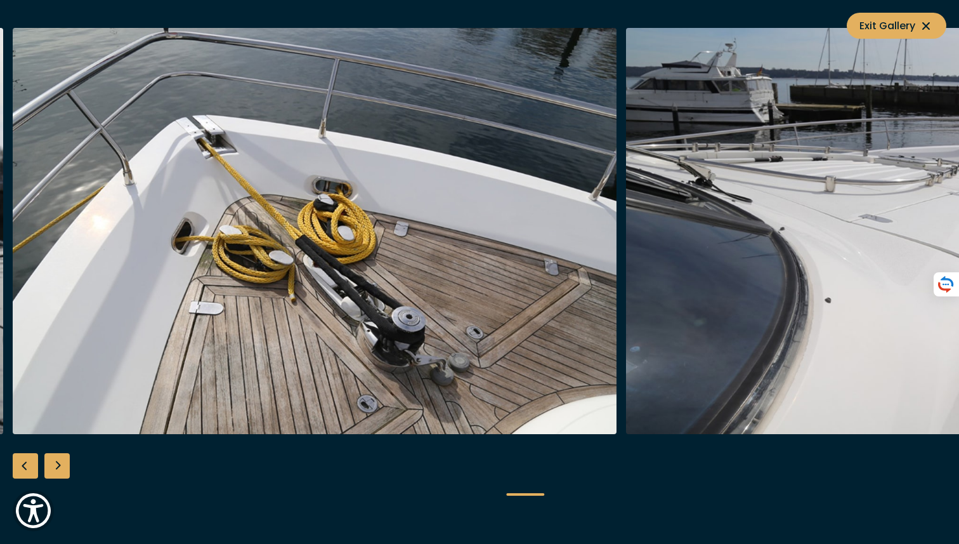
click at [59, 466] on div "Next slide" at bounding box center [56, 465] width 25 height 25
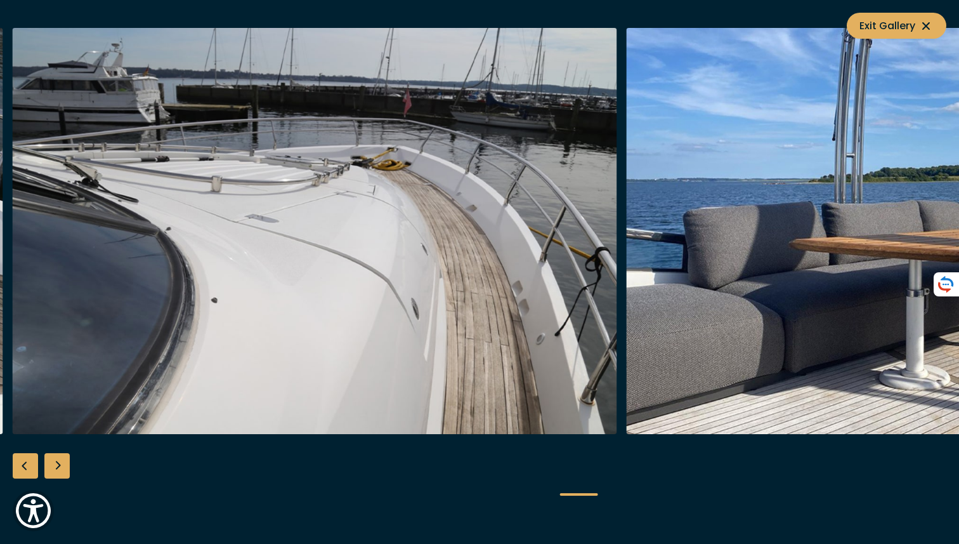
click at [19, 469] on div "Previous slide" at bounding box center [25, 465] width 25 height 25
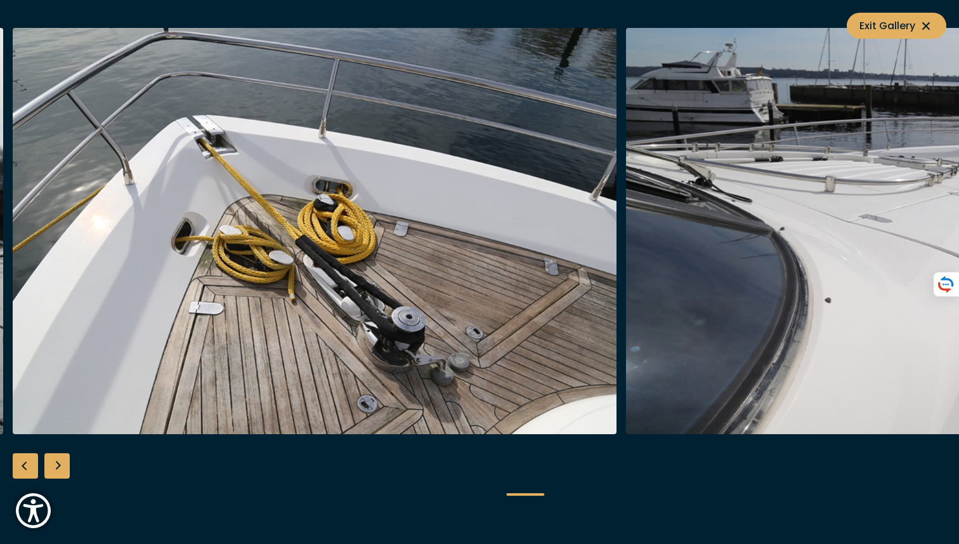
click at [62, 466] on div "Next slide" at bounding box center [56, 465] width 25 height 25
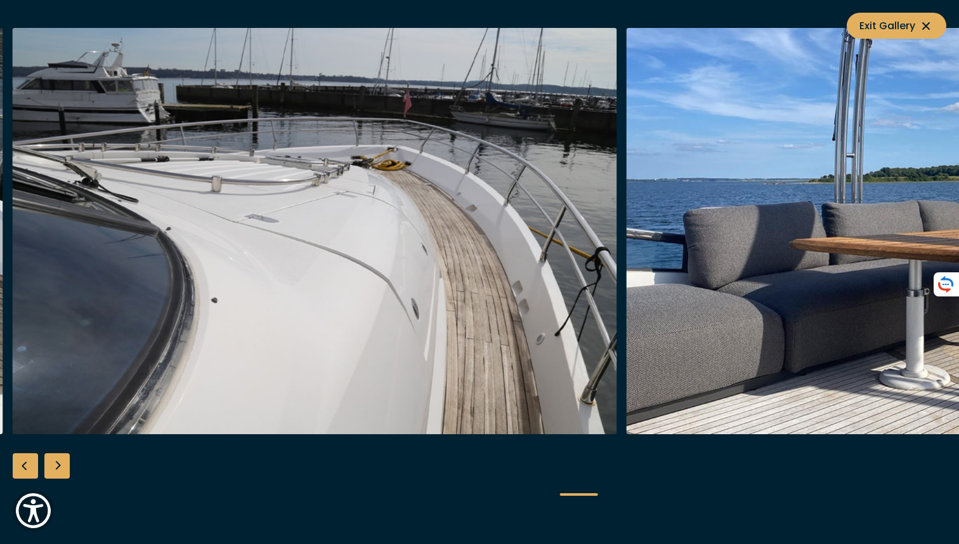
click at [62, 466] on div "Next slide" at bounding box center [56, 465] width 25 height 25
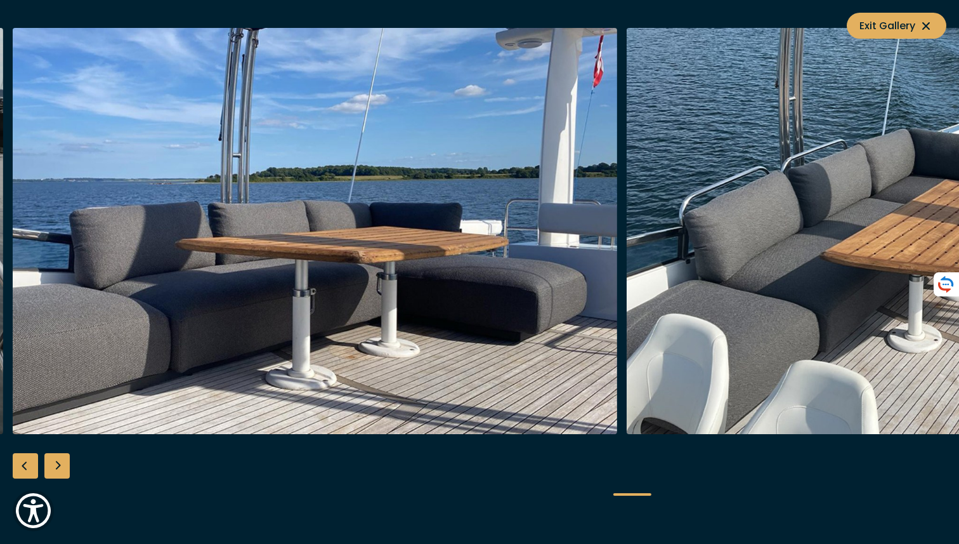
click at [62, 466] on div "Next slide" at bounding box center [56, 465] width 25 height 25
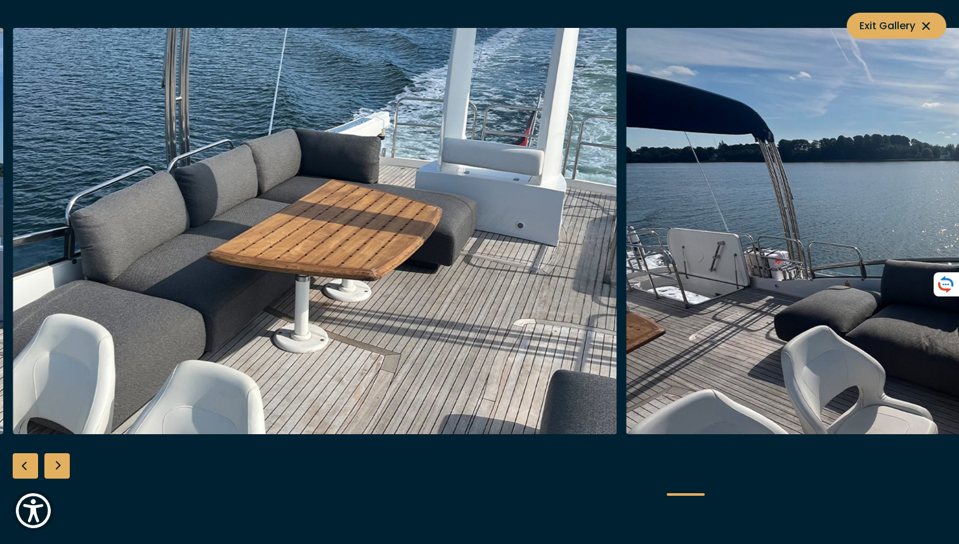
click at [62, 466] on div "Next slide" at bounding box center [56, 465] width 25 height 25
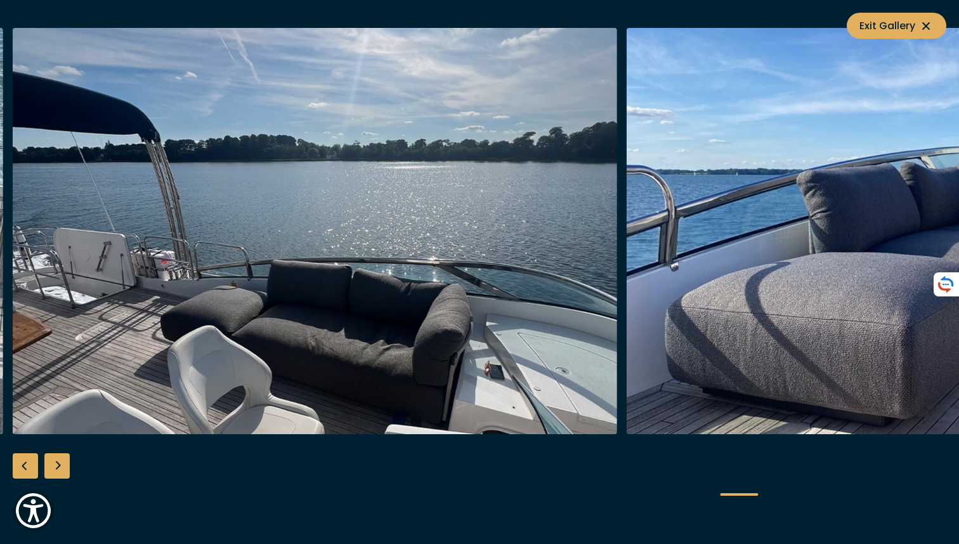
click at [62, 466] on div "Next slide" at bounding box center [56, 465] width 25 height 25
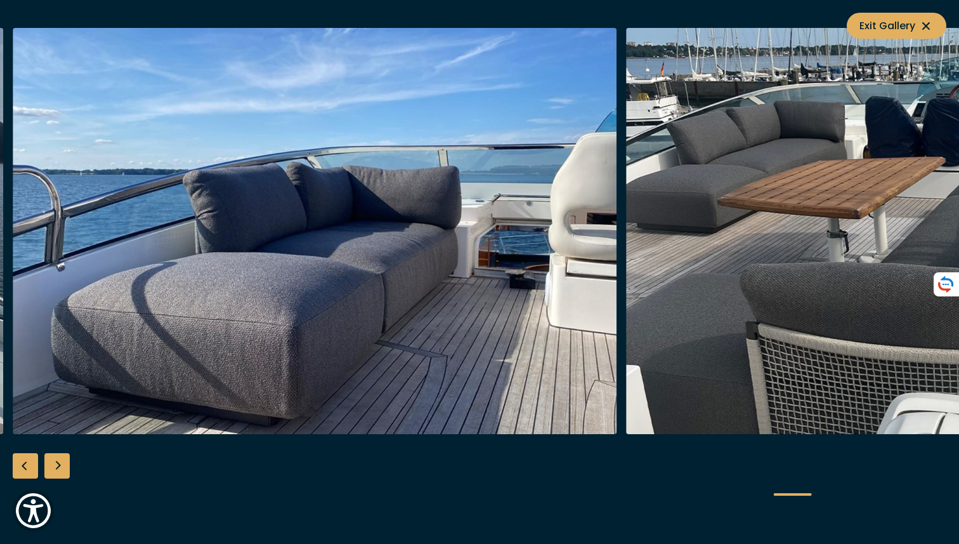
click at [62, 466] on div "Next slide" at bounding box center [56, 465] width 25 height 25
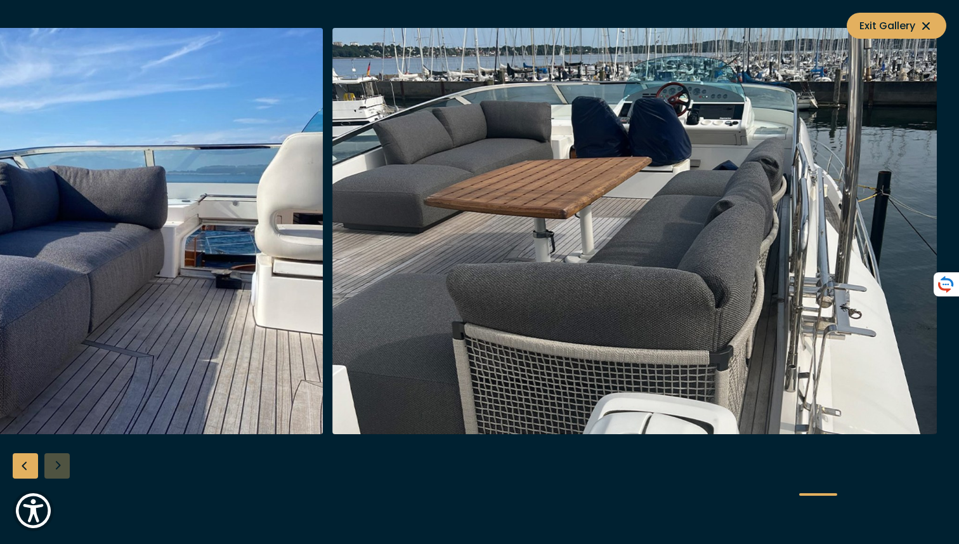
click at [29, 466] on div "Previous slide" at bounding box center [25, 465] width 25 height 25
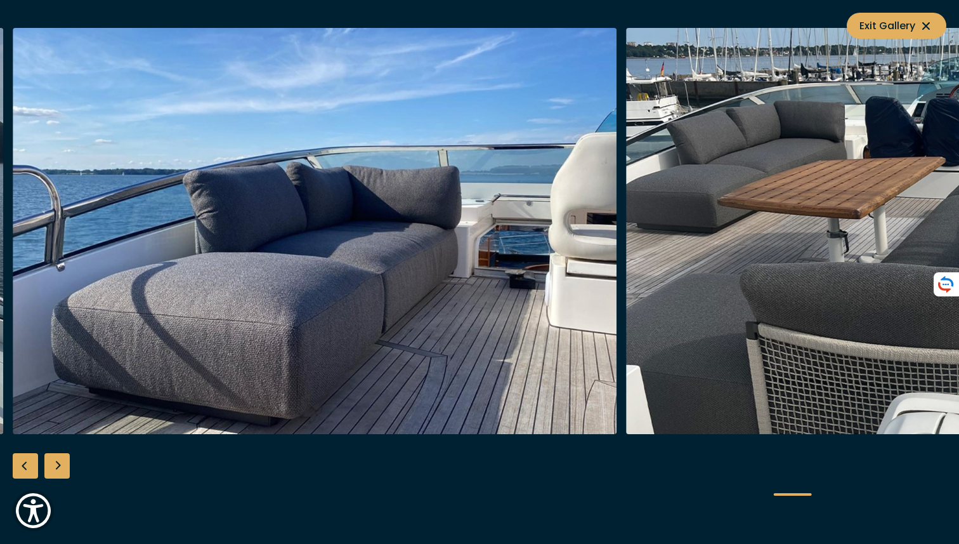
click at [29, 466] on div "Previous slide" at bounding box center [25, 465] width 25 height 25
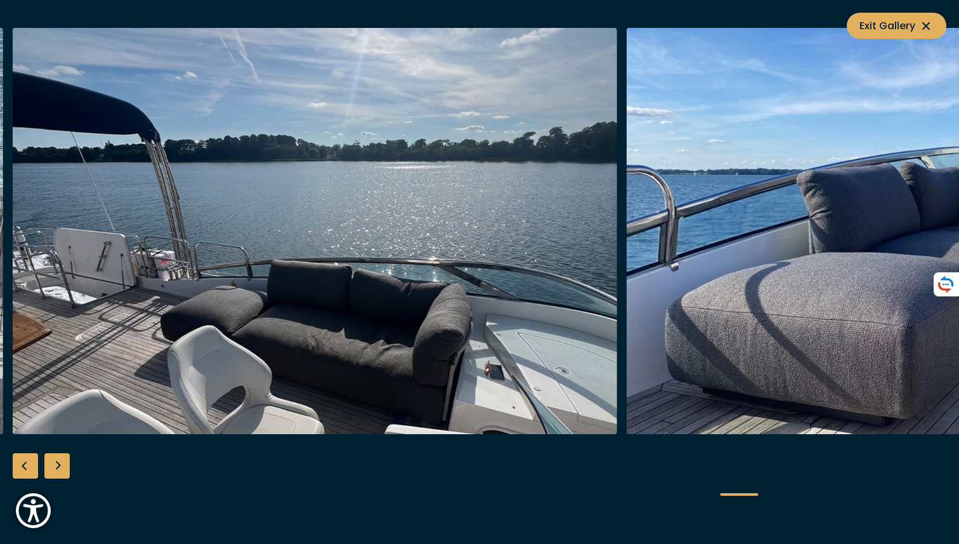
click at [29, 466] on div "Previous slide" at bounding box center [25, 465] width 25 height 25
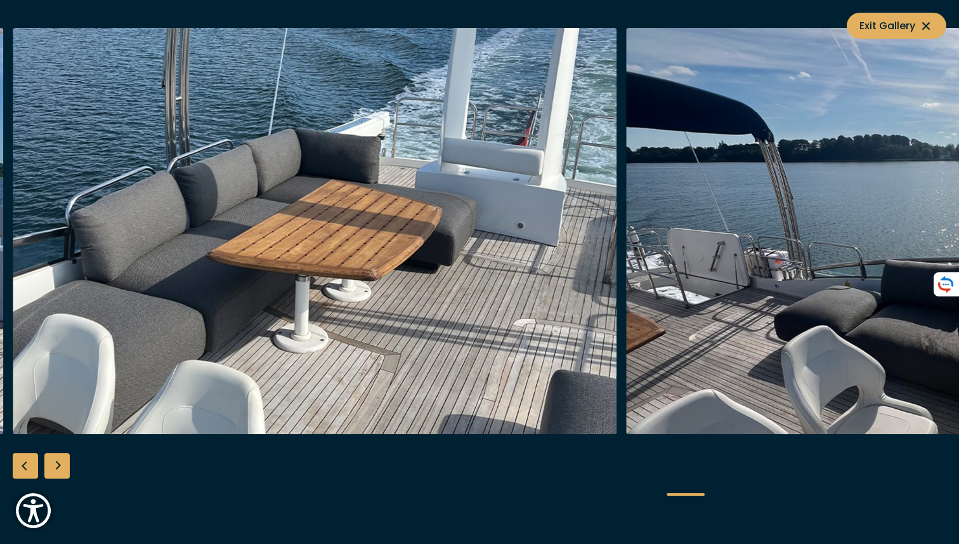
click at [29, 466] on div "Previous slide" at bounding box center [25, 465] width 25 height 25
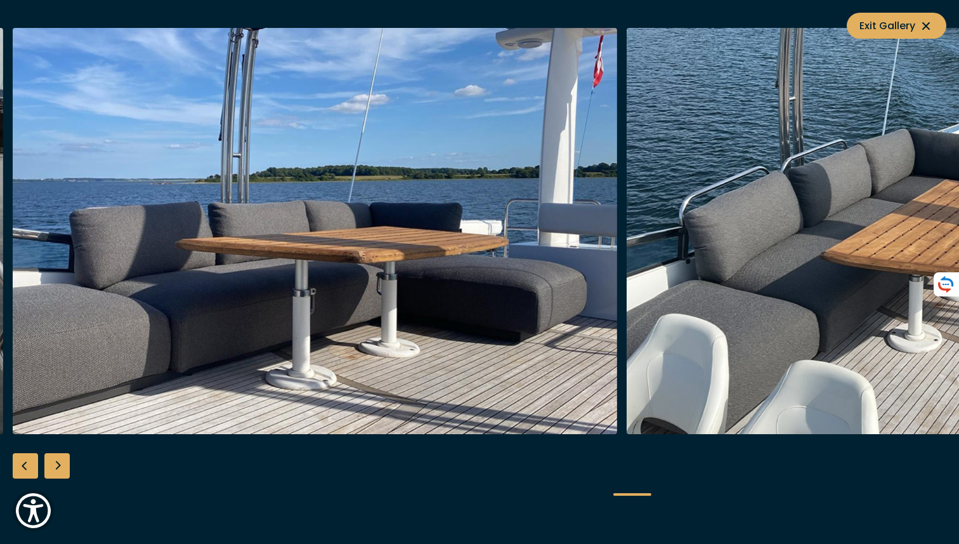
click at [29, 466] on div "Previous slide" at bounding box center [25, 465] width 25 height 25
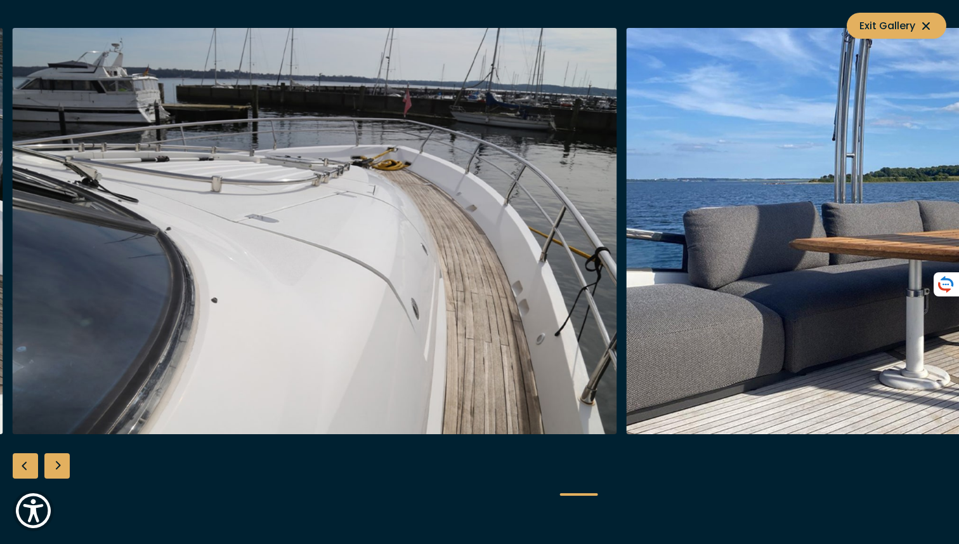
click at [29, 466] on div "Previous slide" at bounding box center [25, 465] width 25 height 25
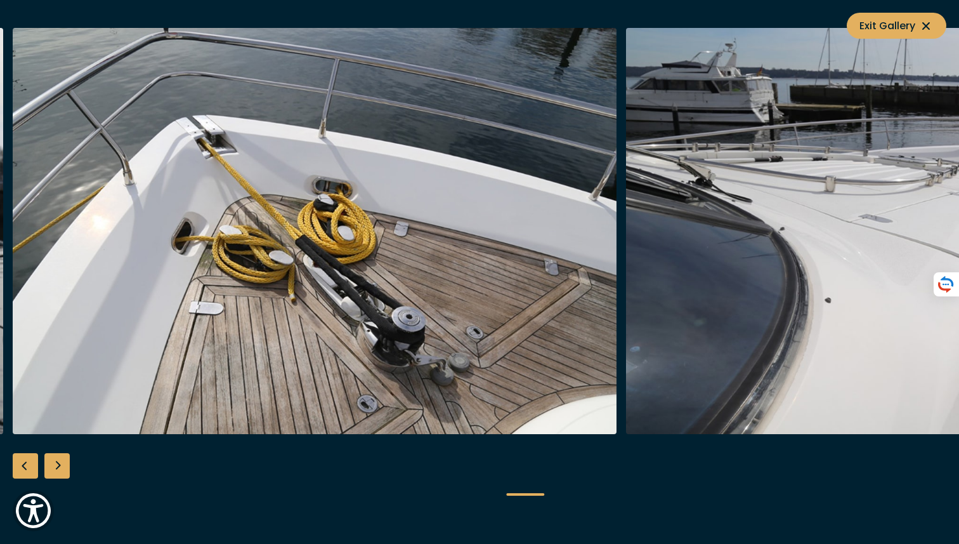
click at [29, 466] on div "Previous slide" at bounding box center [25, 465] width 25 height 25
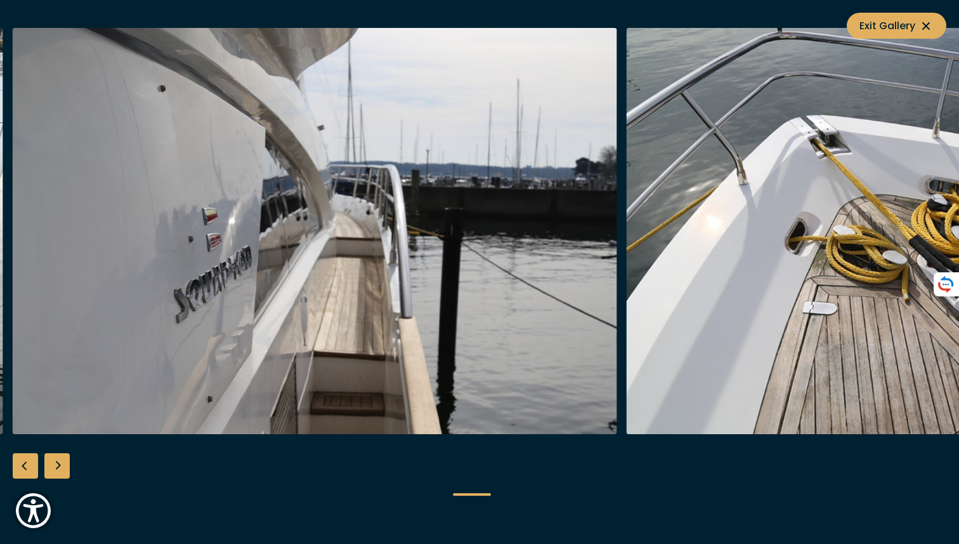
click at [29, 466] on div "Previous slide" at bounding box center [25, 465] width 25 height 25
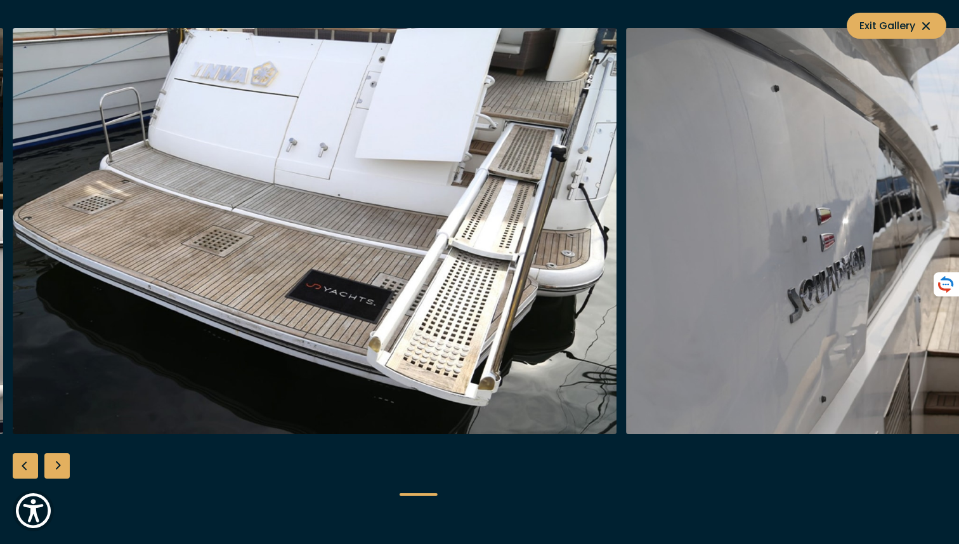
click at [29, 466] on div "Previous slide" at bounding box center [25, 465] width 25 height 25
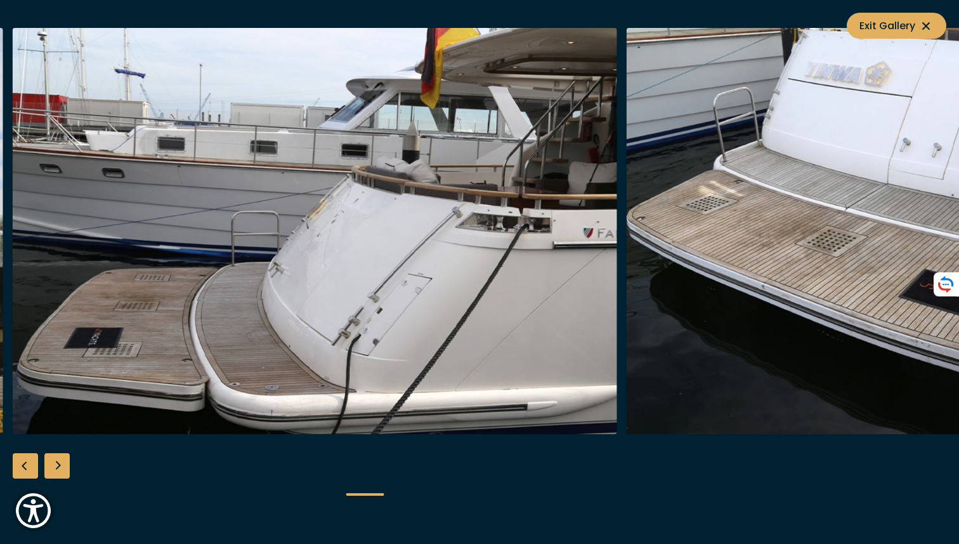
click at [29, 466] on div "Previous slide" at bounding box center [25, 465] width 25 height 25
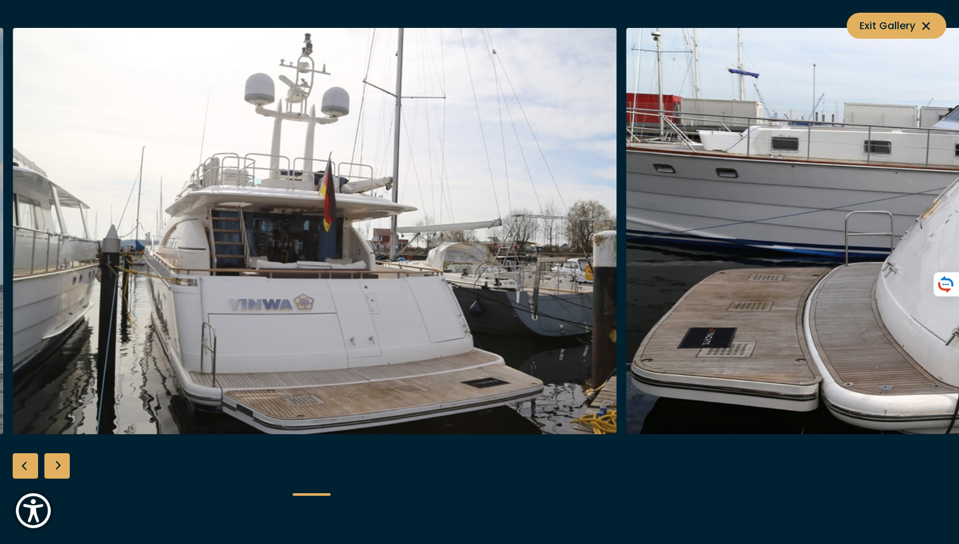
click at [29, 466] on div "Previous slide" at bounding box center [25, 465] width 25 height 25
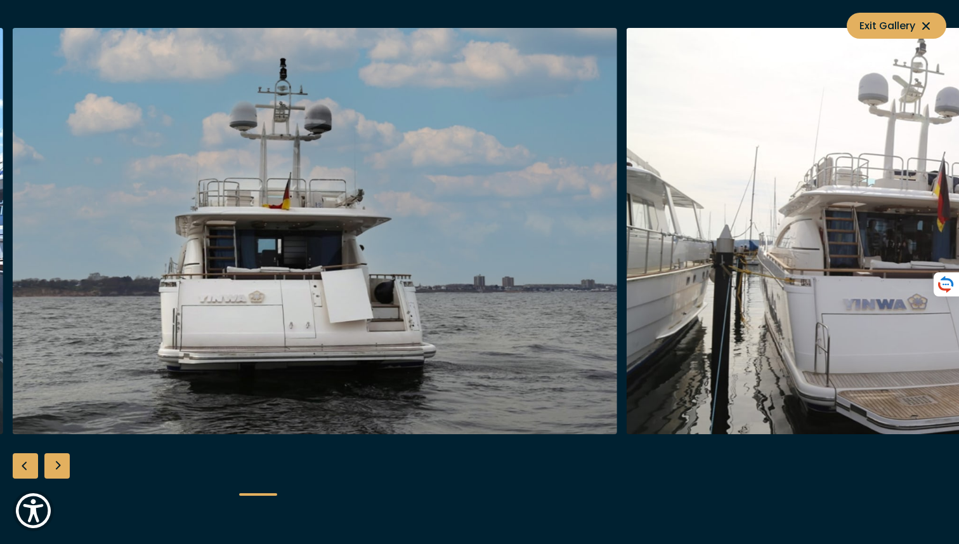
click at [29, 466] on div "Previous slide" at bounding box center [25, 465] width 25 height 25
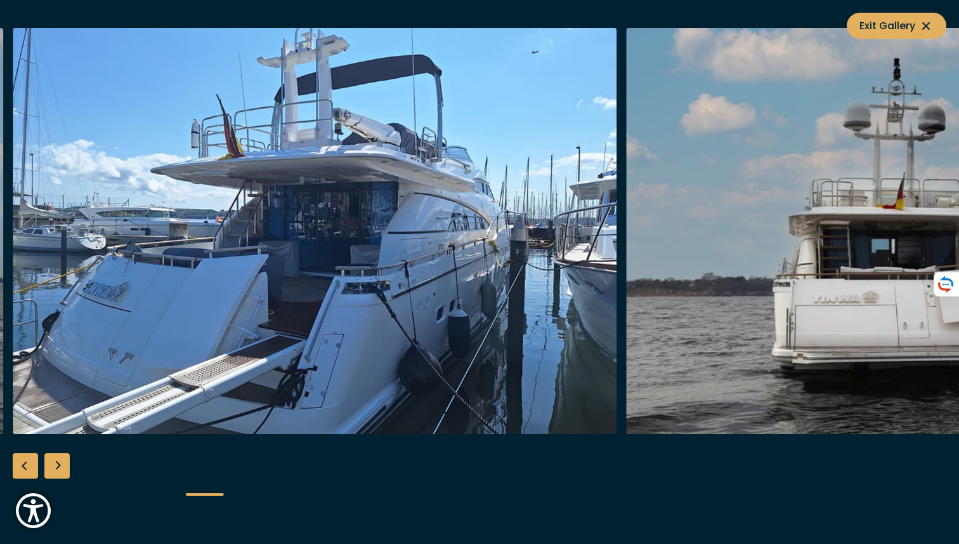
click at [29, 466] on div "Previous slide" at bounding box center [25, 465] width 25 height 25
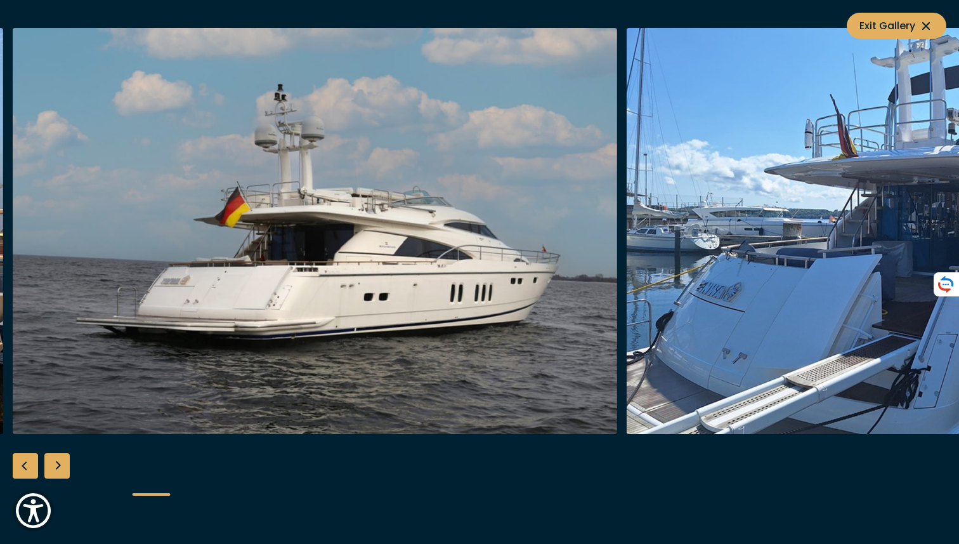
click at [29, 466] on div "Previous slide" at bounding box center [25, 465] width 25 height 25
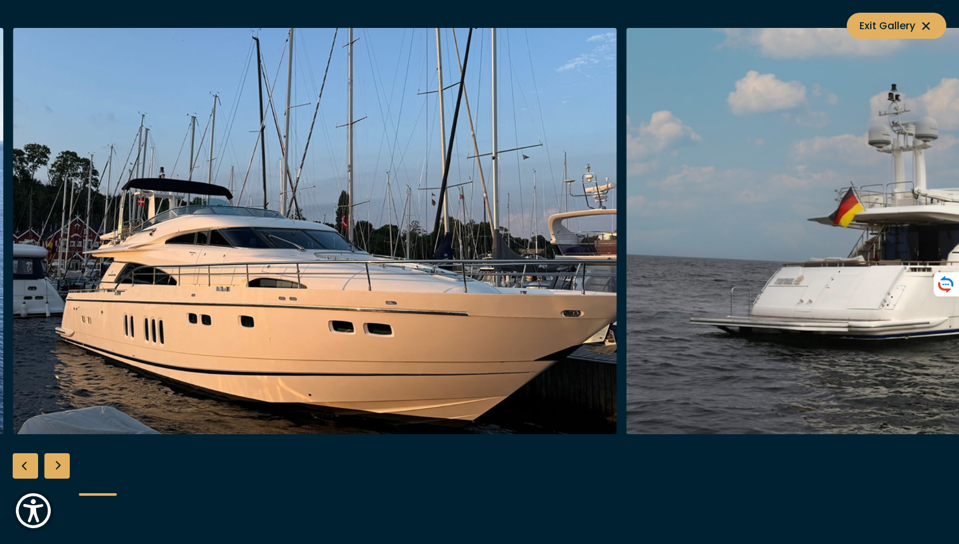
click at [27, 464] on div "Previous slide" at bounding box center [25, 465] width 25 height 25
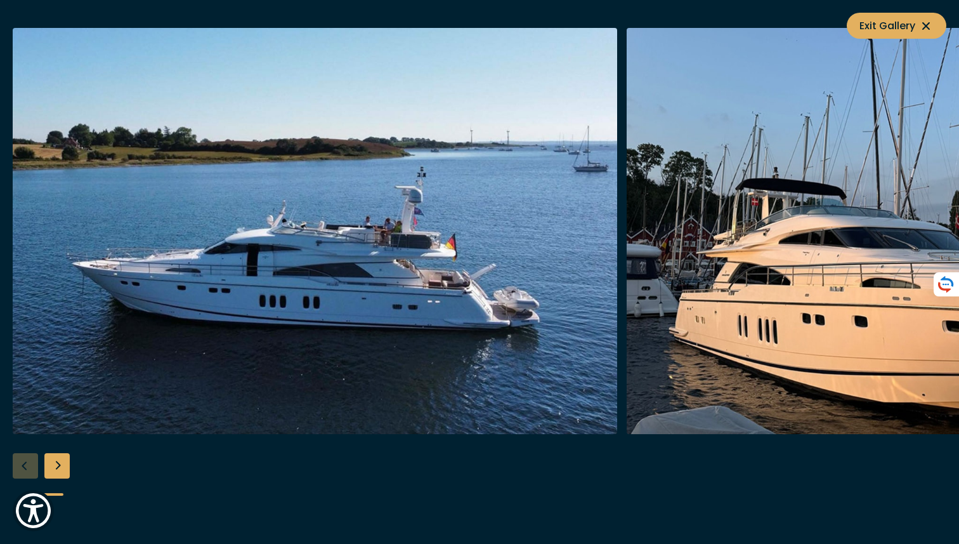
click at [59, 469] on div "Next slide" at bounding box center [56, 465] width 25 height 25
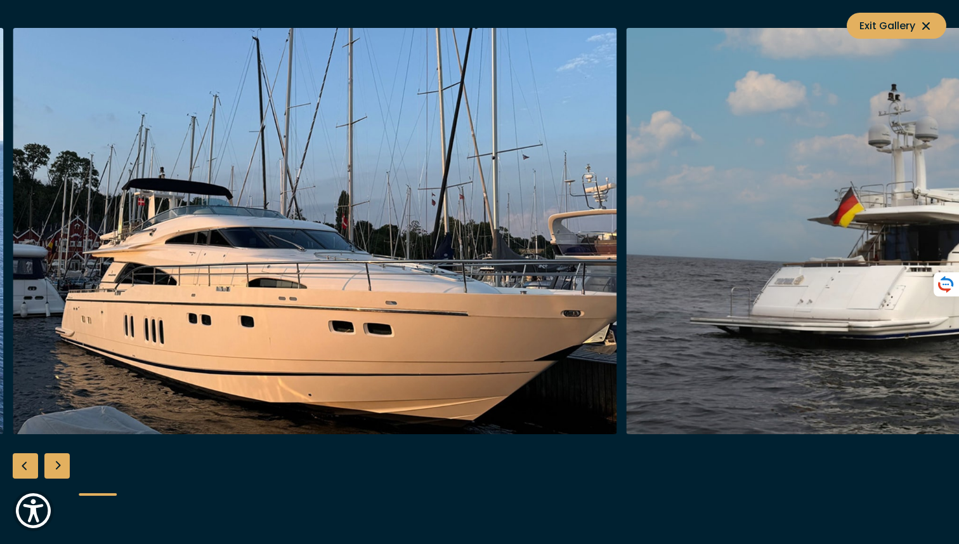
click at [59, 469] on div "Next slide" at bounding box center [56, 465] width 25 height 25
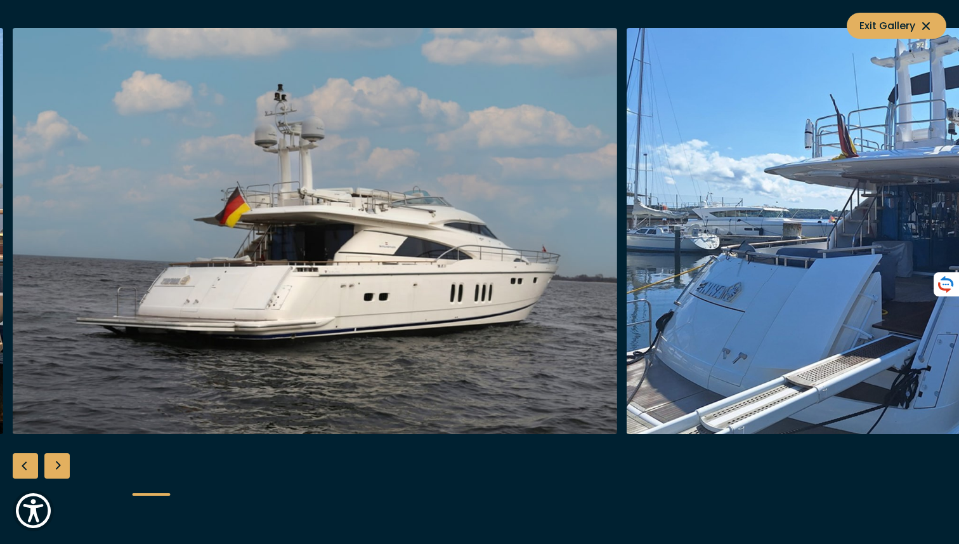
click at [59, 469] on div "Next slide" at bounding box center [56, 465] width 25 height 25
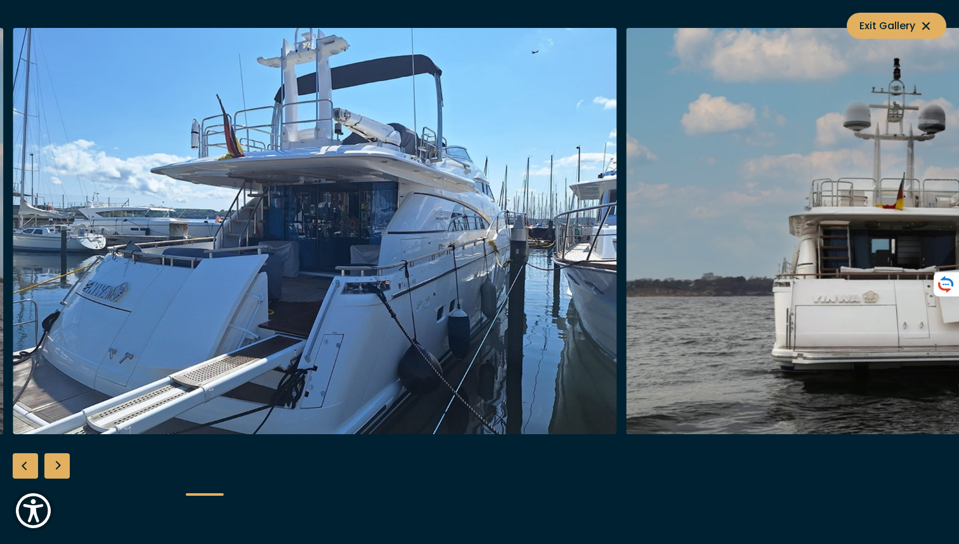
click at [56, 462] on div "Next slide" at bounding box center [56, 465] width 25 height 25
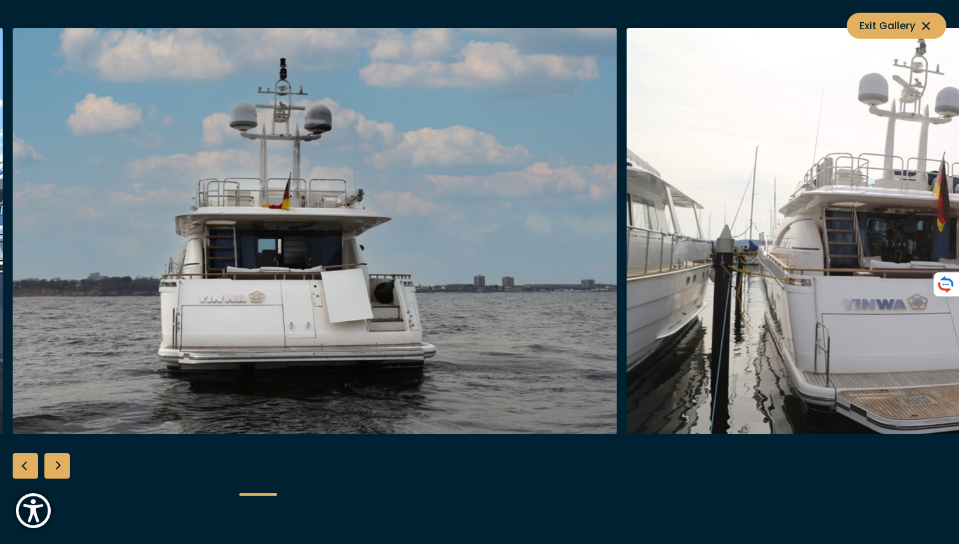
click at [56, 462] on div "Next slide" at bounding box center [56, 465] width 25 height 25
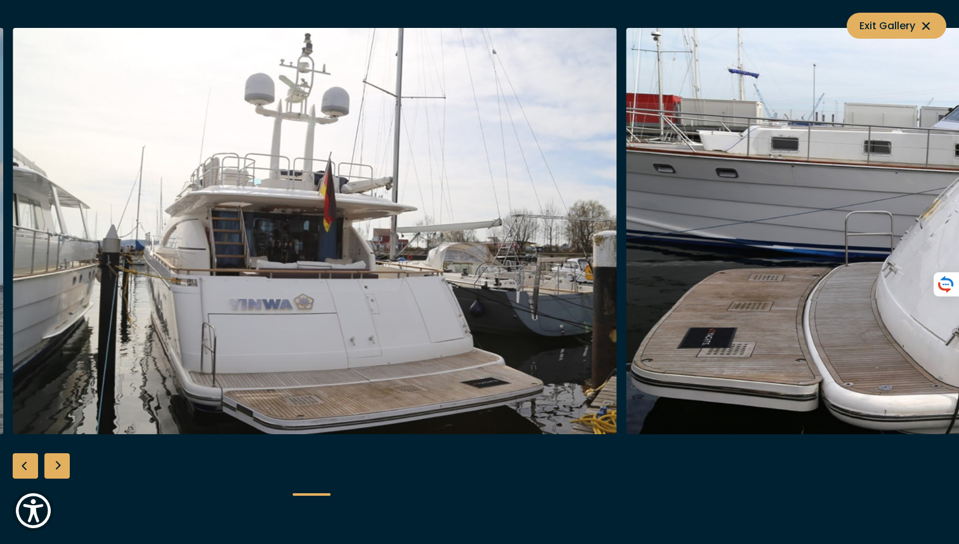
click at [56, 461] on div "Next slide" at bounding box center [56, 465] width 25 height 25
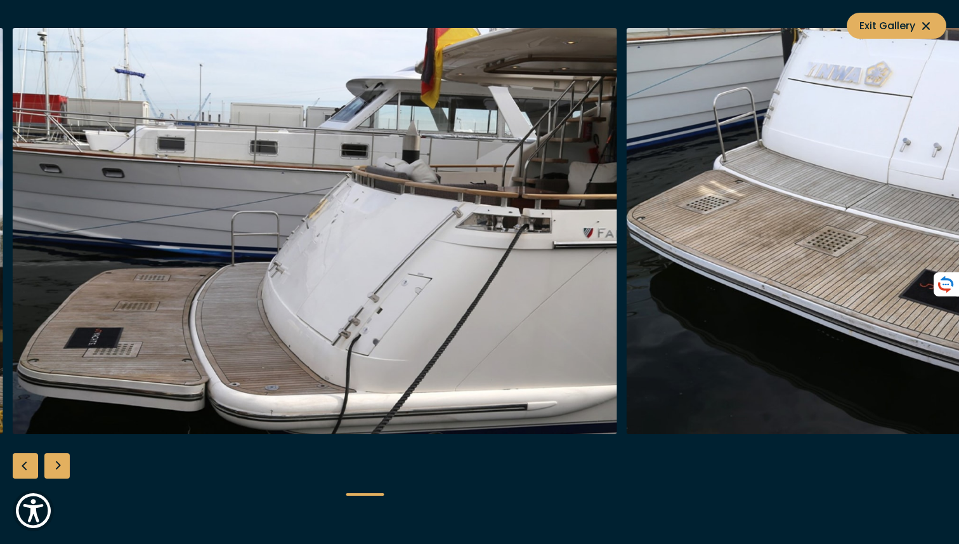
click at [56, 461] on div "Next slide" at bounding box center [56, 465] width 25 height 25
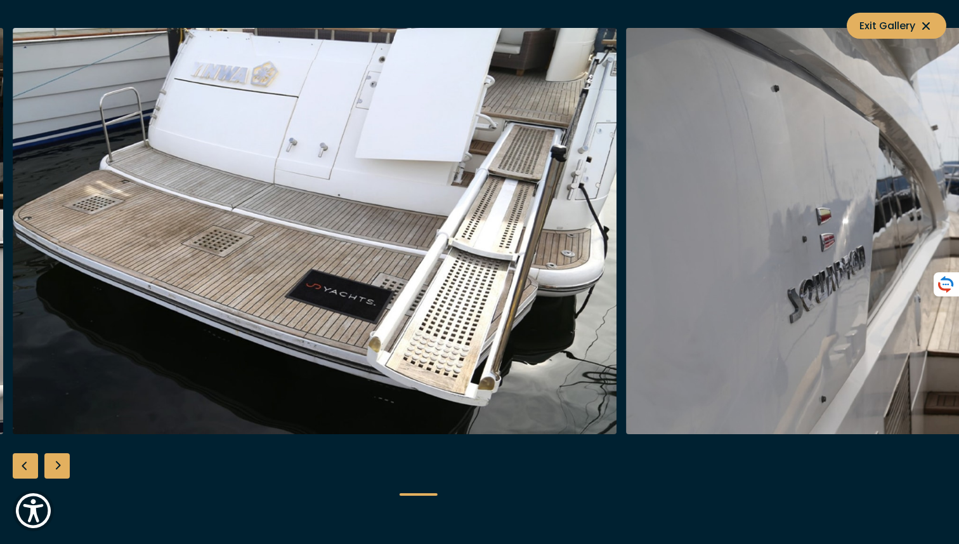
click at [56, 461] on div "Next slide" at bounding box center [56, 465] width 25 height 25
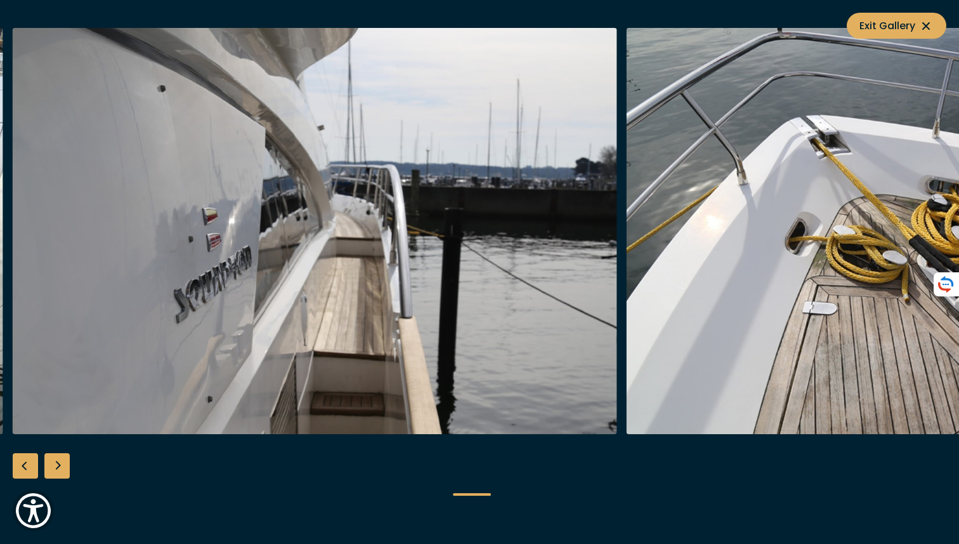
click at [56, 461] on div "Next slide" at bounding box center [56, 465] width 25 height 25
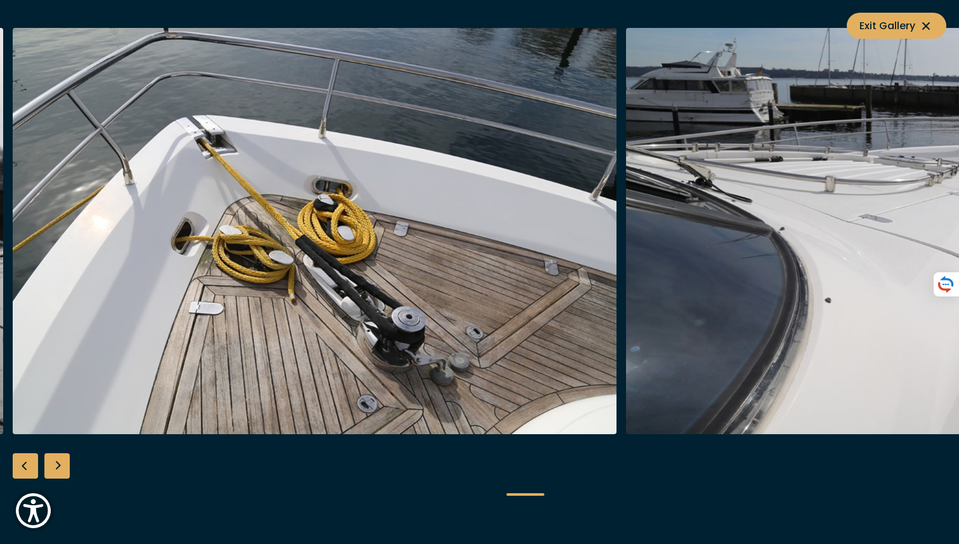
click at [56, 461] on div "Next slide" at bounding box center [56, 465] width 25 height 25
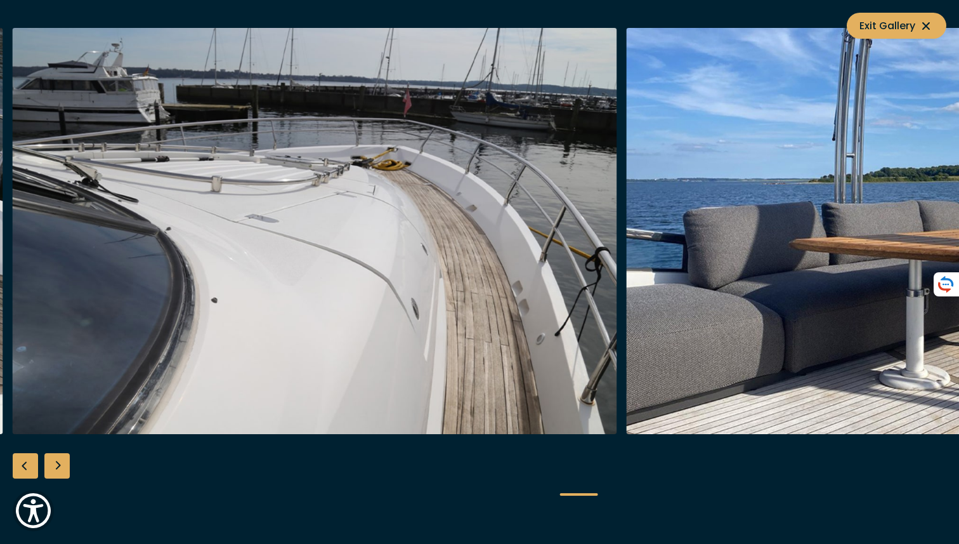
click at [56, 461] on div "Next slide" at bounding box center [56, 465] width 25 height 25
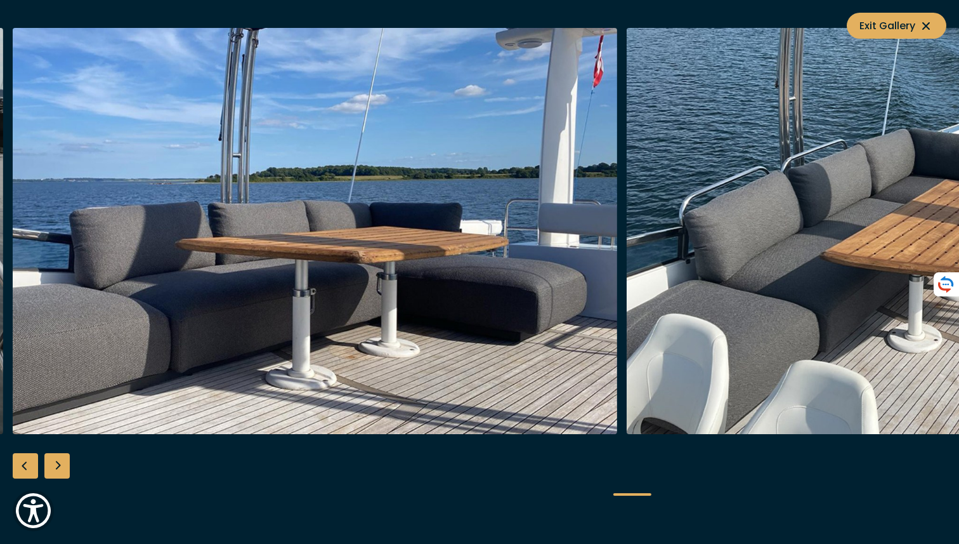
click at [56, 461] on div "Next slide" at bounding box center [56, 465] width 25 height 25
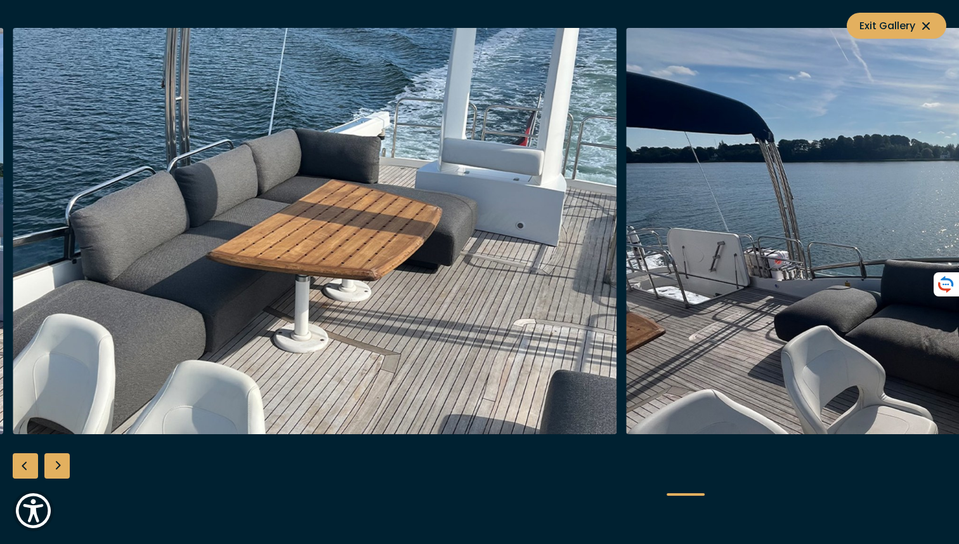
click at [56, 461] on div "Next slide" at bounding box center [56, 465] width 25 height 25
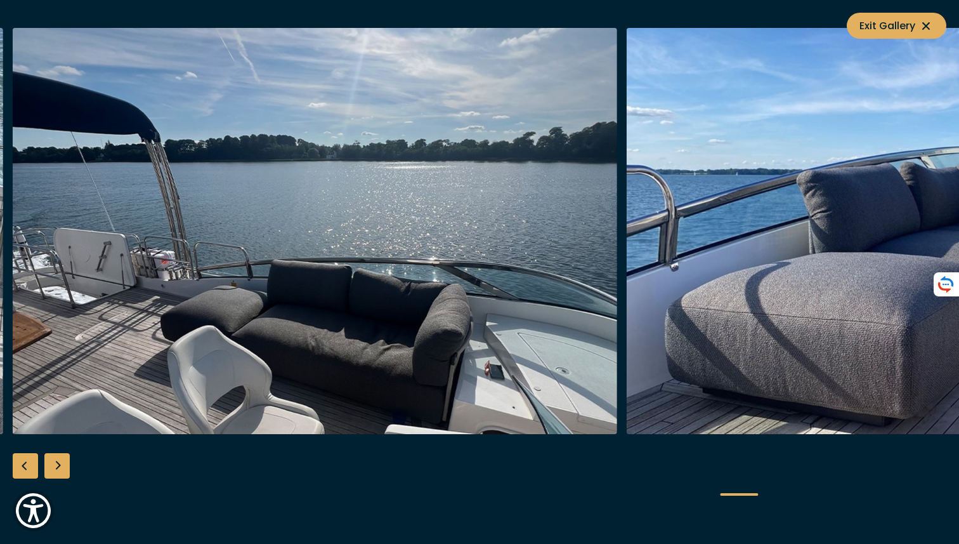
click at [56, 461] on div "Next slide" at bounding box center [56, 465] width 25 height 25
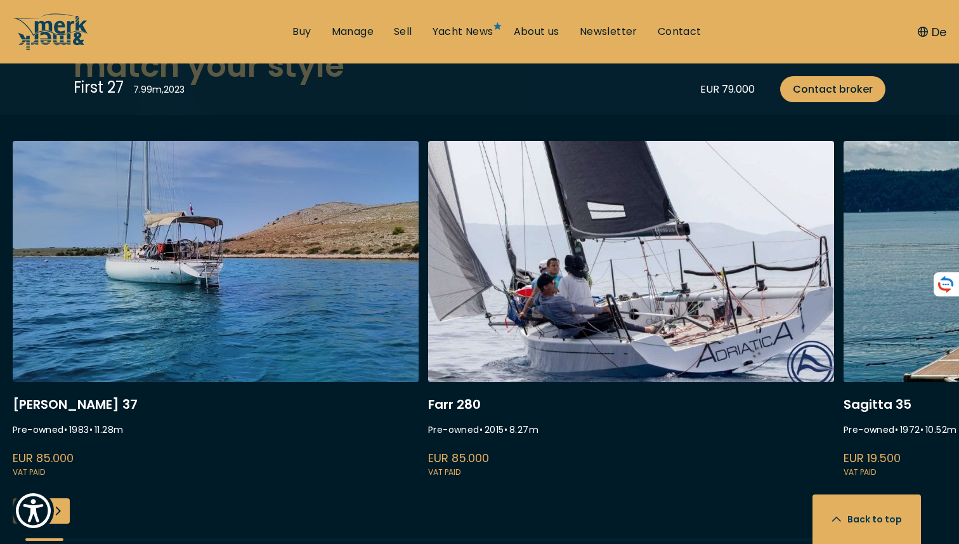
scroll to position [3202, 0]
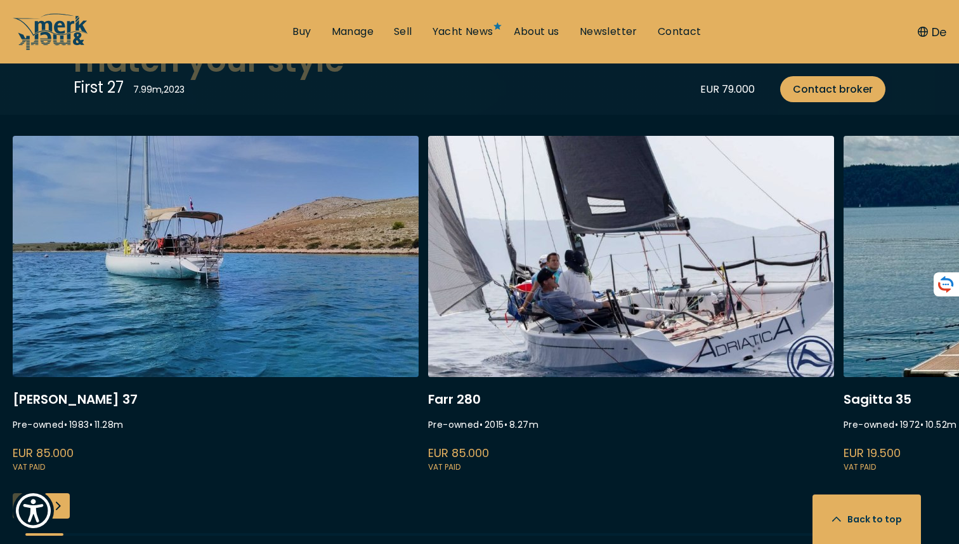
click at [98, 319] on link "domino" at bounding box center [216, 305] width 406 height 338
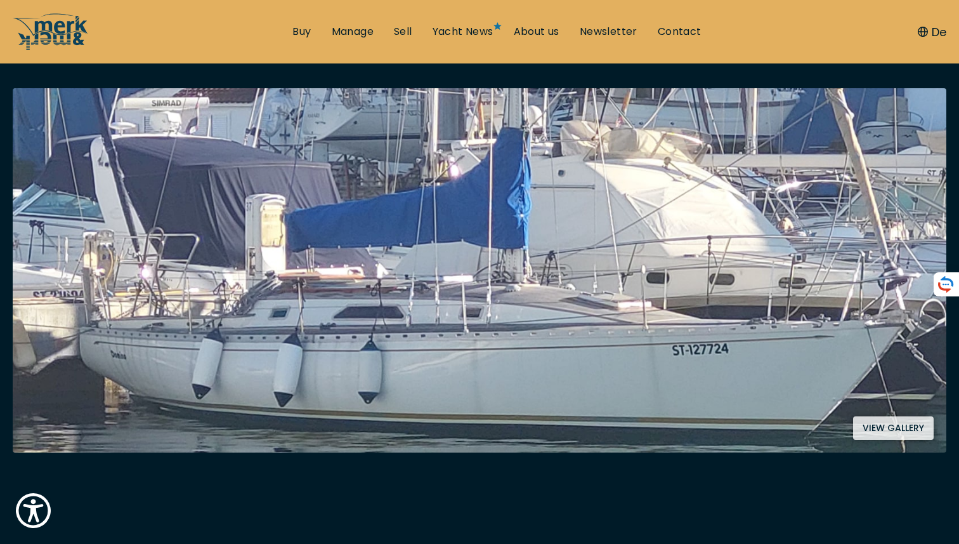
scroll to position [216, 0]
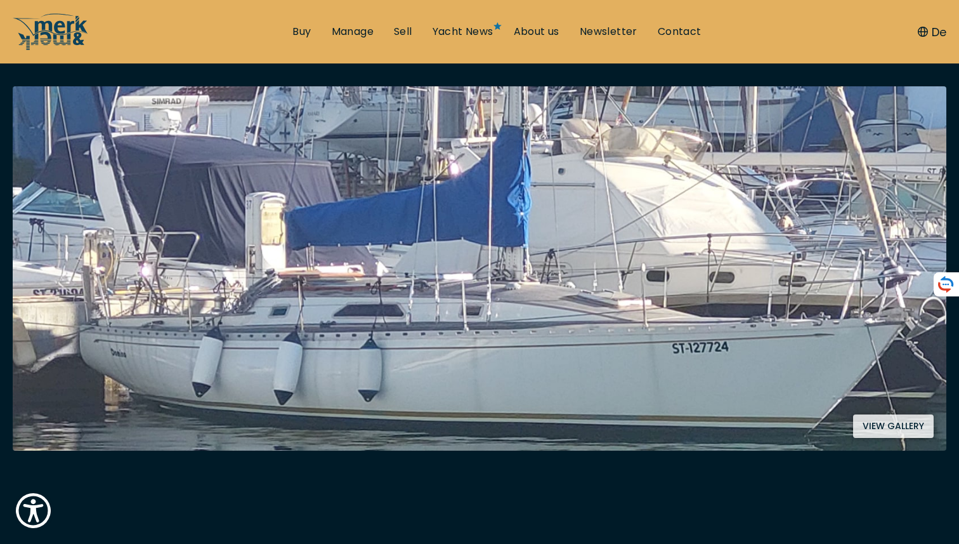
click at [876, 424] on button "View gallery" at bounding box center [893, 425] width 81 height 23
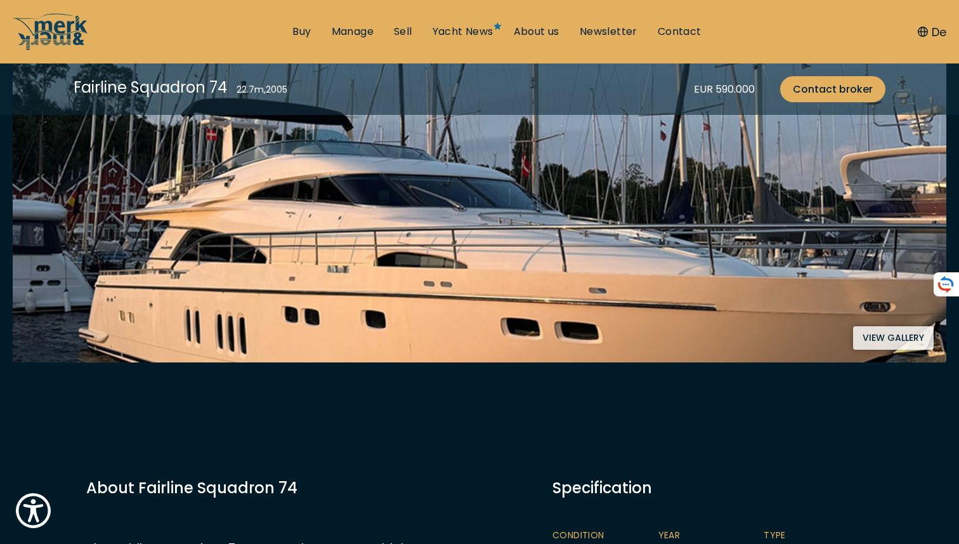
scroll to position [303, 0]
